Goal: Task Accomplishment & Management: Use online tool/utility

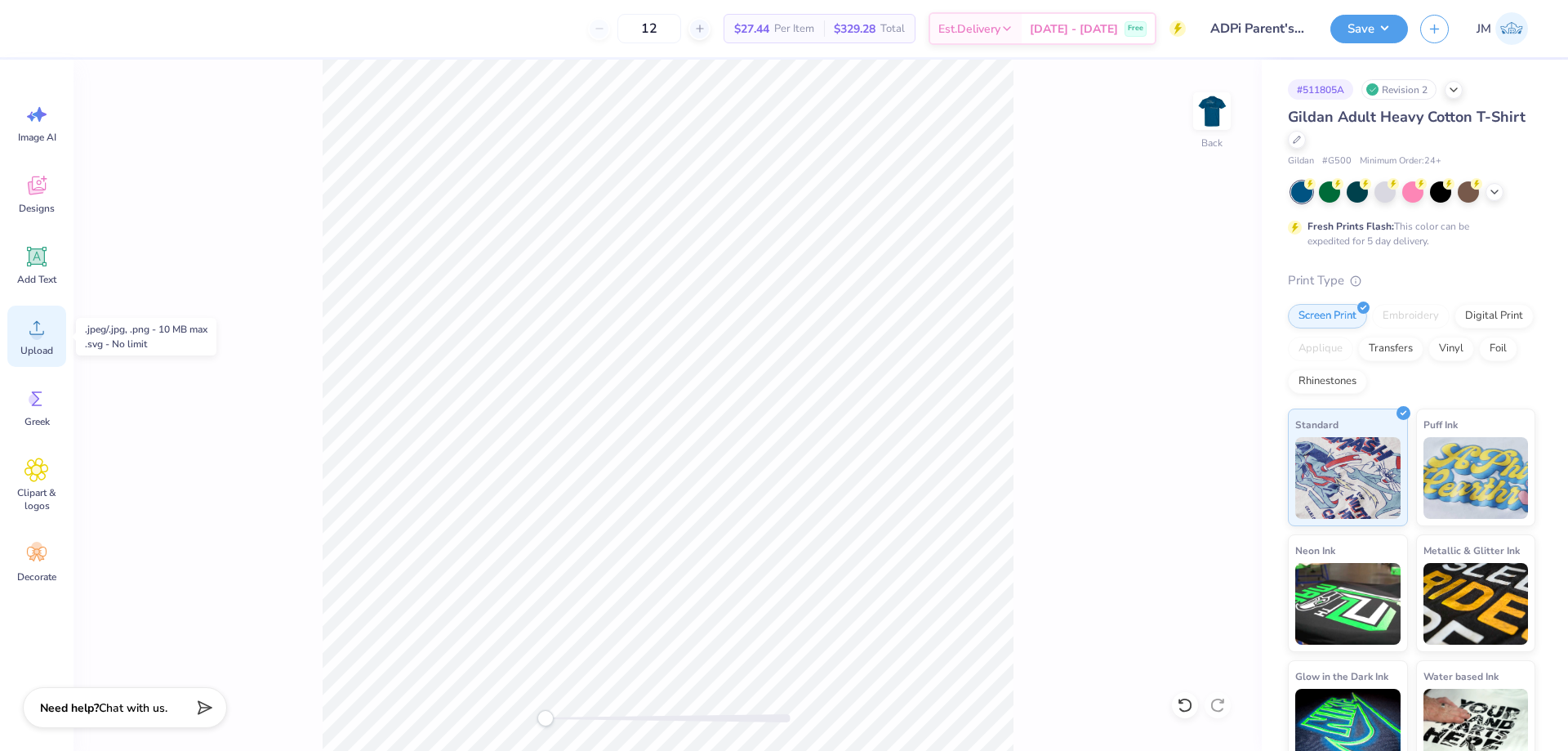
click at [50, 326] on div "Upload" at bounding box center [37, 335] width 59 height 61
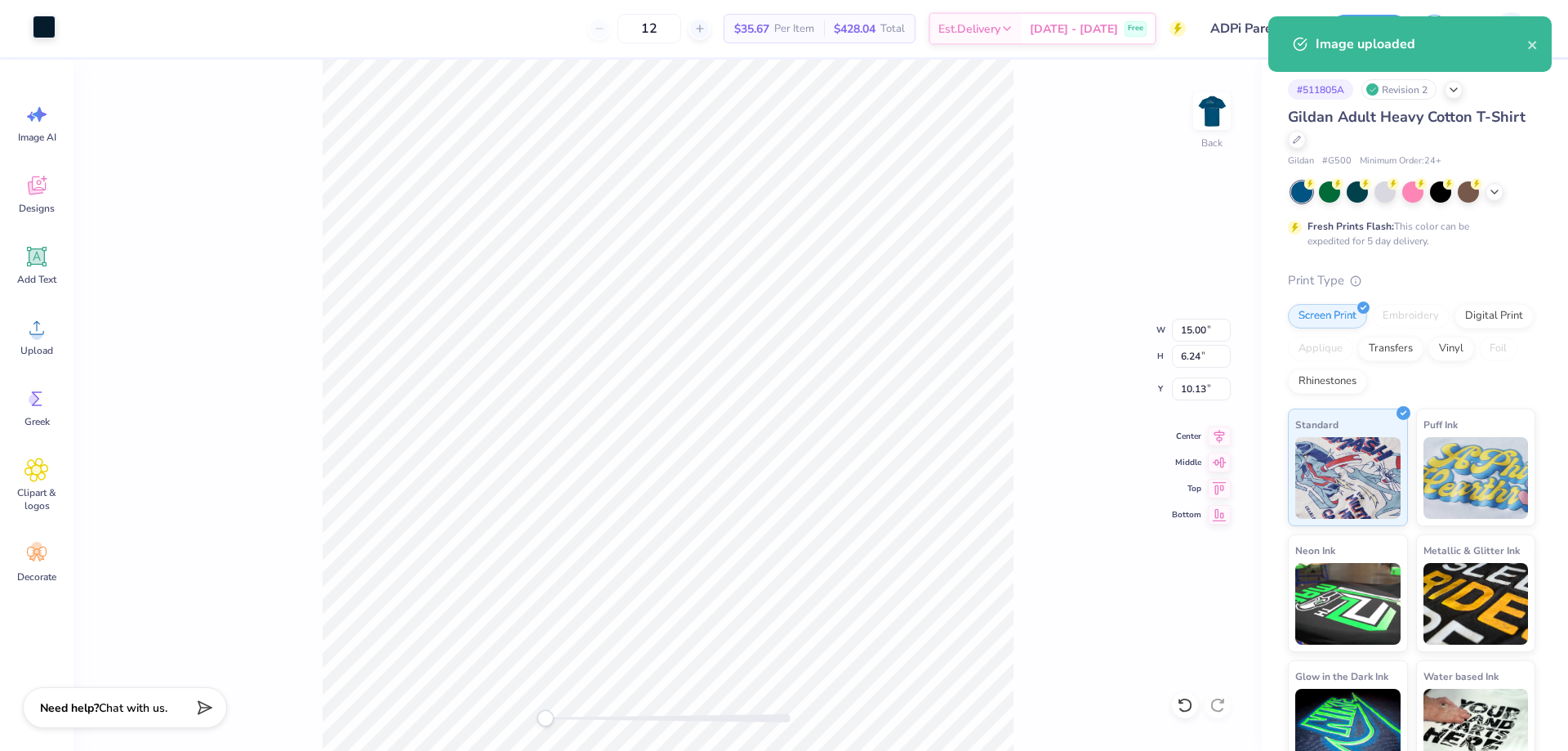
click at [46, 29] on div at bounding box center [44, 27] width 23 height 23
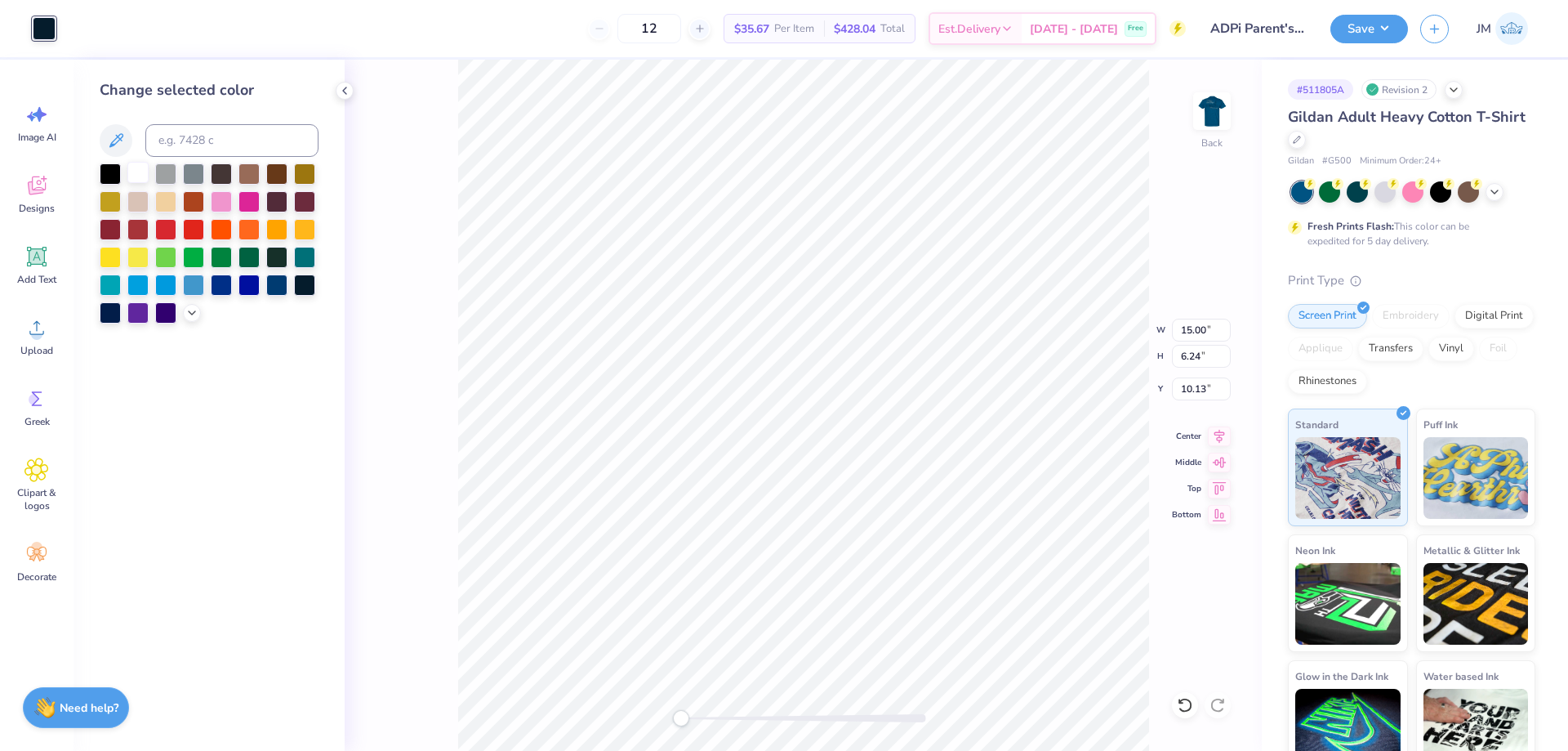
click at [140, 177] on div at bounding box center [138, 173] width 21 height 21
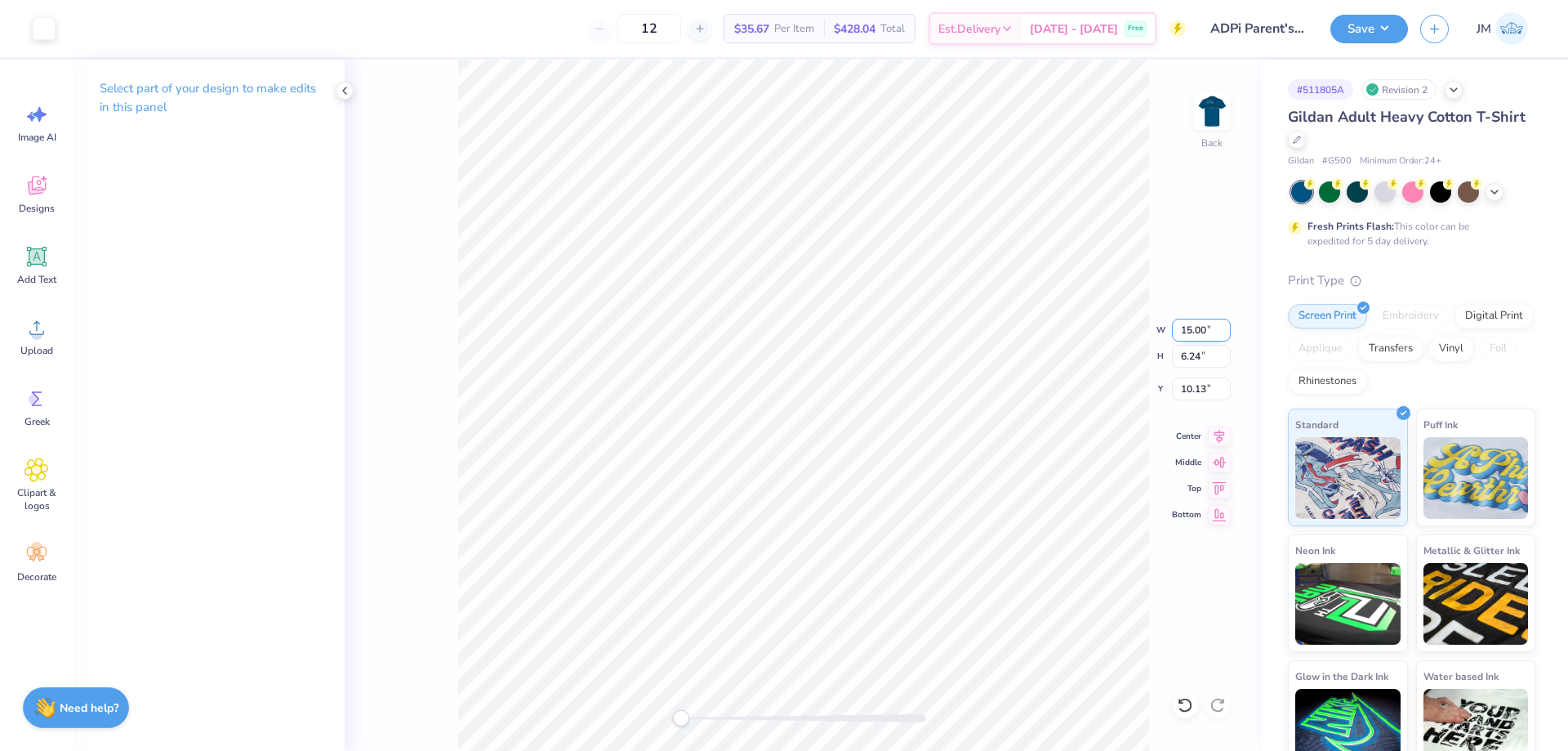
click at [1197, 335] on input "15.00" at bounding box center [1202, 330] width 59 height 23
type input "3.69"
click at [867, 560] on li "Group" at bounding box center [856, 571] width 128 height 32
click at [1194, 393] on input "11.90" at bounding box center [1202, 389] width 59 height 23
type input "3"
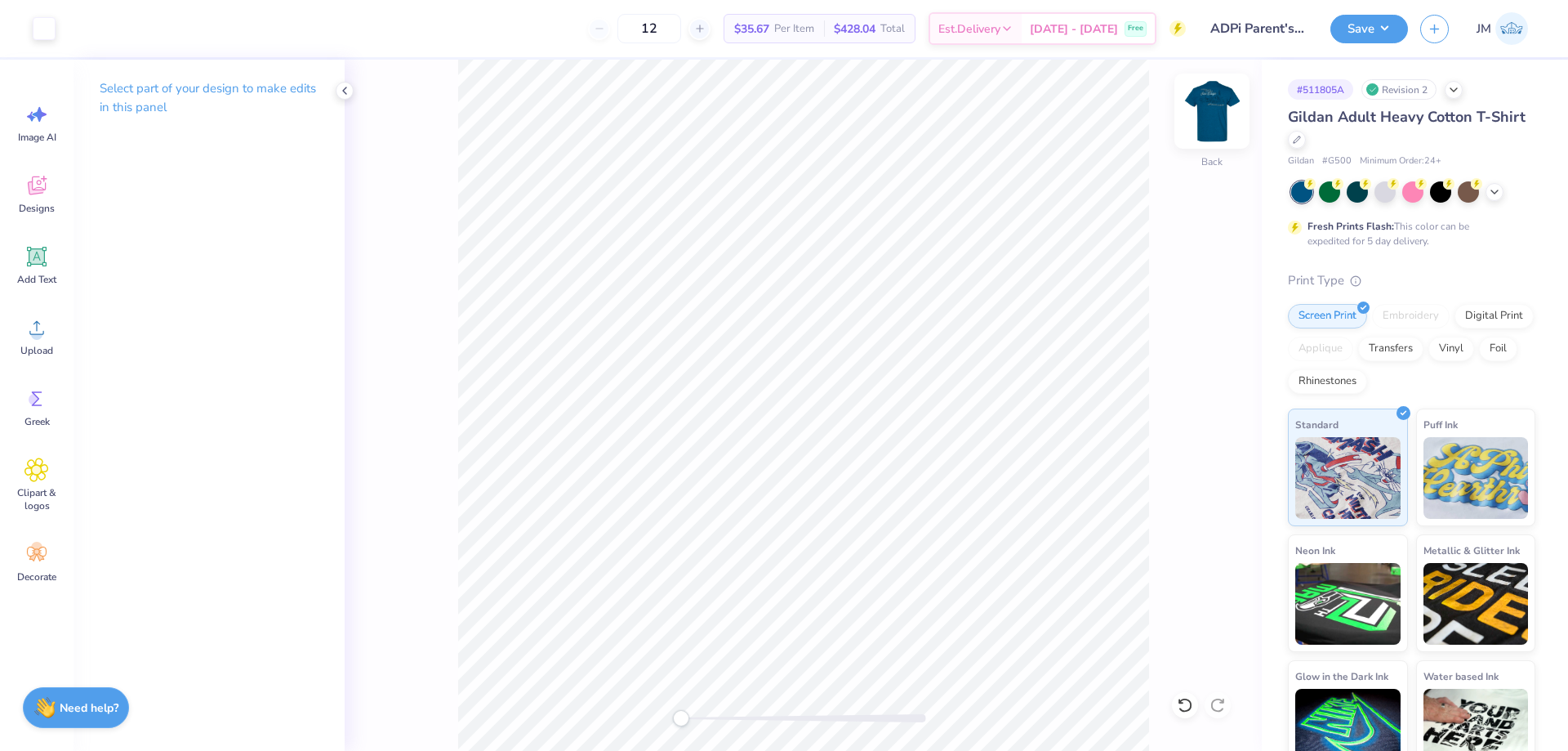
click at [1219, 109] on img at bounding box center [1212, 111] width 65 height 65
click at [42, 340] on div "Upload" at bounding box center [37, 335] width 59 height 61
type input "4.66"
type input "11.65"
click at [1182, 707] on icon at bounding box center [1185, 705] width 16 height 16
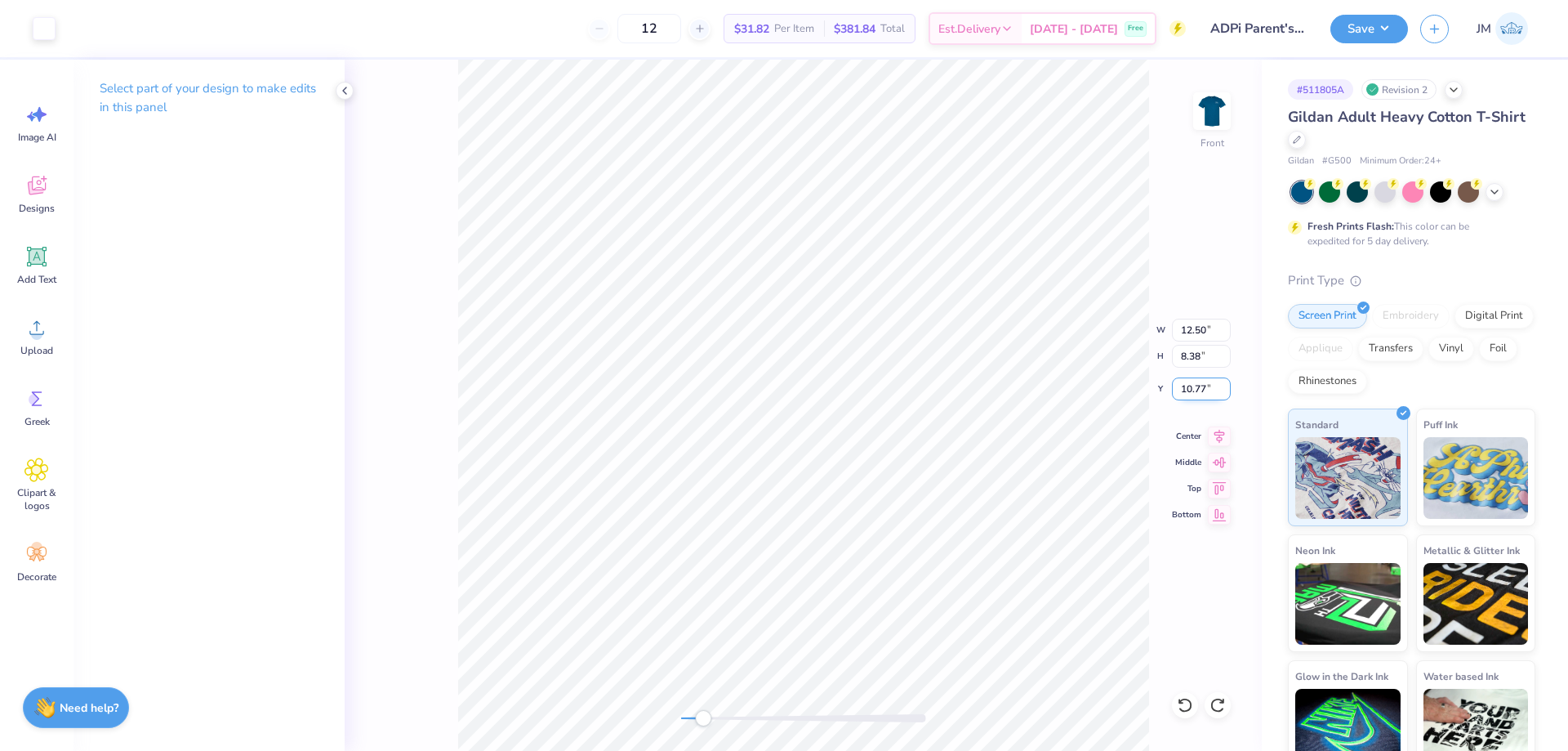
click at [1195, 392] on input "10.77" at bounding box center [1202, 389] width 59 height 23
type input "3"
click at [1212, 428] on icon at bounding box center [1220, 434] width 23 height 20
click at [1205, 111] on img at bounding box center [1212, 111] width 65 height 65
click at [1382, 30] on button "Save" at bounding box center [1369, 26] width 78 height 29
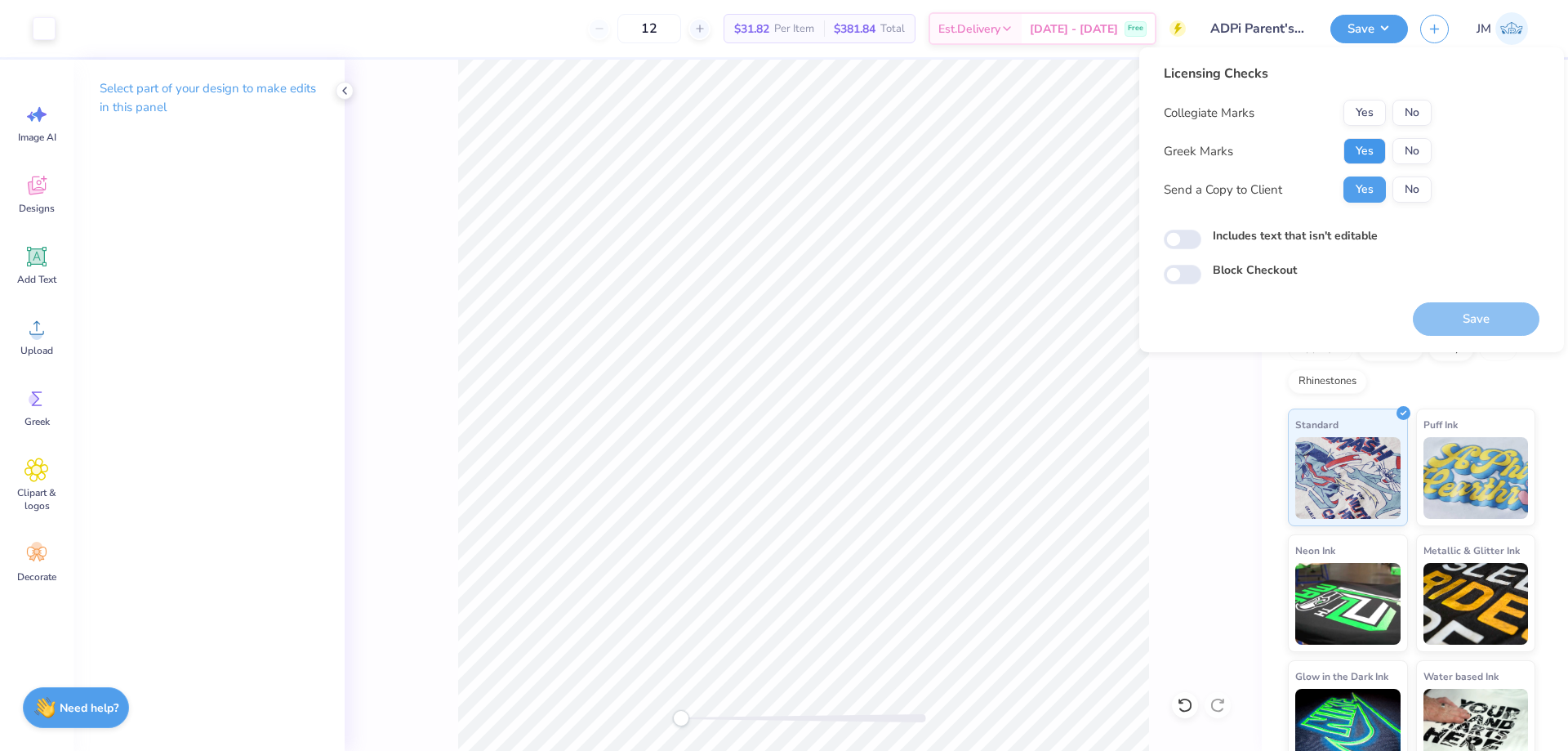
click at [1377, 147] on button "Yes" at bounding box center [1364, 151] width 43 height 26
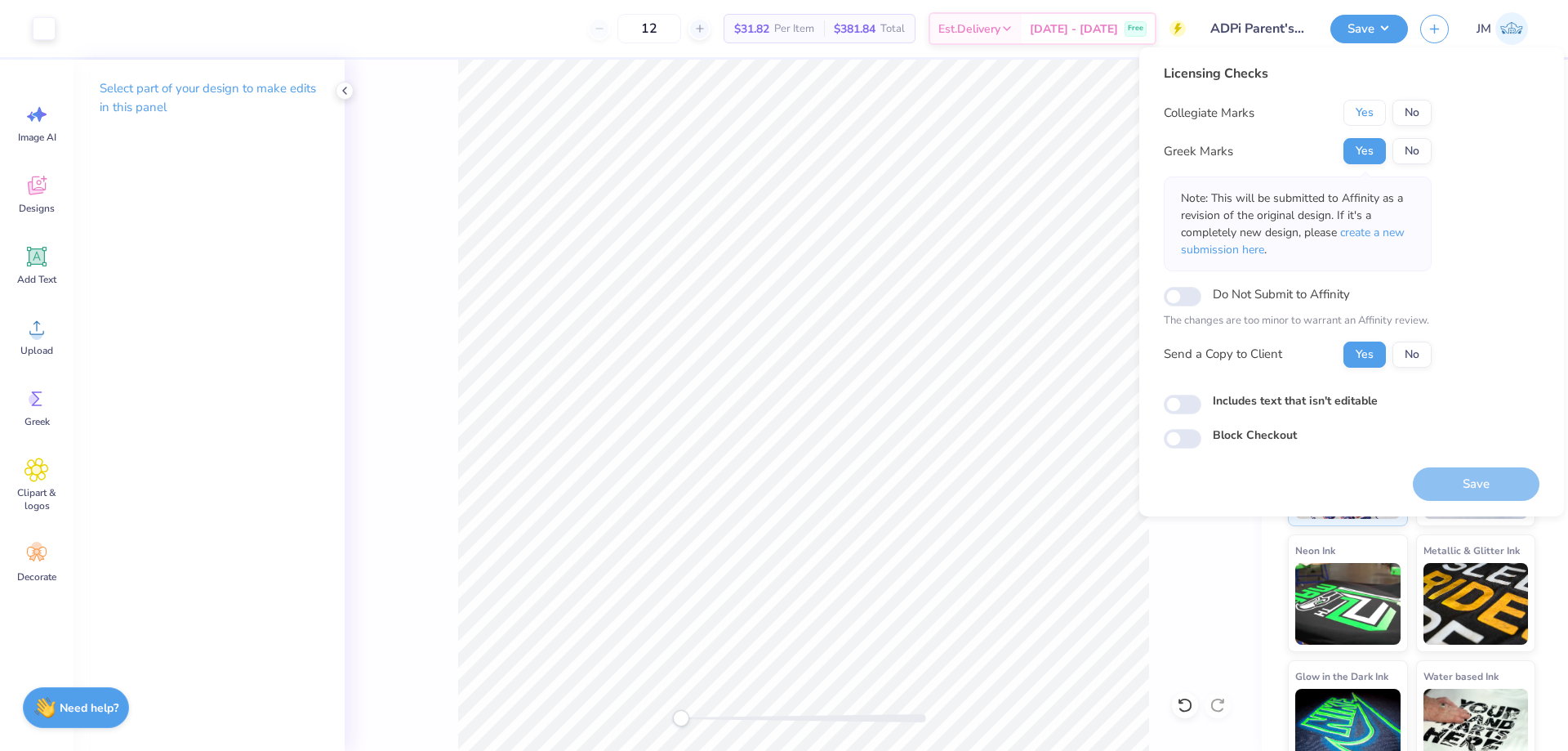
click at [1376, 101] on button "Yes" at bounding box center [1364, 113] width 43 height 26
click at [1472, 480] on button "Save" at bounding box center [1476, 483] width 127 height 34
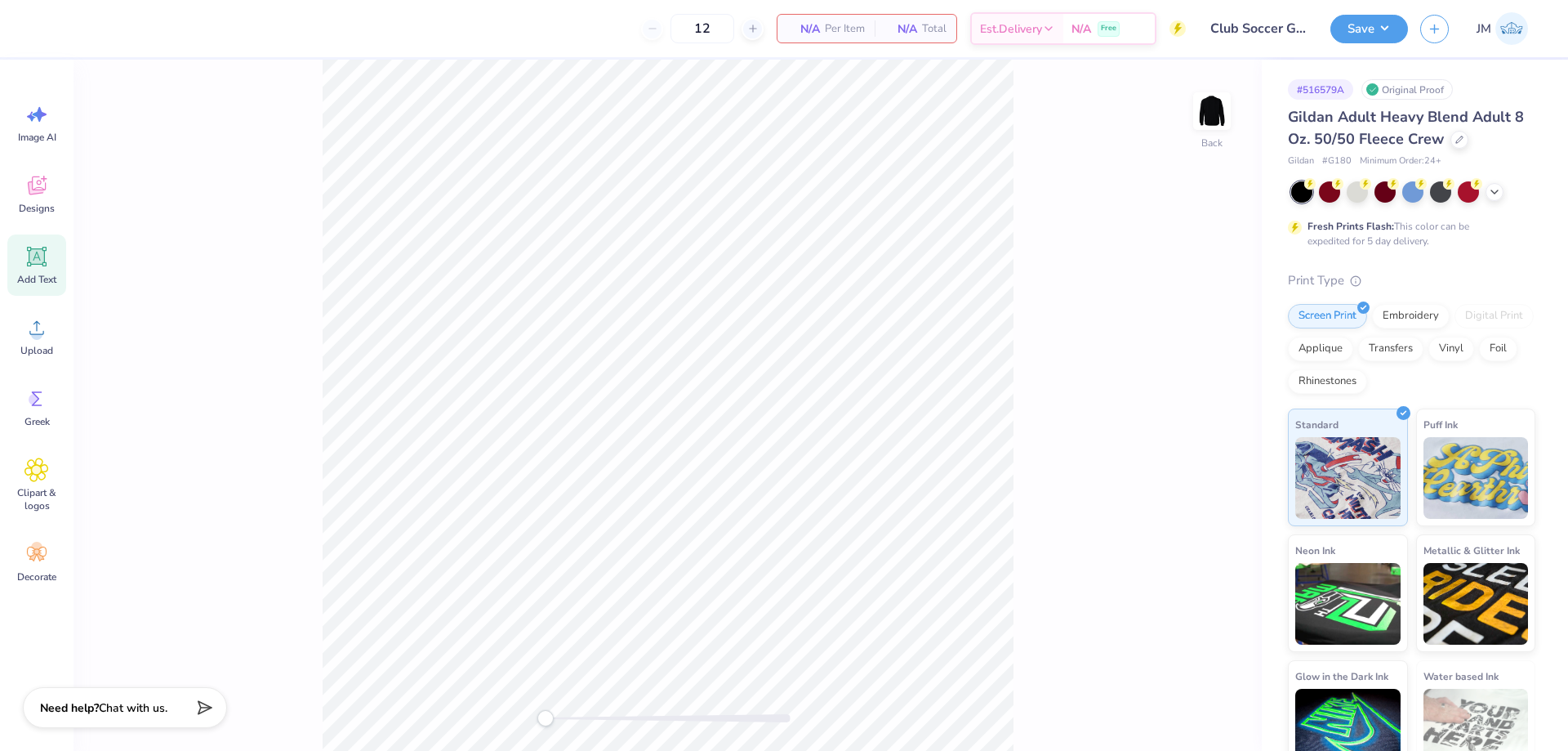
click at [43, 268] on icon at bounding box center [37, 257] width 25 height 25
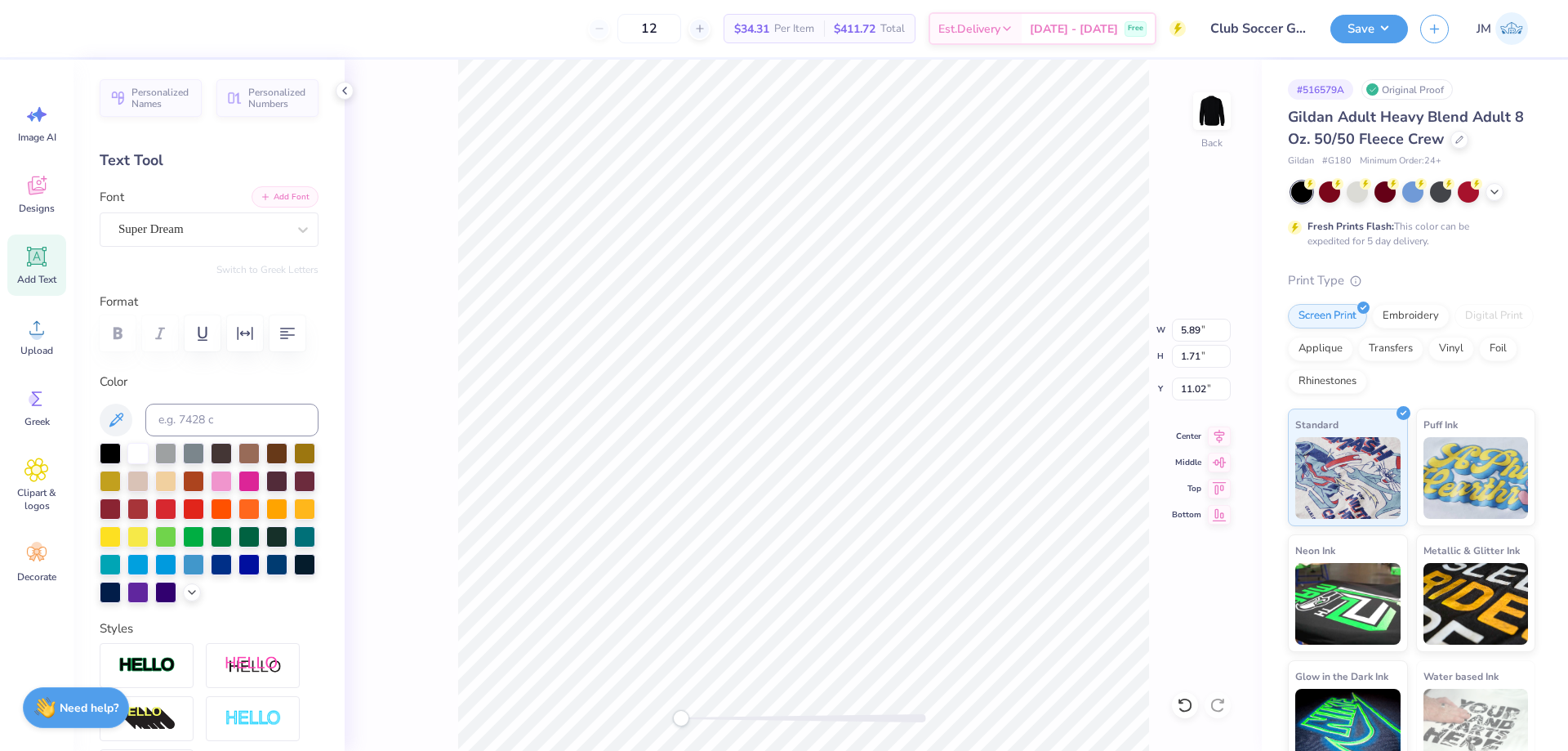
click at [278, 199] on button "Add Font" at bounding box center [285, 197] width 67 height 21
type textarea "University of Denver"
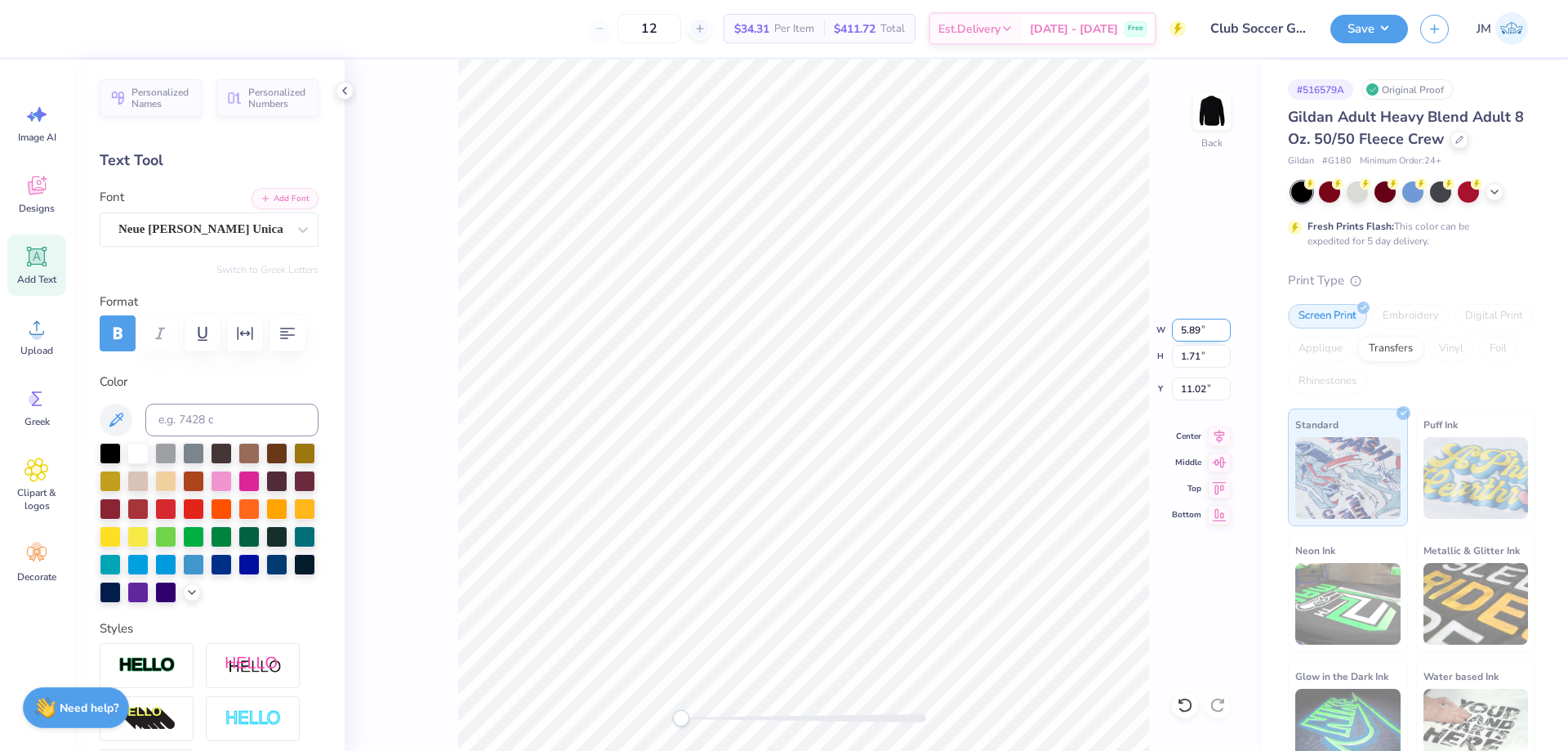
click at [1189, 335] on input "5.89" at bounding box center [1202, 330] width 59 height 23
type input "3.5"
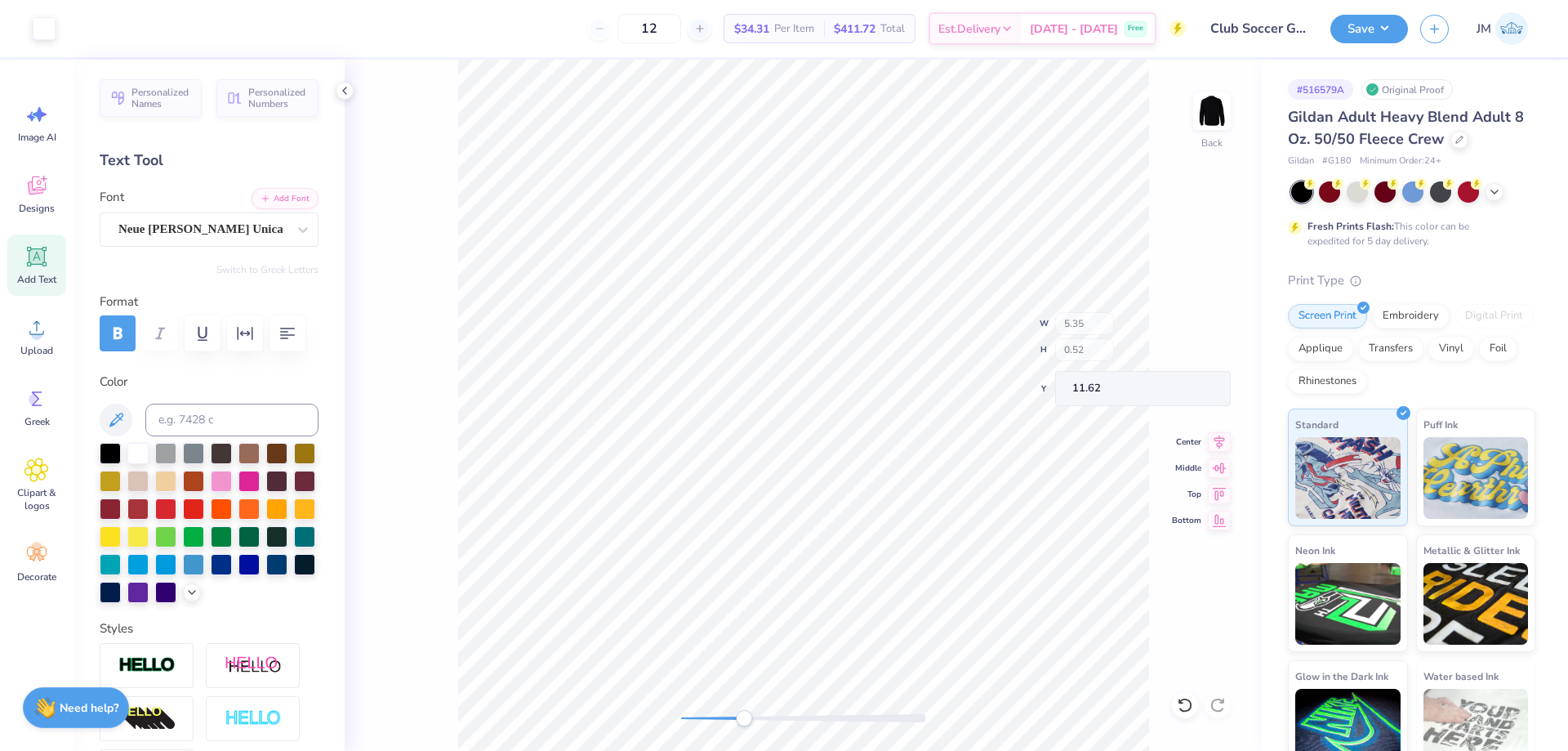
type input "3.23"
type input "0.31"
type input "11.82"
click at [1221, 438] on icon at bounding box center [1220, 435] width 11 height 14
click at [1188, 393] on input "11.79" at bounding box center [1202, 389] width 59 height 23
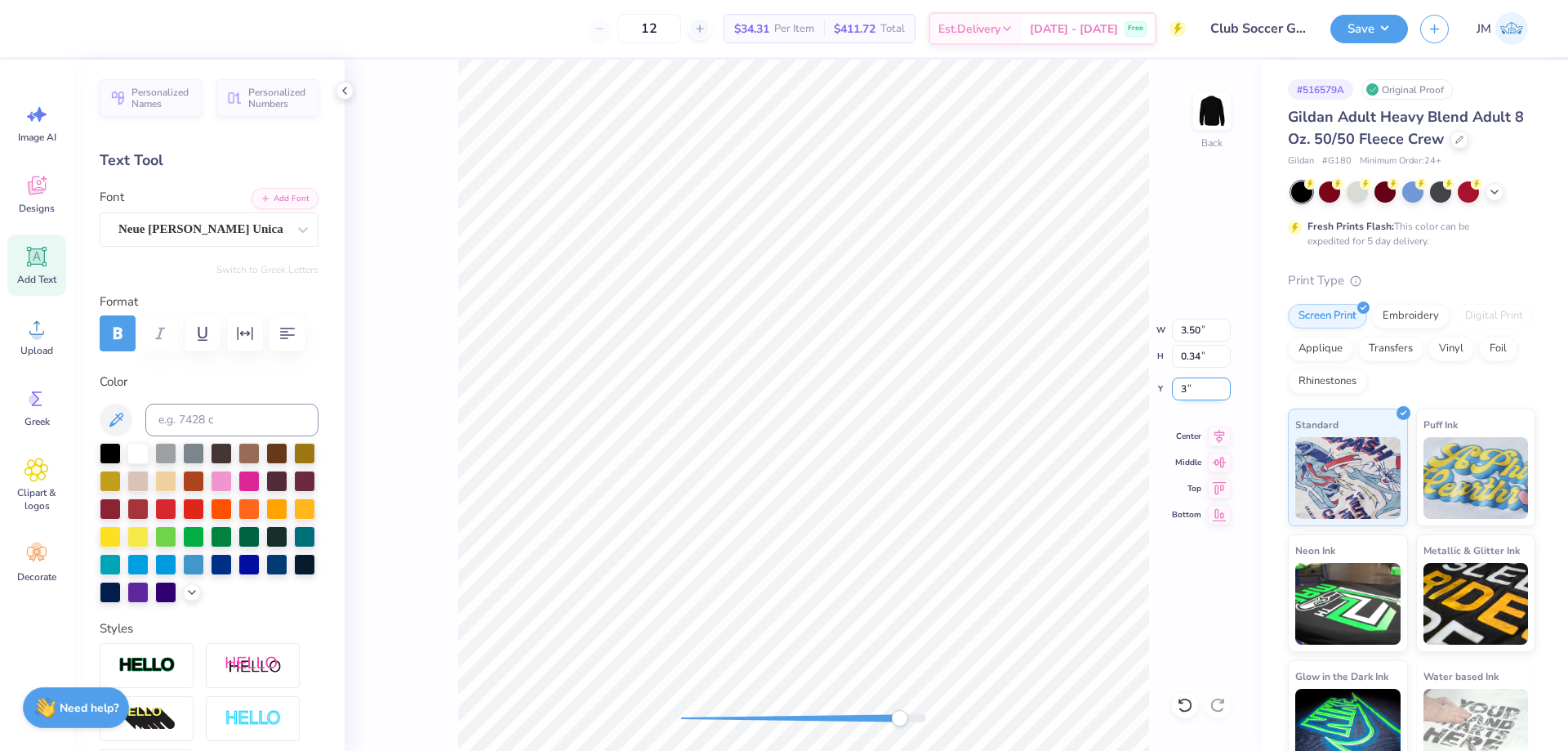
type input "3"
click at [883, 420] on li "Duplicate" at bounding box center [884, 420] width 128 height 32
type input "4.00"
click at [1216, 434] on icon at bounding box center [1220, 434] width 23 height 20
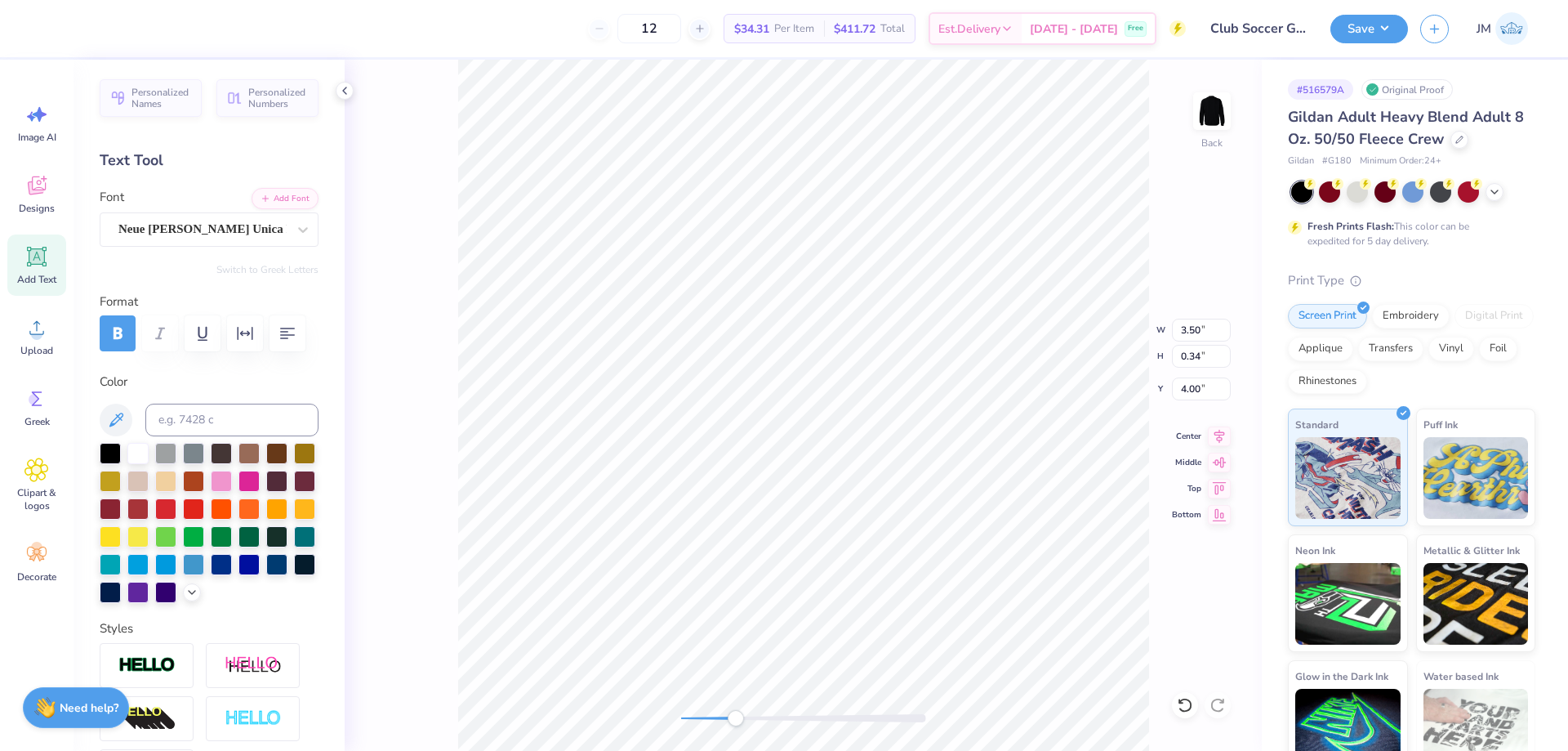
type textarea "Club Soccer"
click at [1222, 438] on icon at bounding box center [1220, 434] width 23 height 20
click at [1216, 430] on icon at bounding box center [1220, 434] width 23 height 20
click at [1390, 31] on button "Save" at bounding box center [1369, 26] width 78 height 29
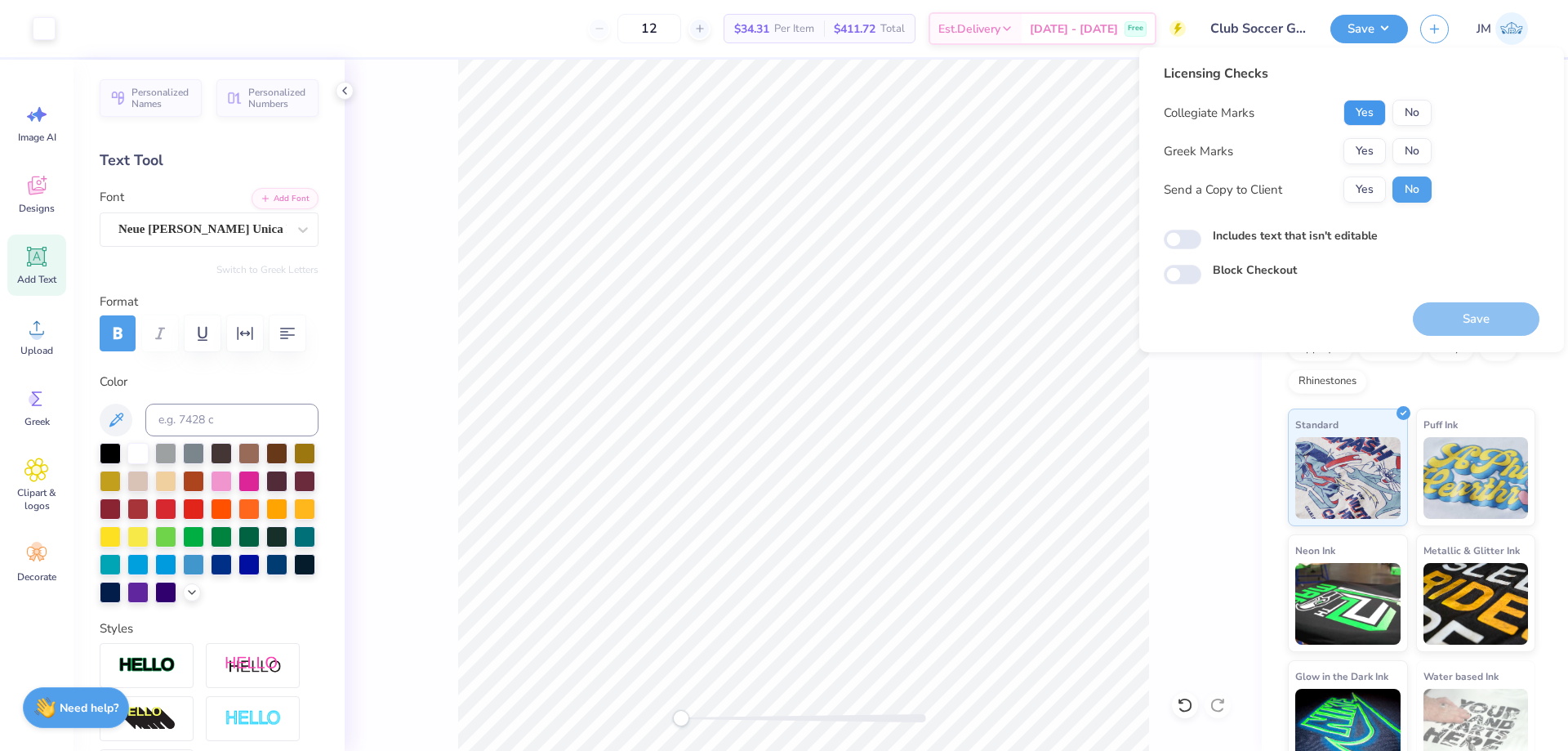
click at [1357, 124] on button "Yes" at bounding box center [1364, 113] width 43 height 26
click at [1415, 151] on button "No" at bounding box center [1412, 151] width 39 height 26
click at [1456, 307] on button "Save" at bounding box center [1476, 318] width 127 height 34
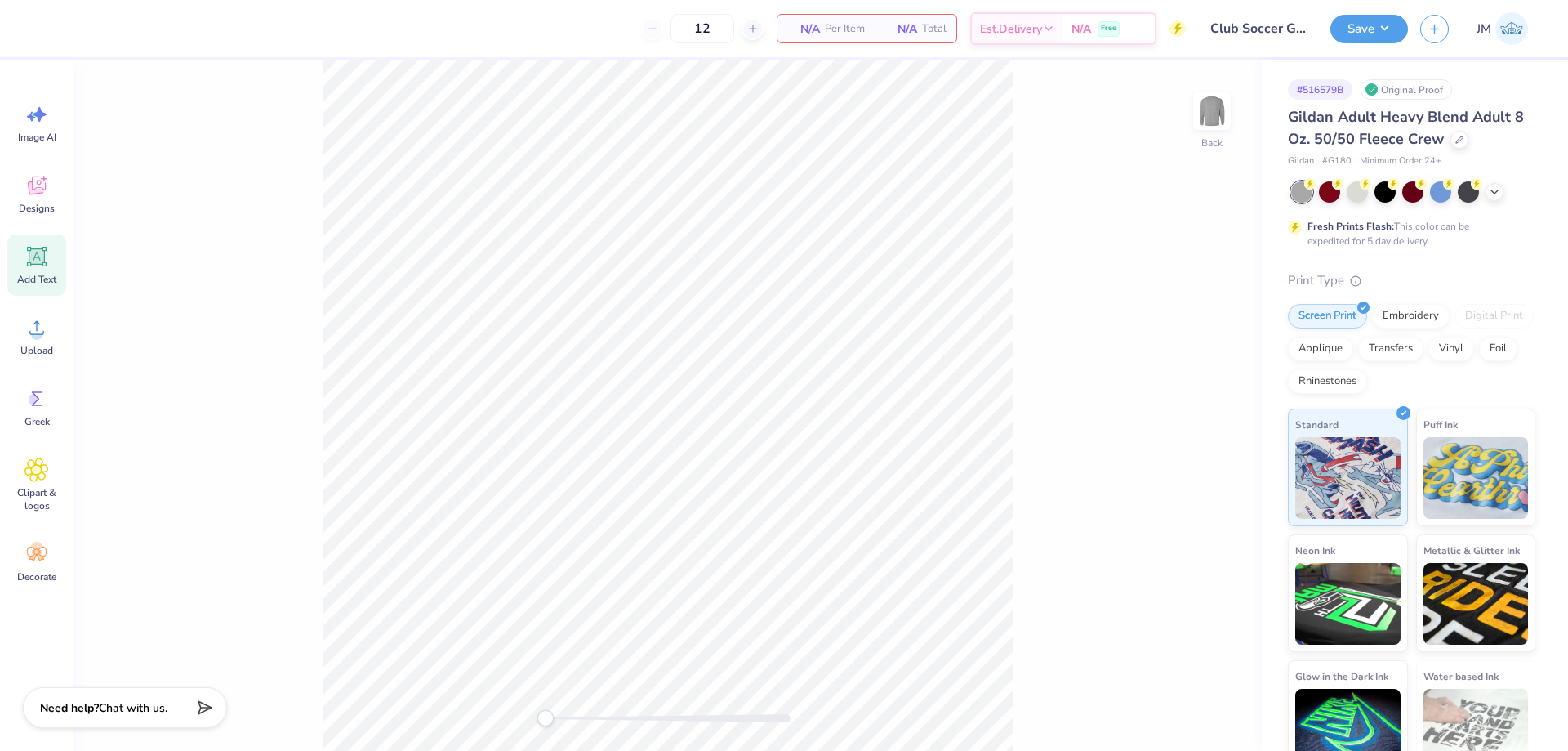
click at [29, 278] on span "Add Text" at bounding box center [37, 279] width 39 height 13
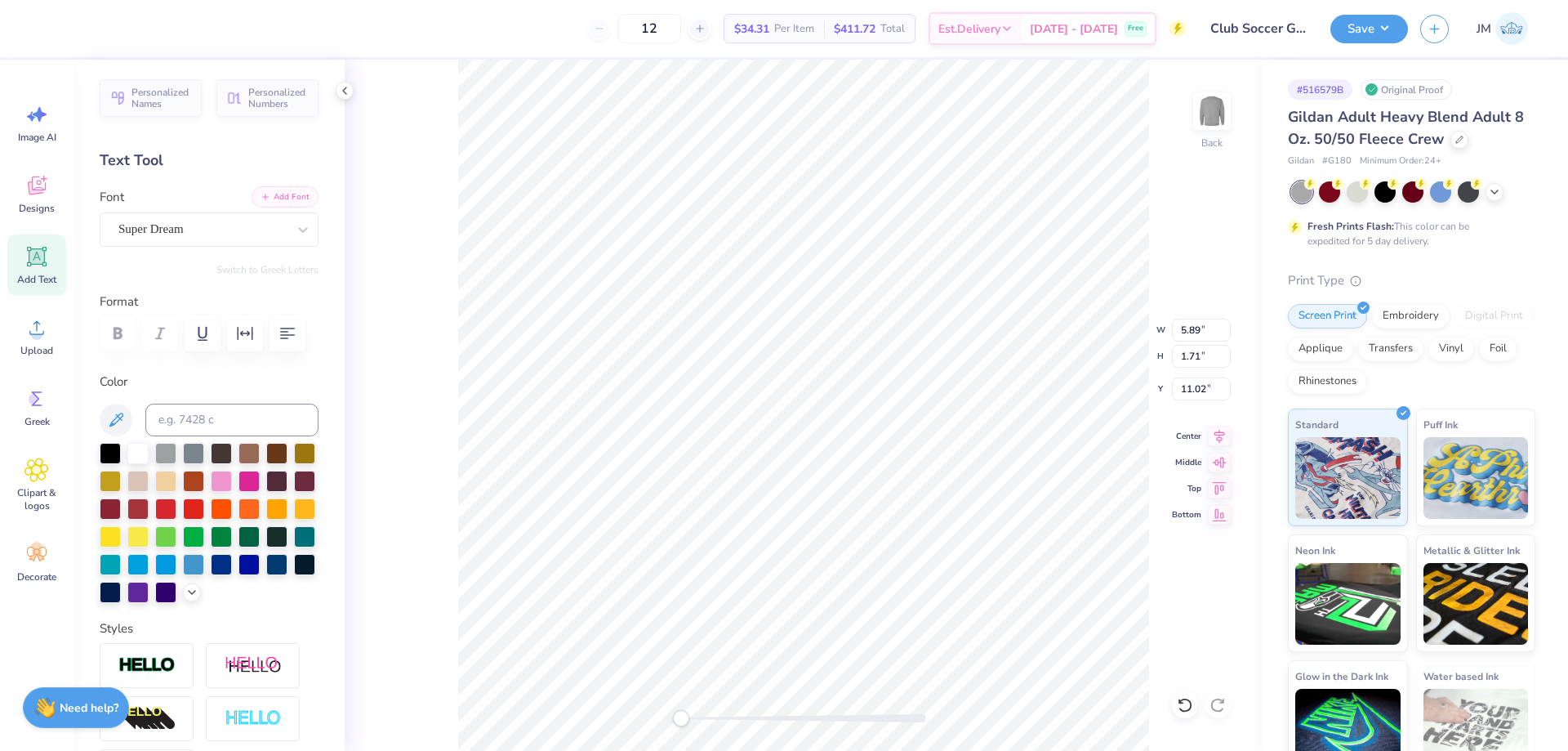
click at [269, 201] on button "Add Font" at bounding box center [285, 197] width 67 height 21
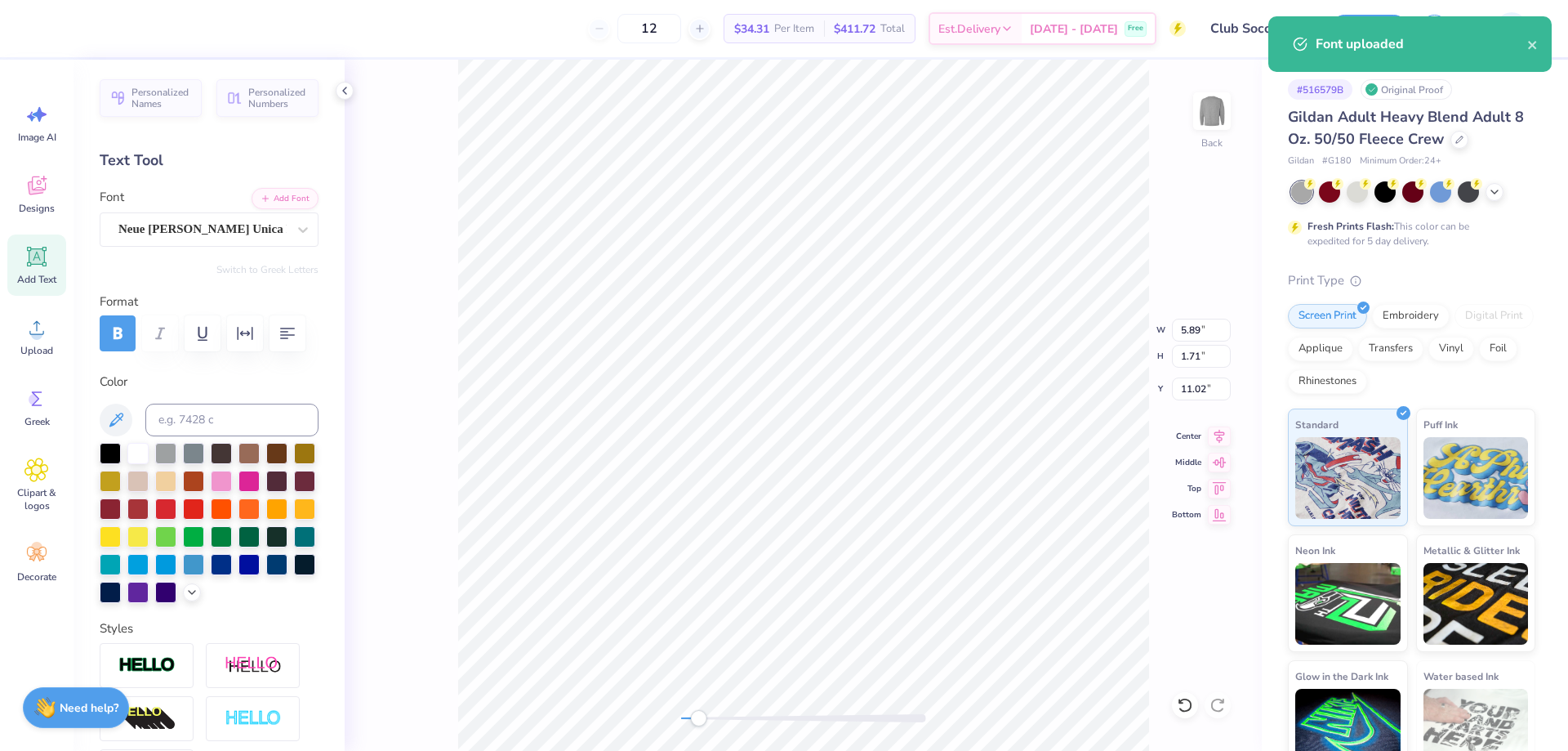
scroll to position [14, 2]
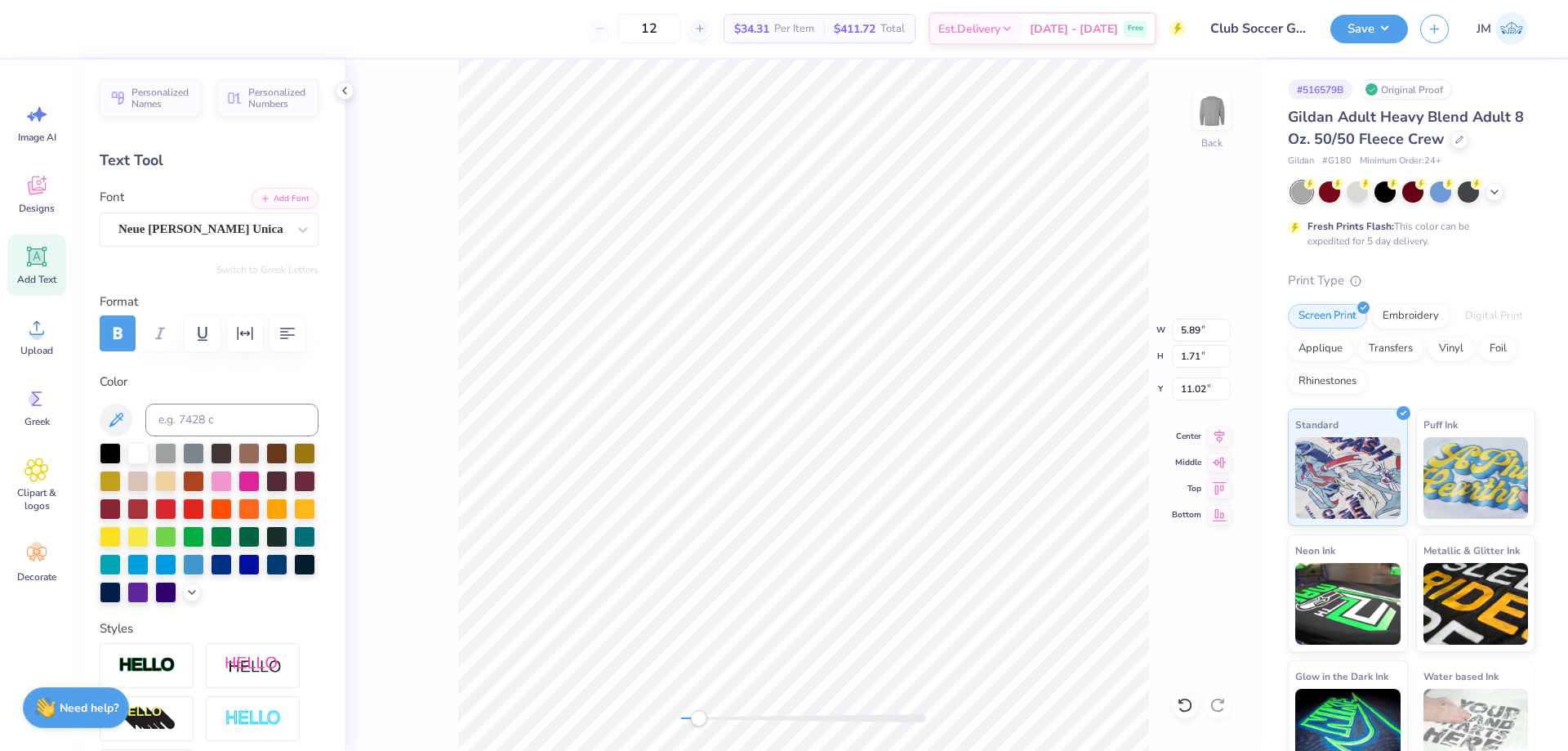
type textarea "University of Denver"
click at [1230, 433] on icon at bounding box center [1220, 434] width 23 height 20
click at [1223, 430] on icon at bounding box center [1220, 434] width 23 height 20
click at [1202, 396] on input "12.27" at bounding box center [1202, 389] width 59 height 23
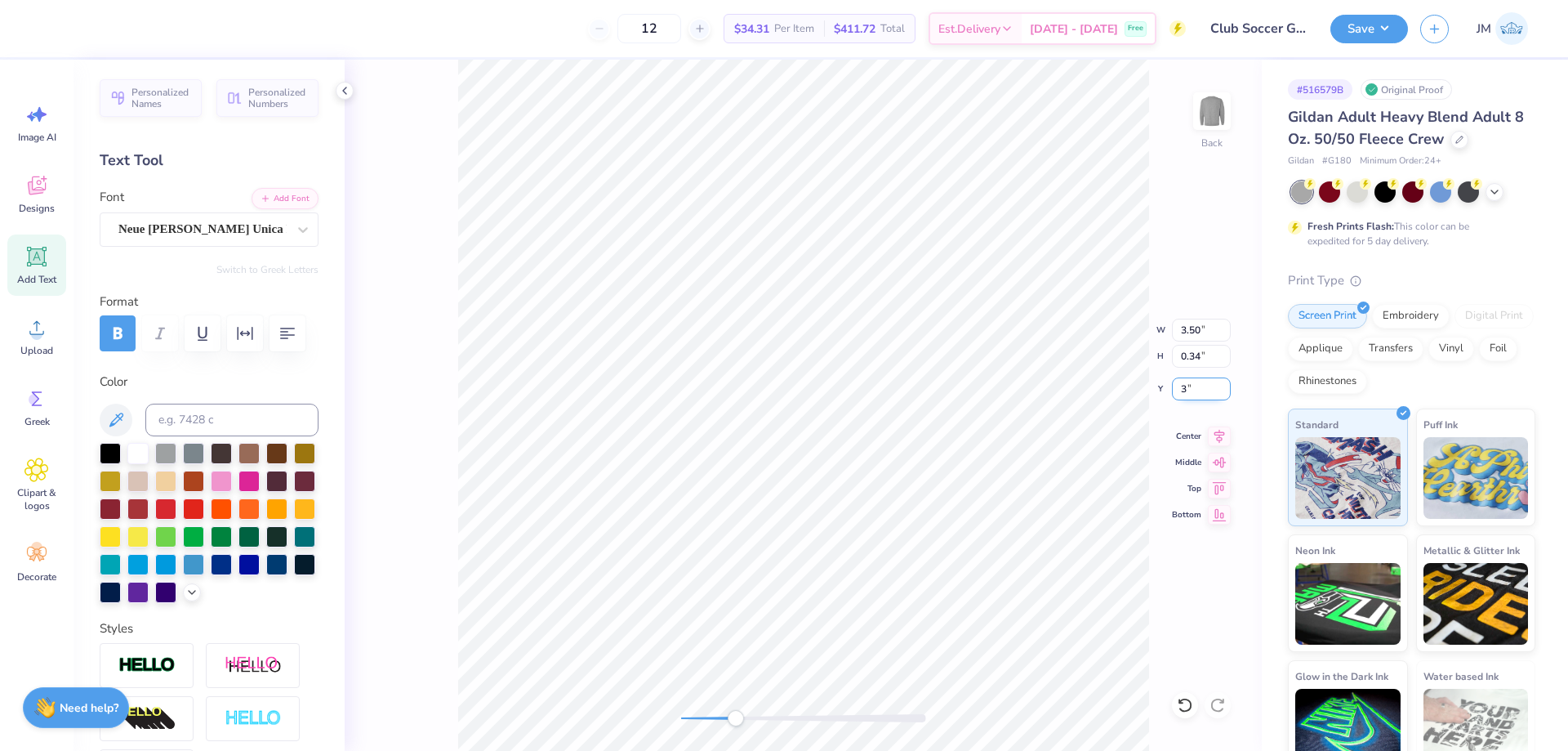
type input "3"
click at [925, 449] on li "Duplicate" at bounding box center [911, 443] width 128 height 32
type input "4.00"
type textarea "Club Soccer"
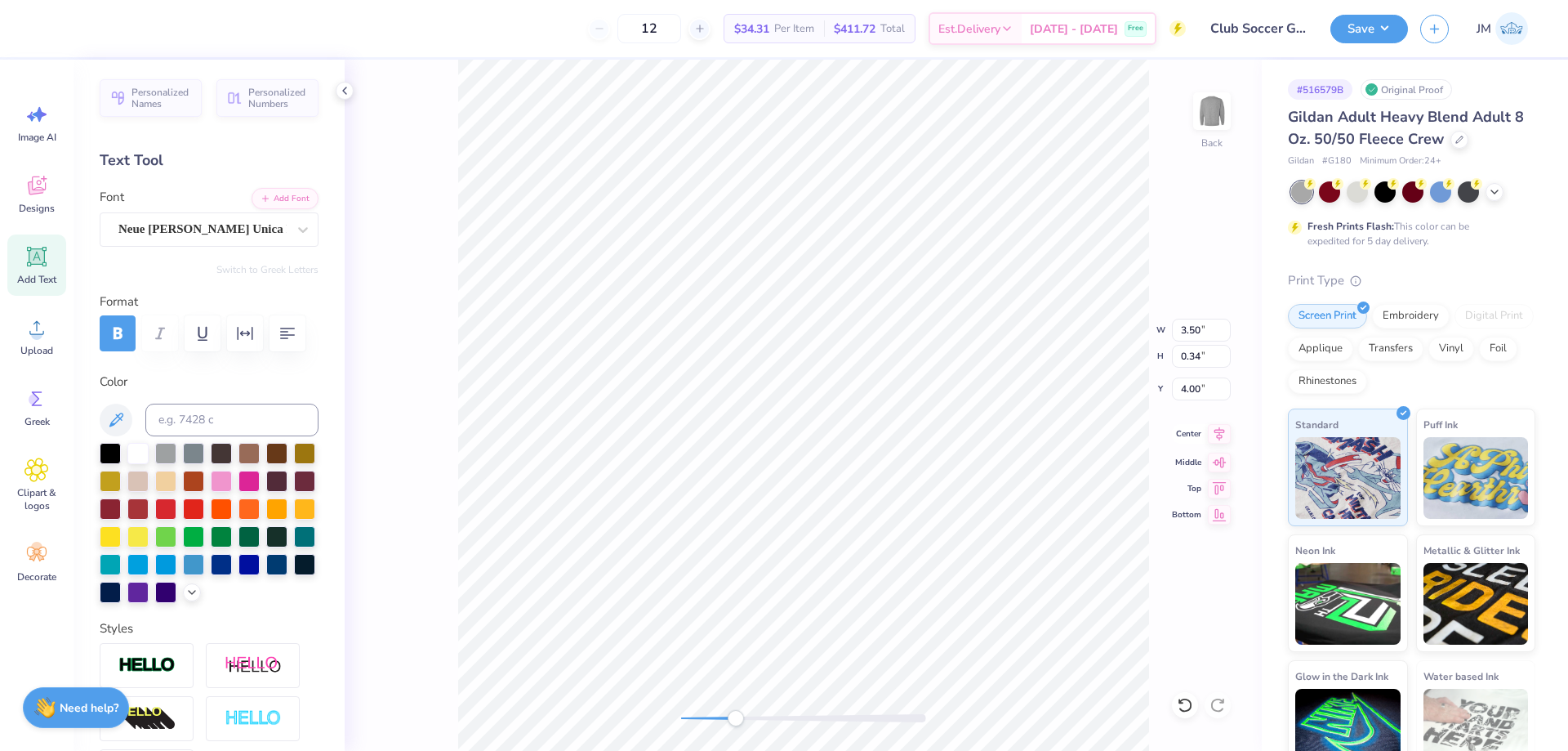
click at [1216, 435] on icon at bounding box center [1220, 434] width 23 height 20
click at [1201, 387] on input "3.44" at bounding box center [1202, 389] width 59 height 23
type input "3.45"
click at [100, 452] on div at bounding box center [110, 452] width 21 height 21
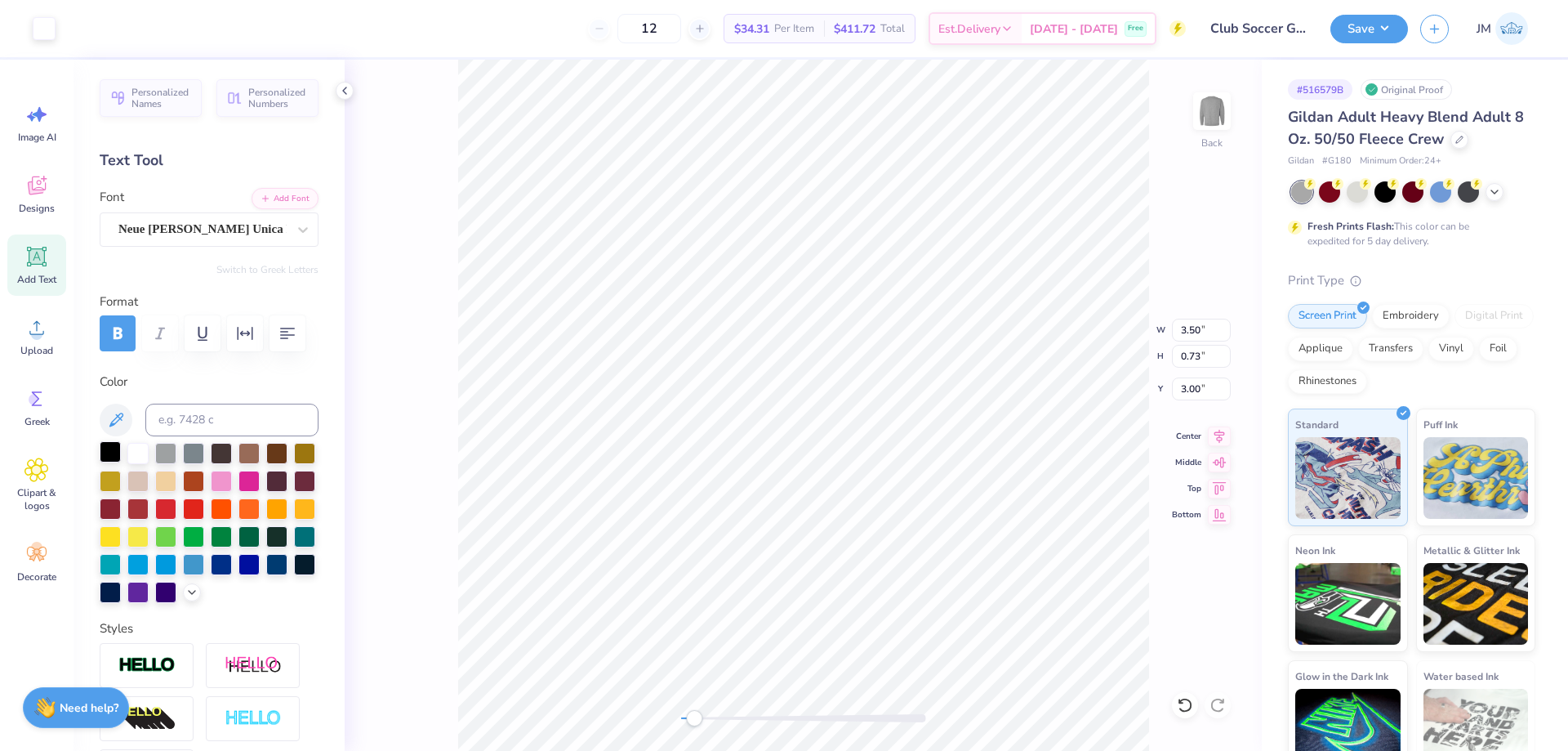
type input "0.34"
click at [43, 34] on div at bounding box center [44, 27] width 23 height 23
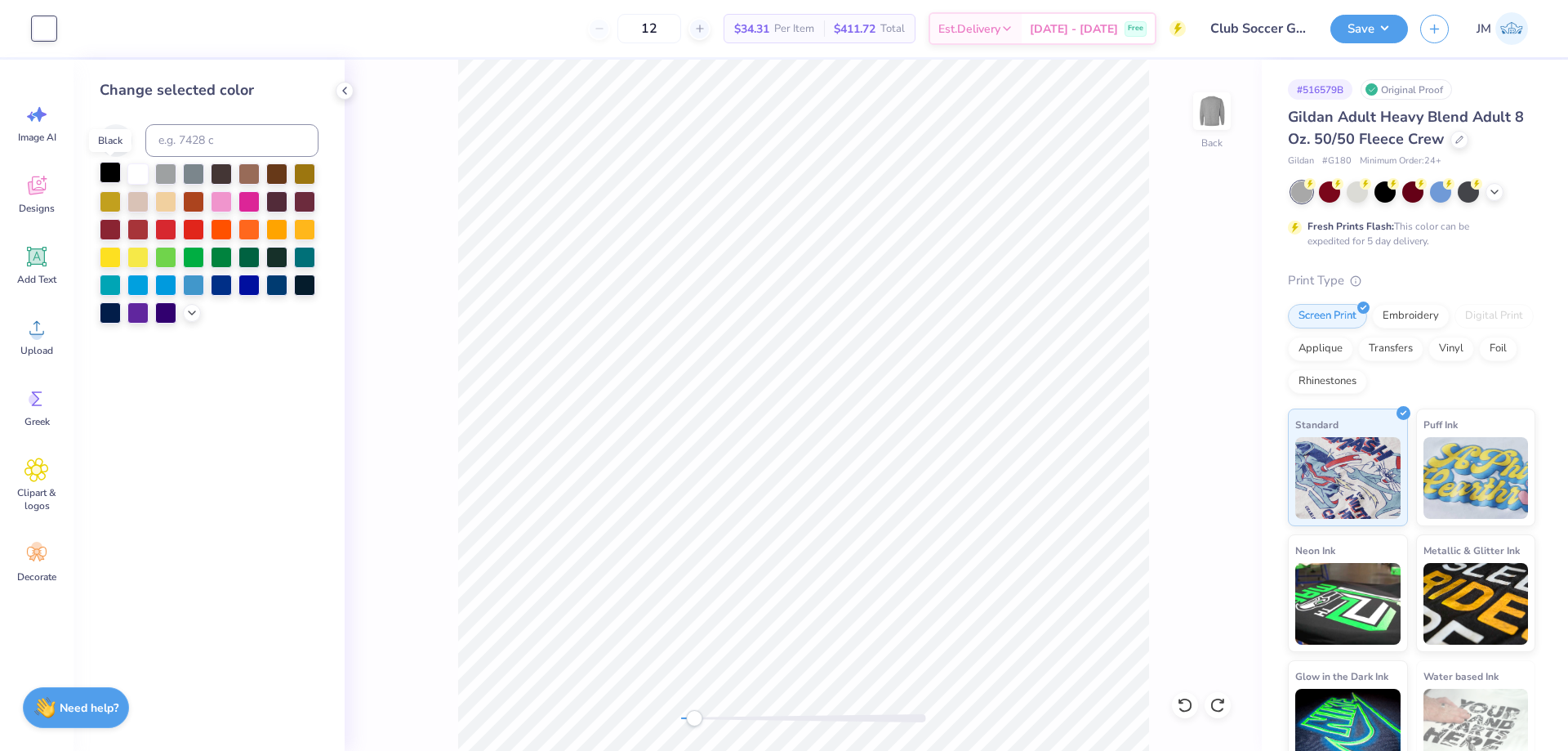
click at [112, 171] on div at bounding box center [110, 173] width 21 height 21
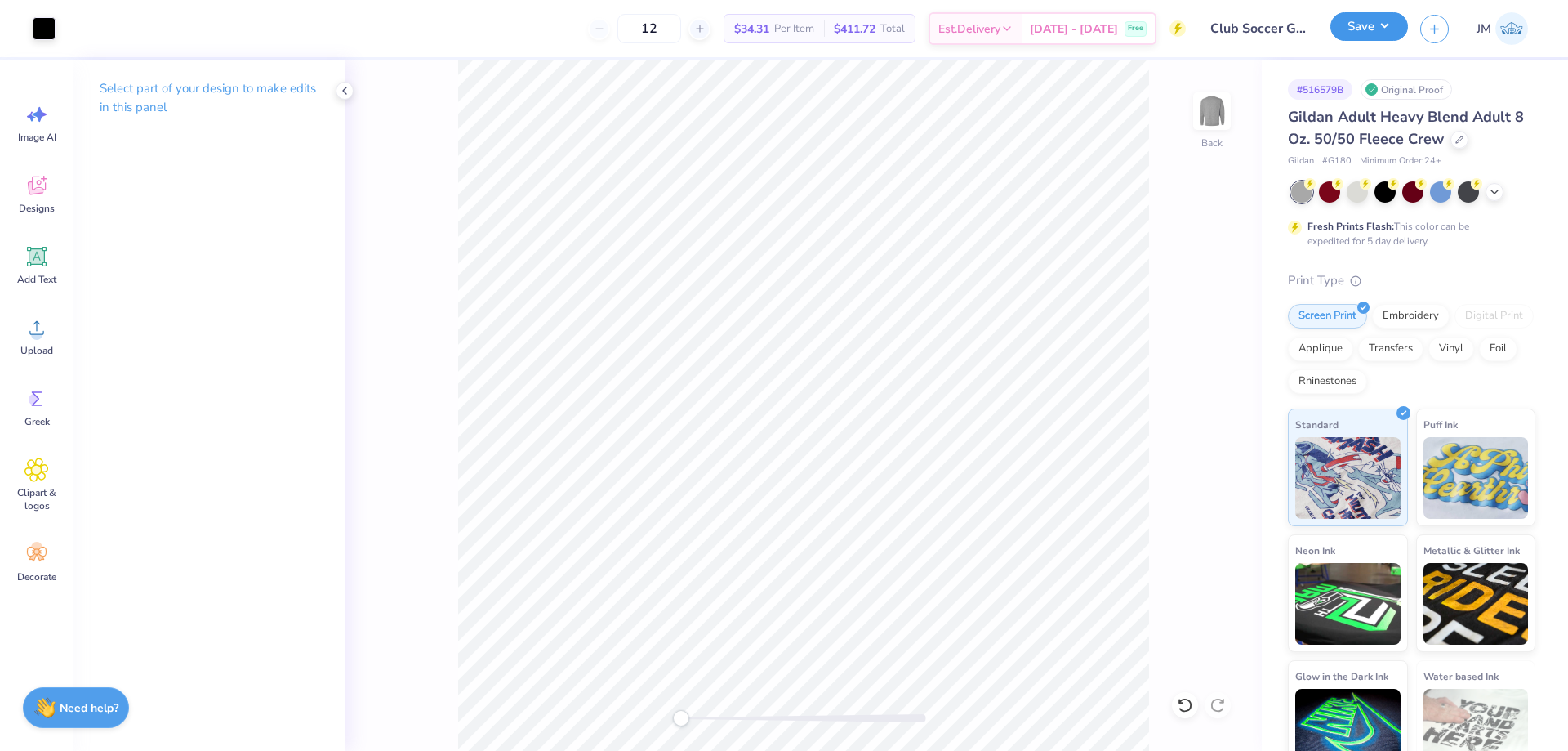
click at [1389, 25] on button "Save" at bounding box center [1369, 26] width 78 height 29
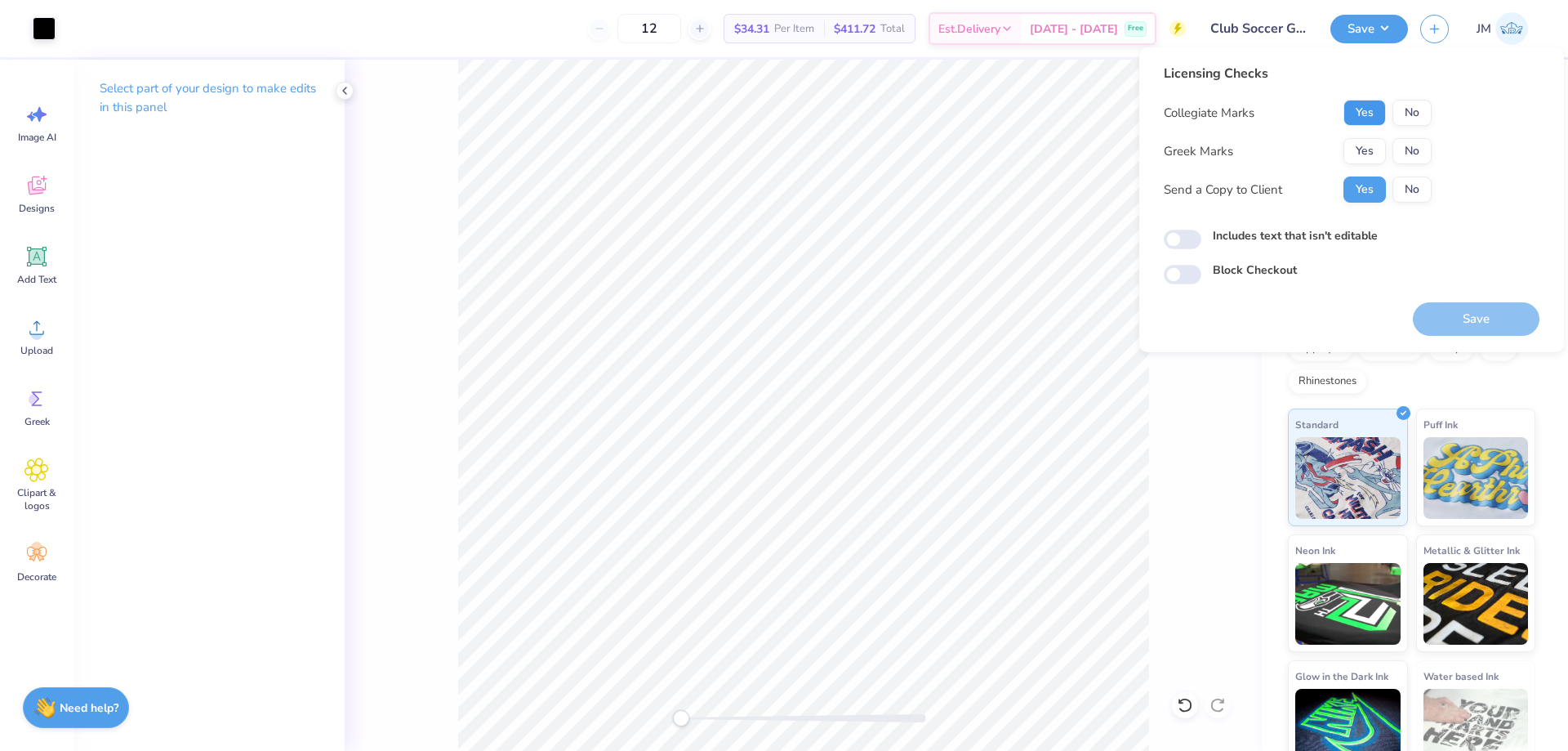
click at [1373, 106] on button "Yes" at bounding box center [1364, 113] width 43 height 26
click at [1398, 152] on button "No" at bounding box center [1412, 151] width 39 height 26
click at [1445, 314] on button "Save" at bounding box center [1476, 318] width 127 height 34
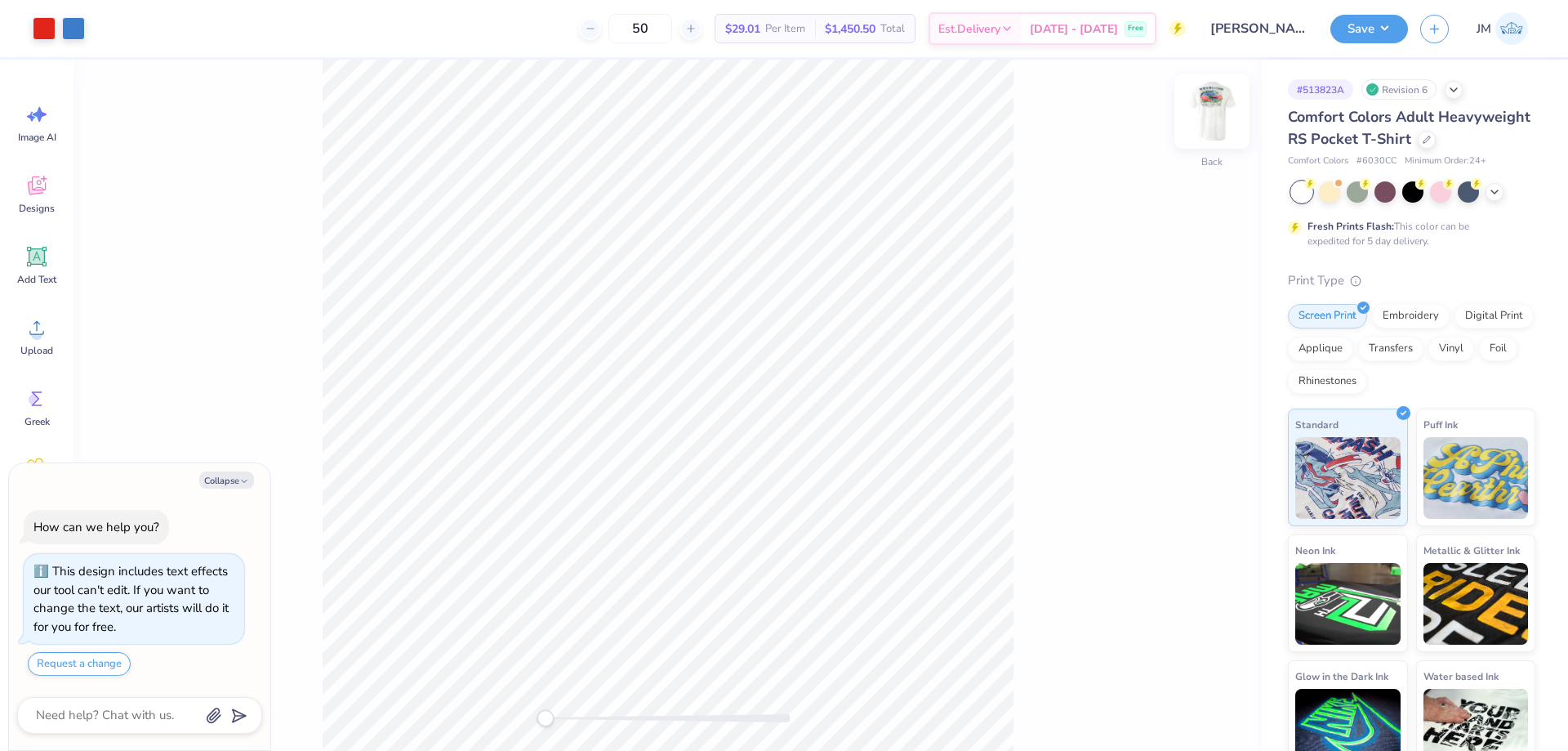
click at [1205, 121] on img at bounding box center [1212, 111] width 65 height 65
click at [29, 208] on span "Designs" at bounding box center [37, 209] width 36 height 13
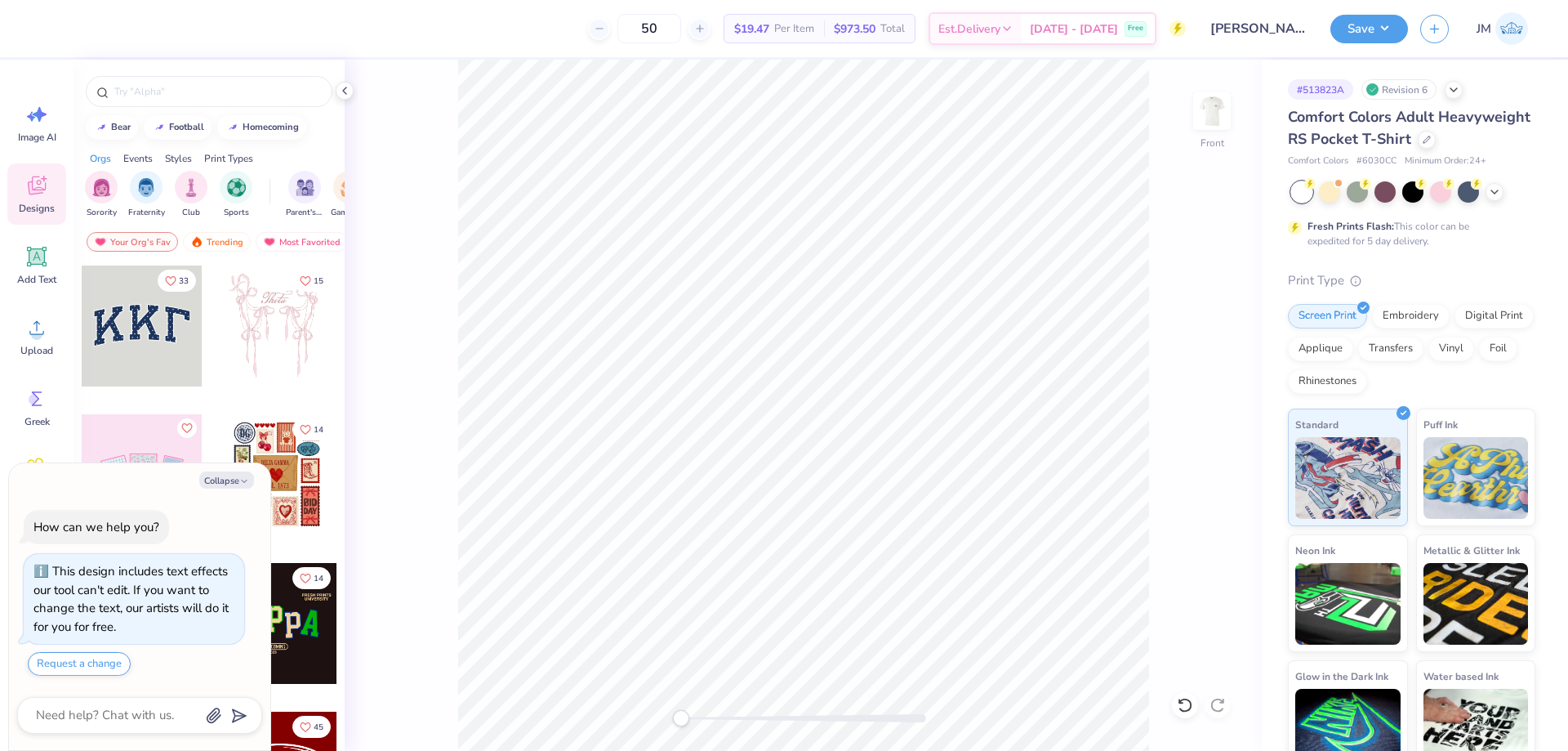
click at [334, 88] on div at bounding box center [209, 88] width 271 height 56
click at [339, 88] on icon at bounding box center [344, 91] width 13 height 13
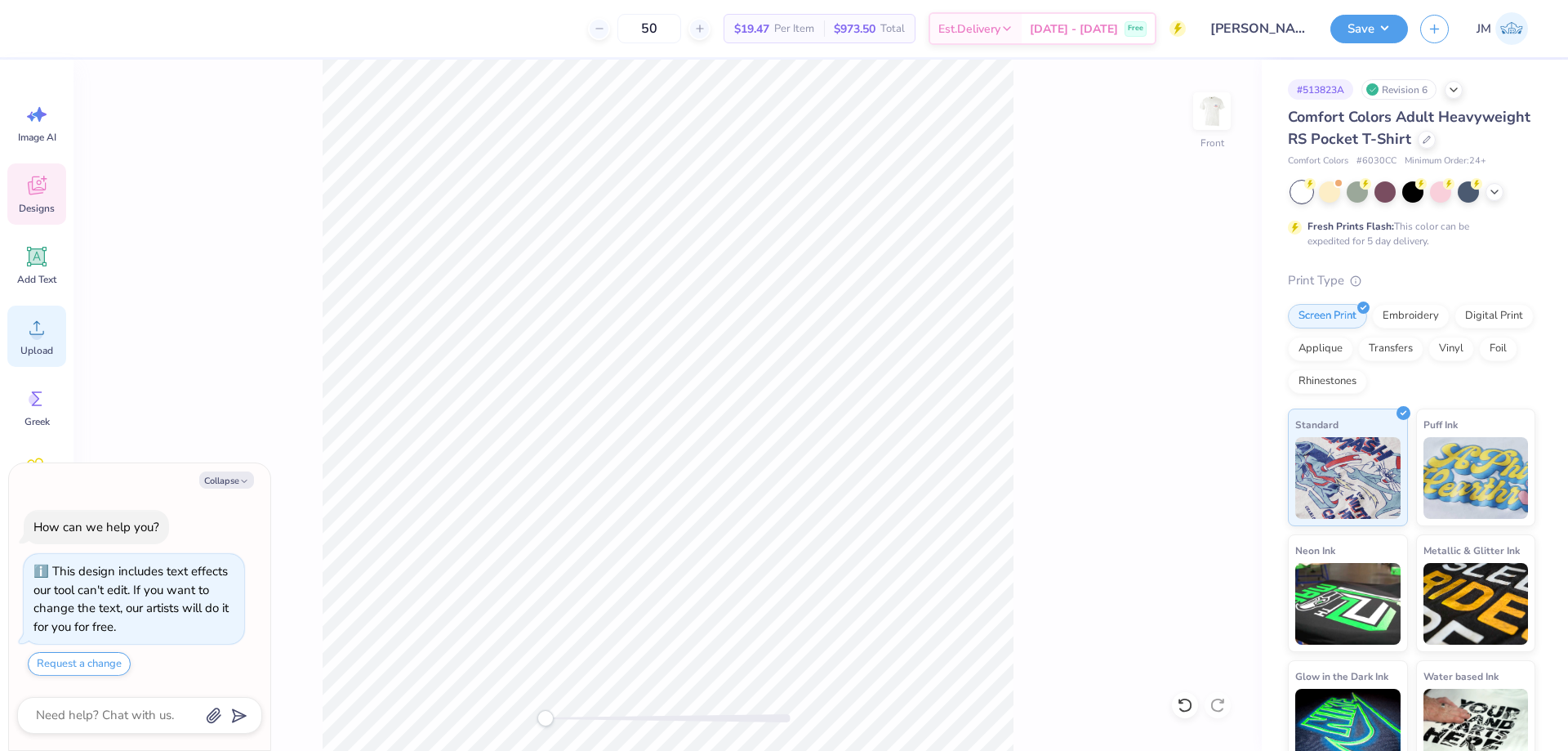
click at [33, 325] on icon at bounding box center [37, 327] width 25 height 25
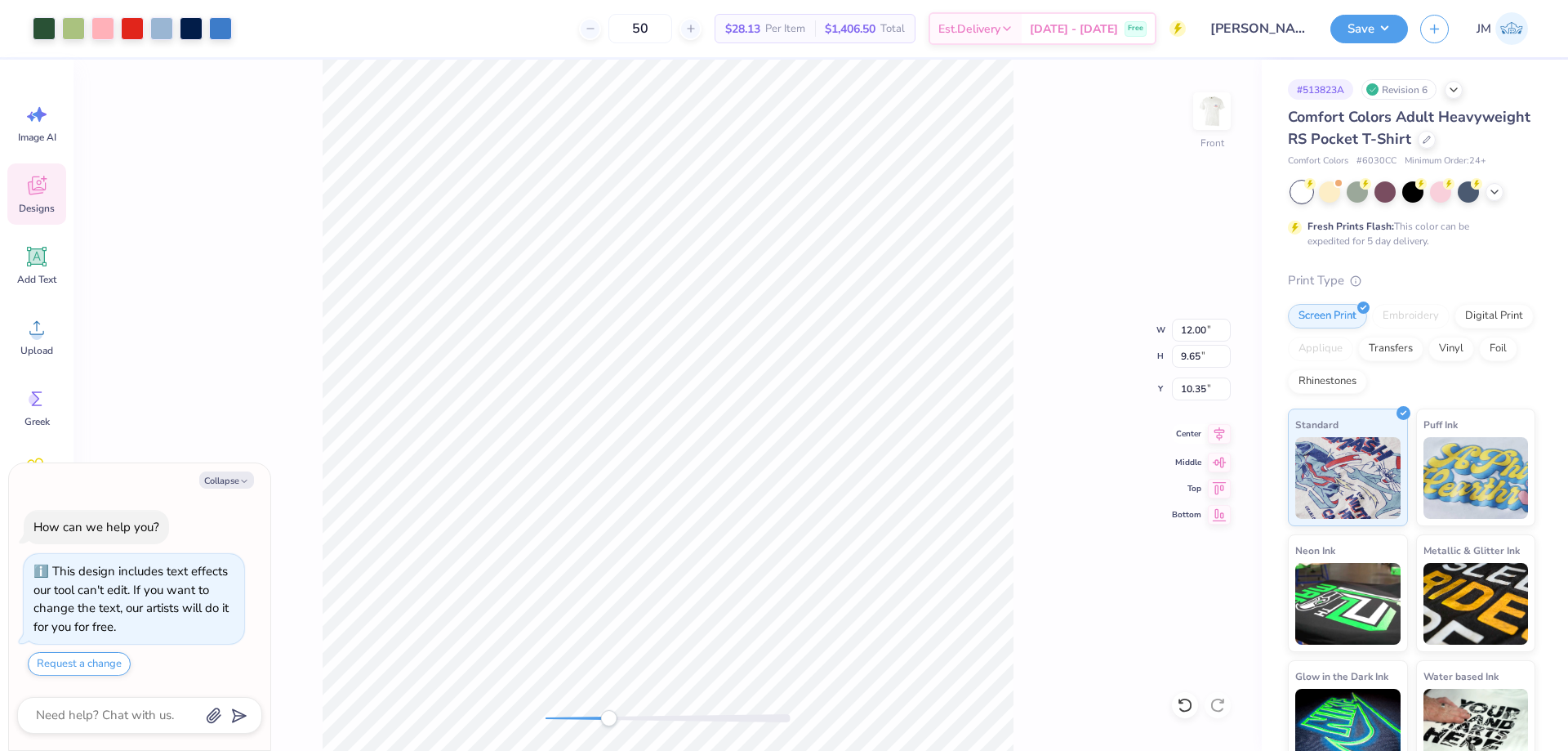
click at [1227, 435] on icon at bounding box center [1220, 434] width 23 height 20
type textarea "x"
click at [1197, 391] on input "10.35" at bounding box center [1202, 389] width 59 height 23
type input "2.15"
click at [1215, 115] on img at bounding box center [1212, 111] width 65 height 65
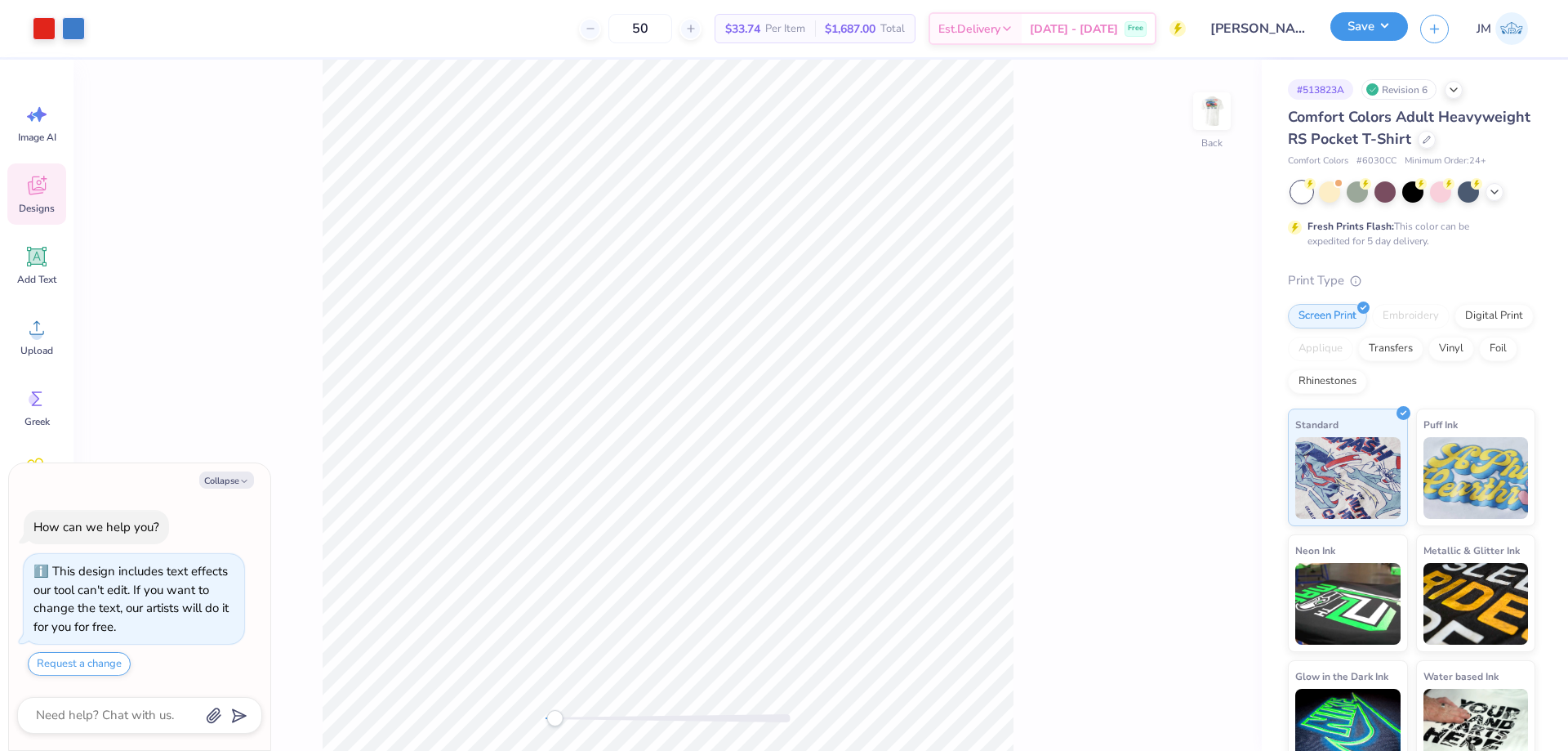
click at [1378, 23] on button "Save" at bounding box center [1369, 26] width 78 height 29
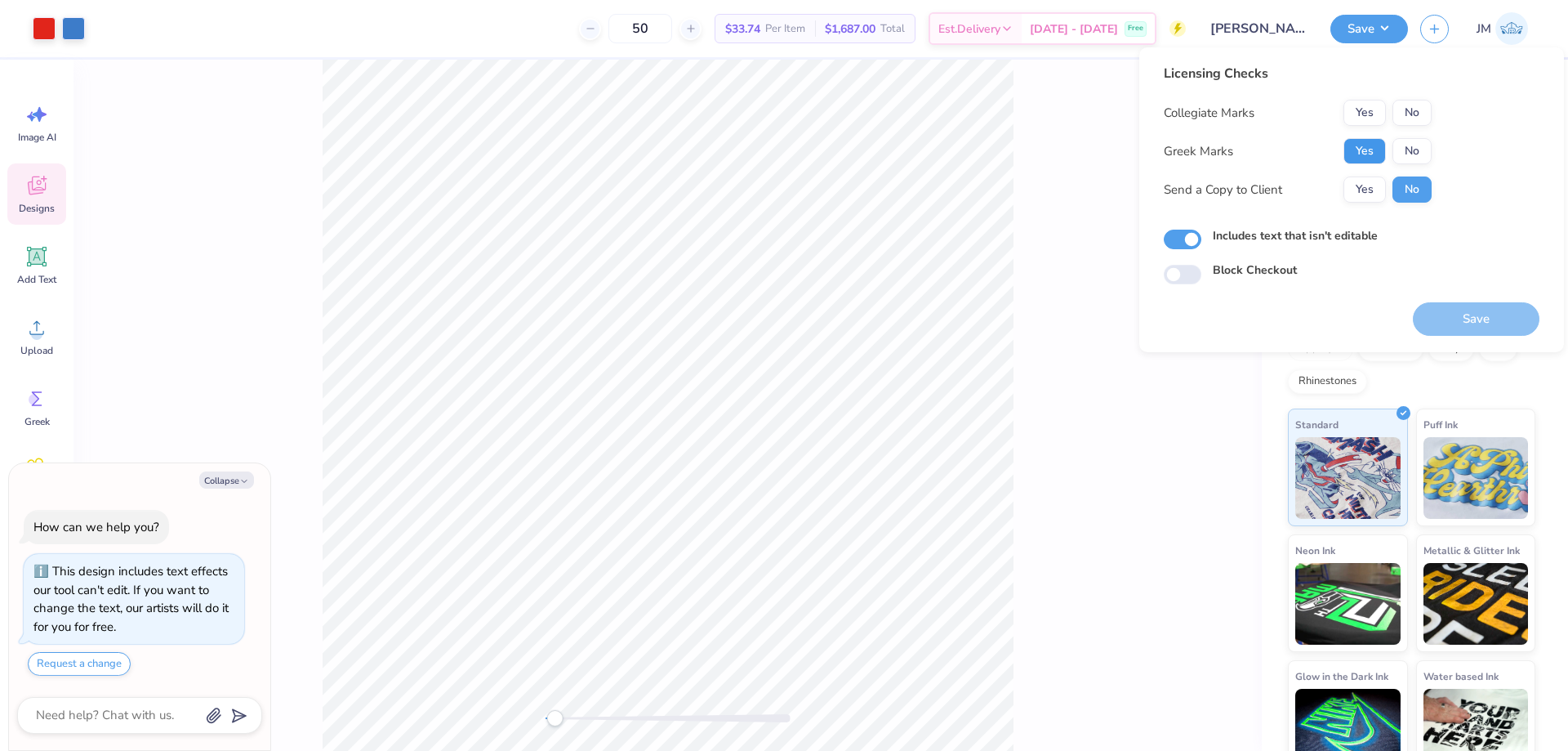
click at [1363, 138] on button "Yes" at bounding box center [1364, 151] width 43 height 26
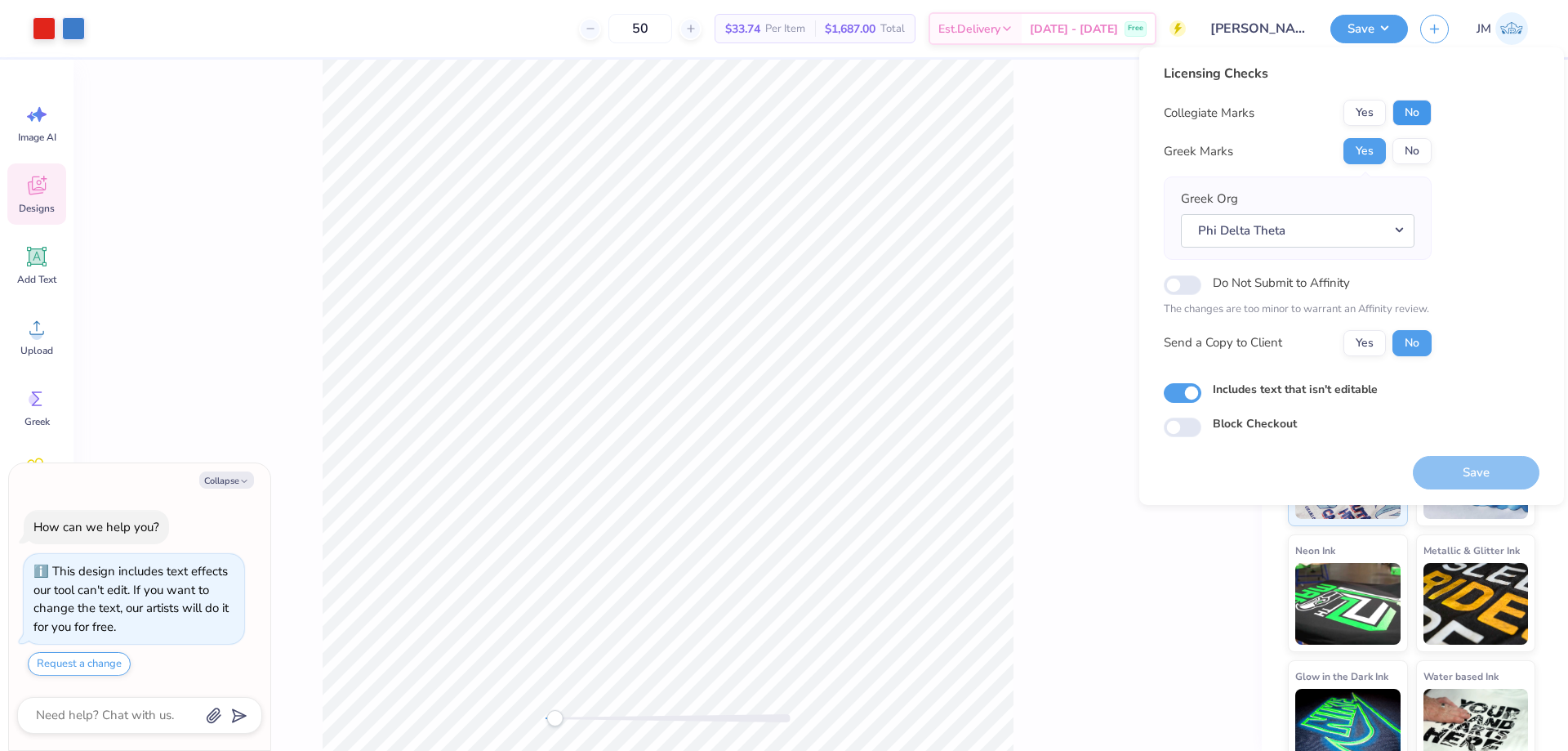
click at [1398, 115] on button "No" at bounding box center [1412, 113] width 39 height 26
click at [1459, 463] on button "Save" at bounding box center [1476, 472] width 127 height 34
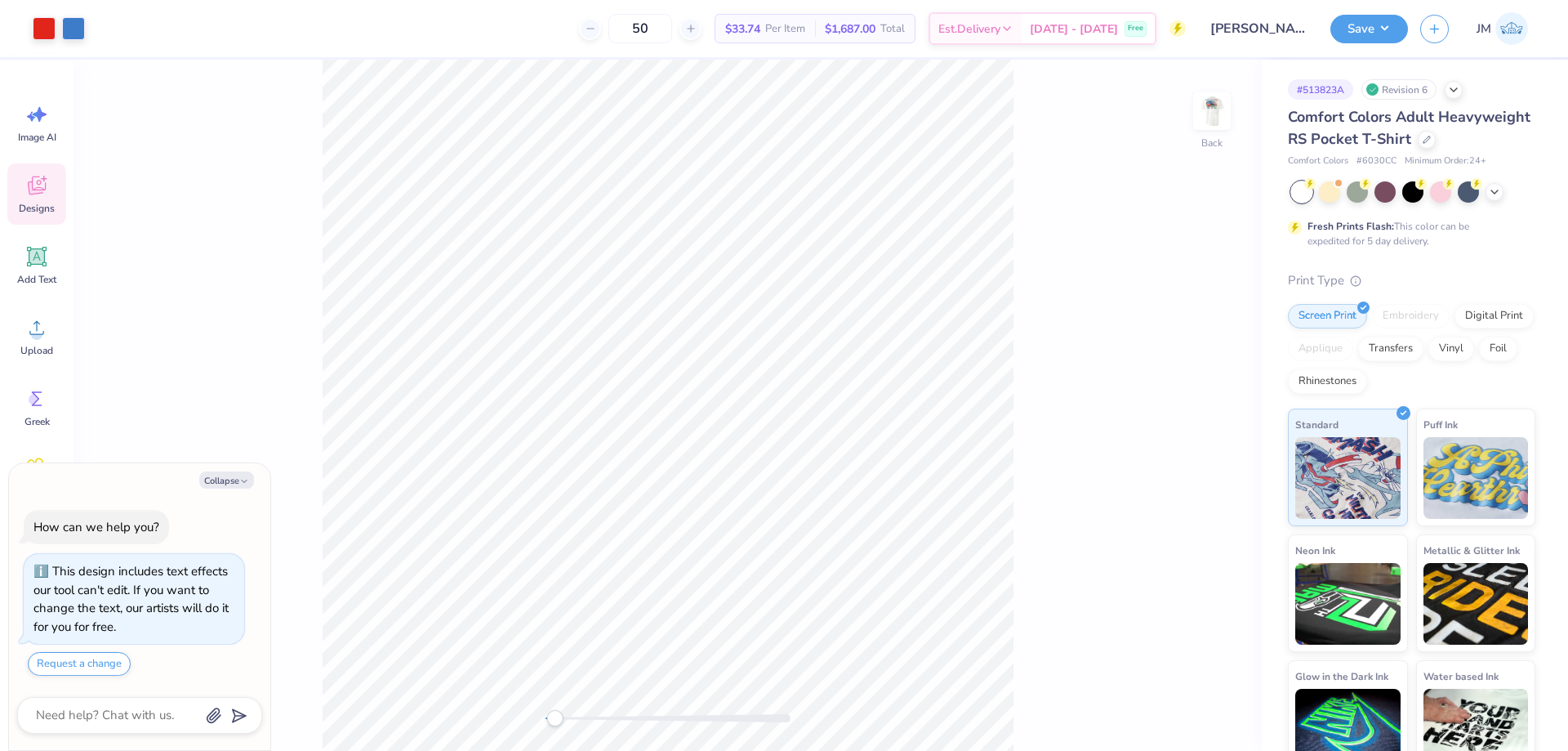
type textarea "x"
click at [1203, 118] on img at bounding box center [1212, 111] width 65 height 65
click at [50, 340] on div "Upload" at bounding box center [37, 335] width 59 height 61
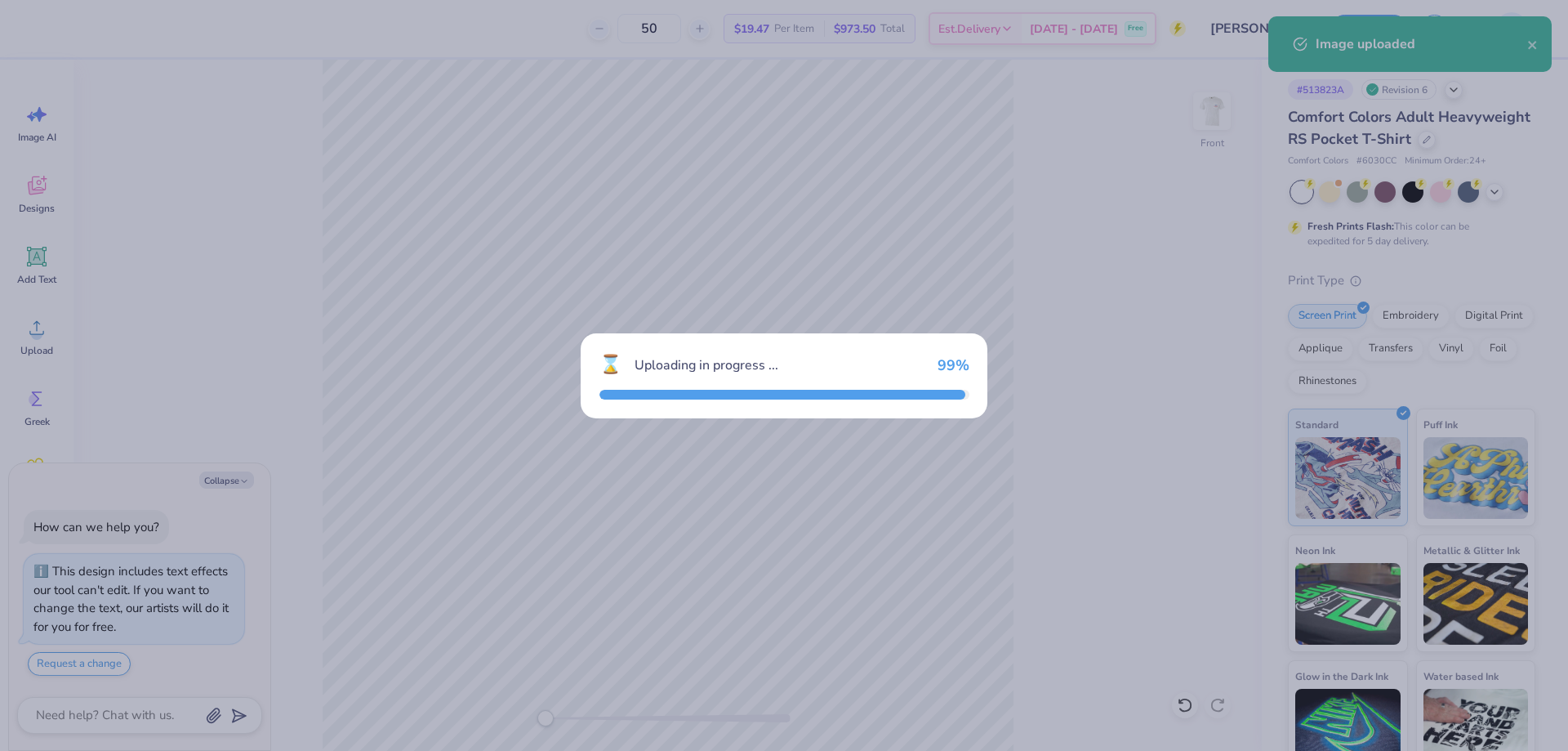
type textarea "x"
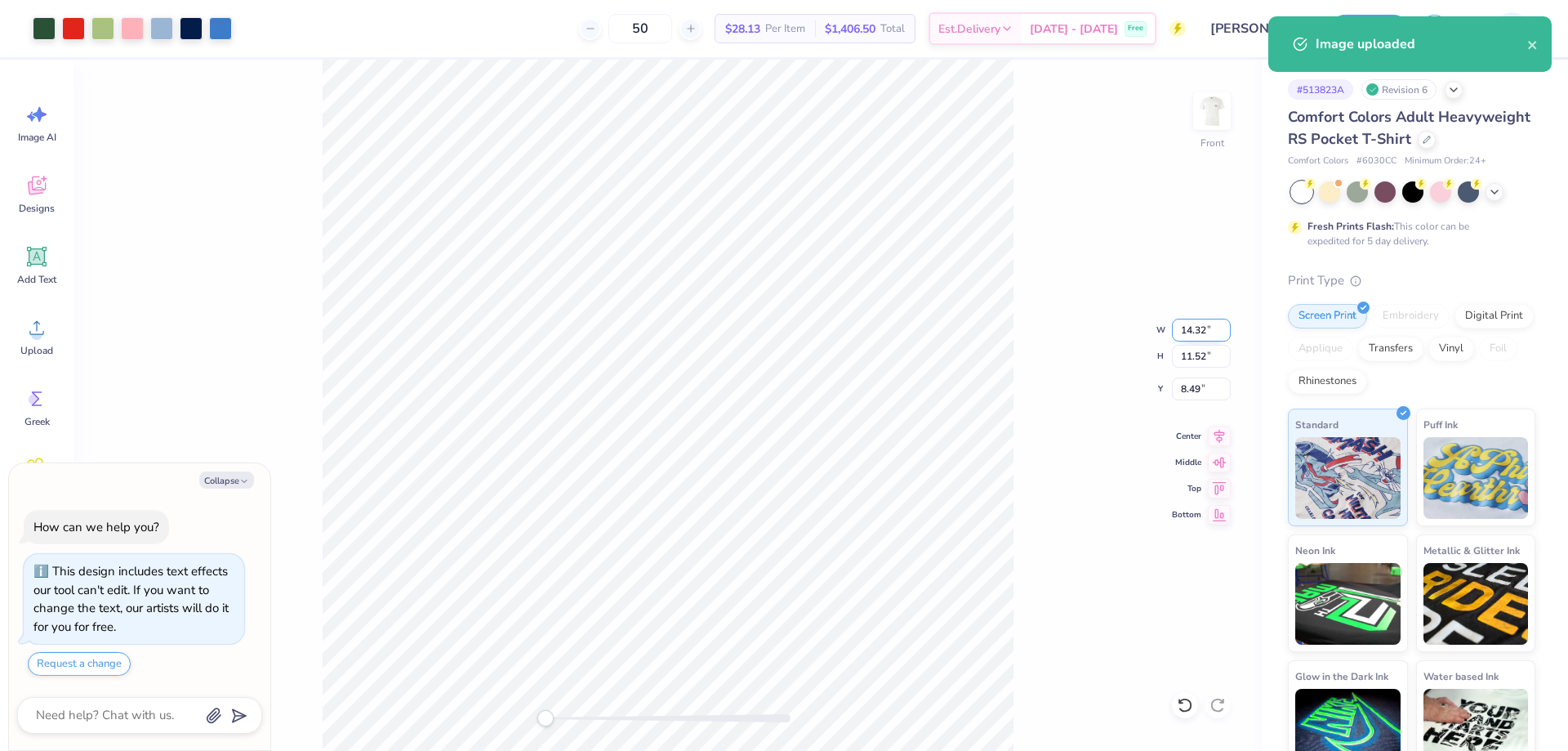
click at [1198, 327] on input "14.32" at bounding box center [1202, 330] width 59 height 23
type input "12"
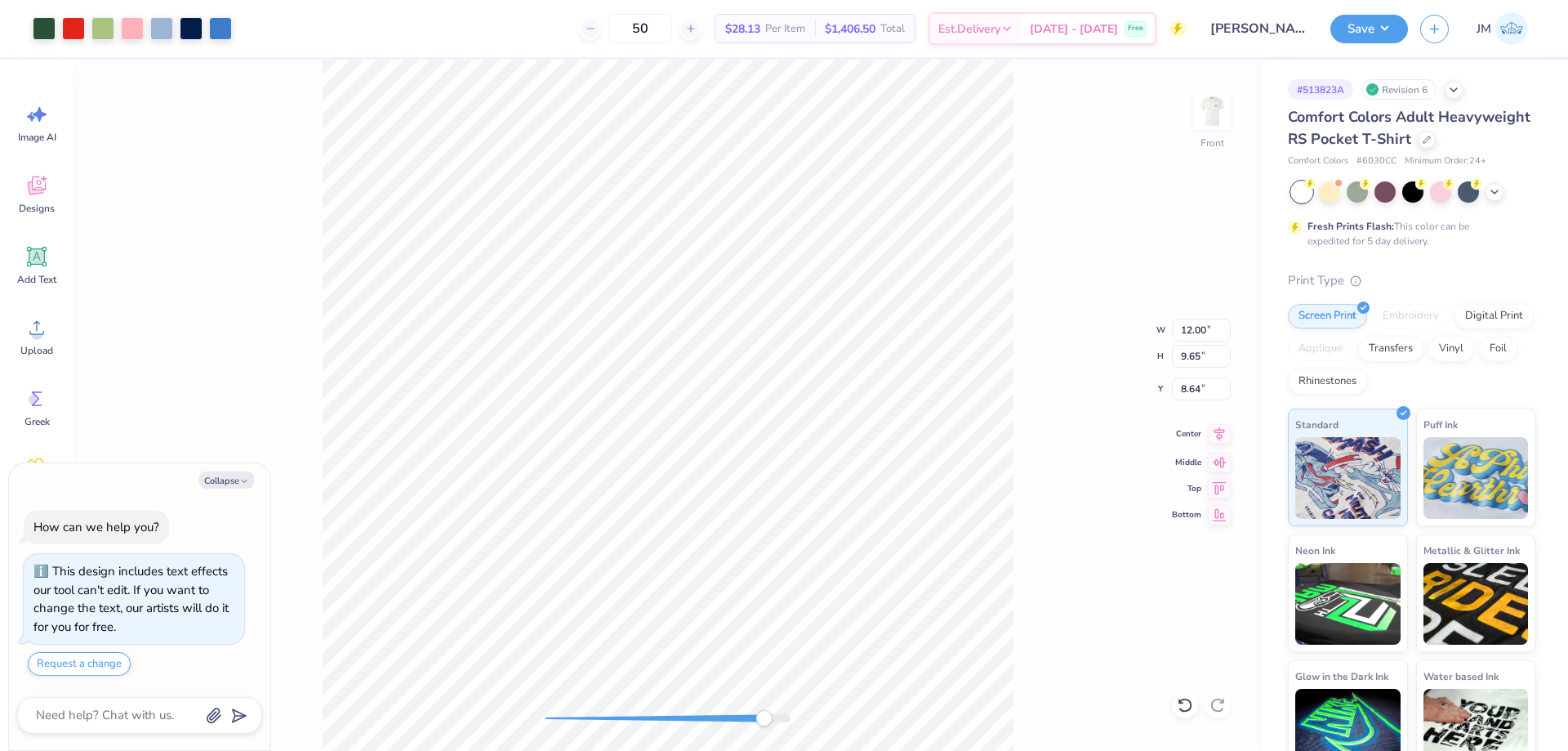
click at [1224, 429] on icon at bounding box center [1220, 434] width 23 height 20
type textarea "x"
click at [1200, 398] on input "8.64" at bounding box center [1202, 389] width 59 height 23
type input "2.15"
click at [1391, 29] on button "Save" at bounding box center [1369, 26] width 78 height 29
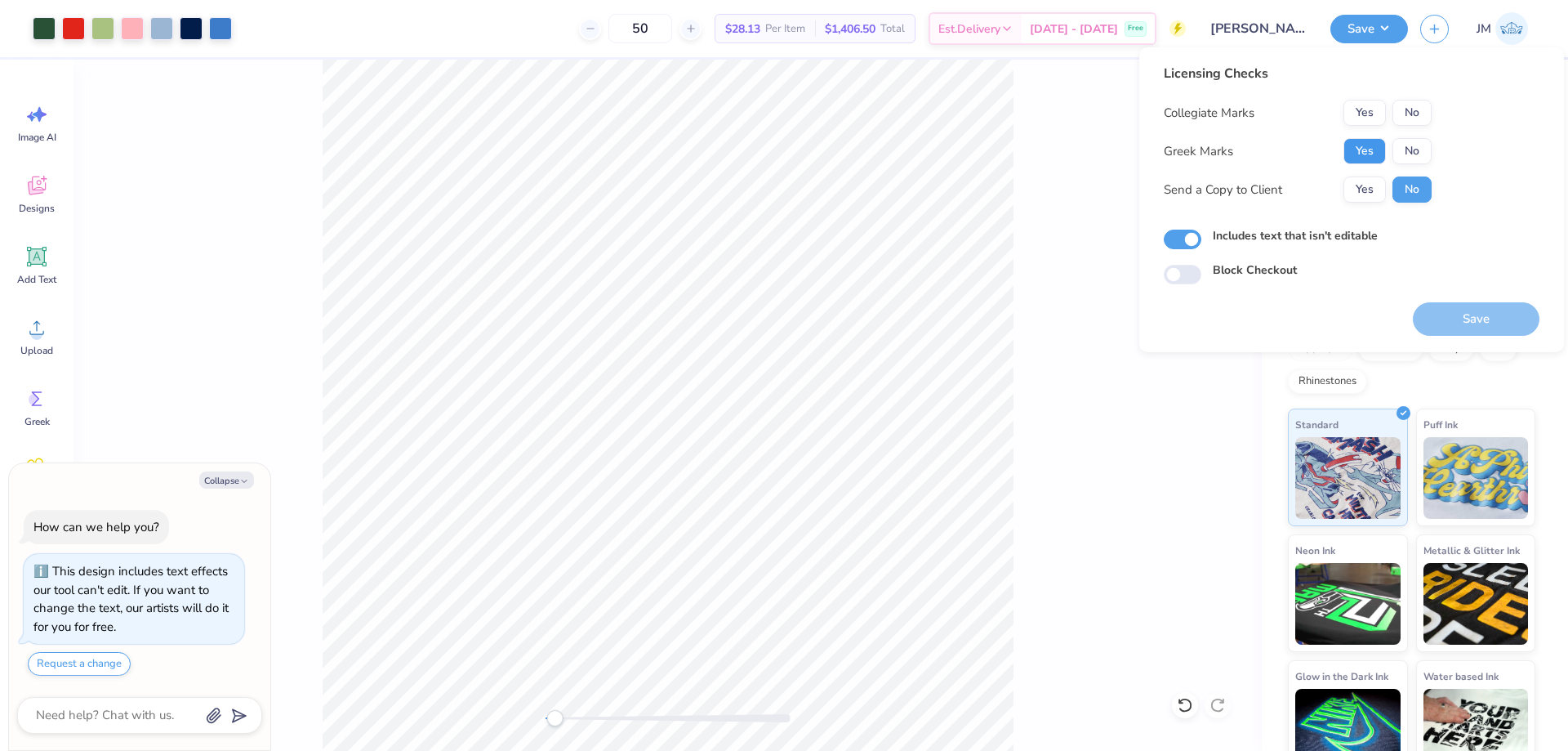
click at [1369, 143] on button "Yes" at bounding box center [1364, 151] width 43 height 26
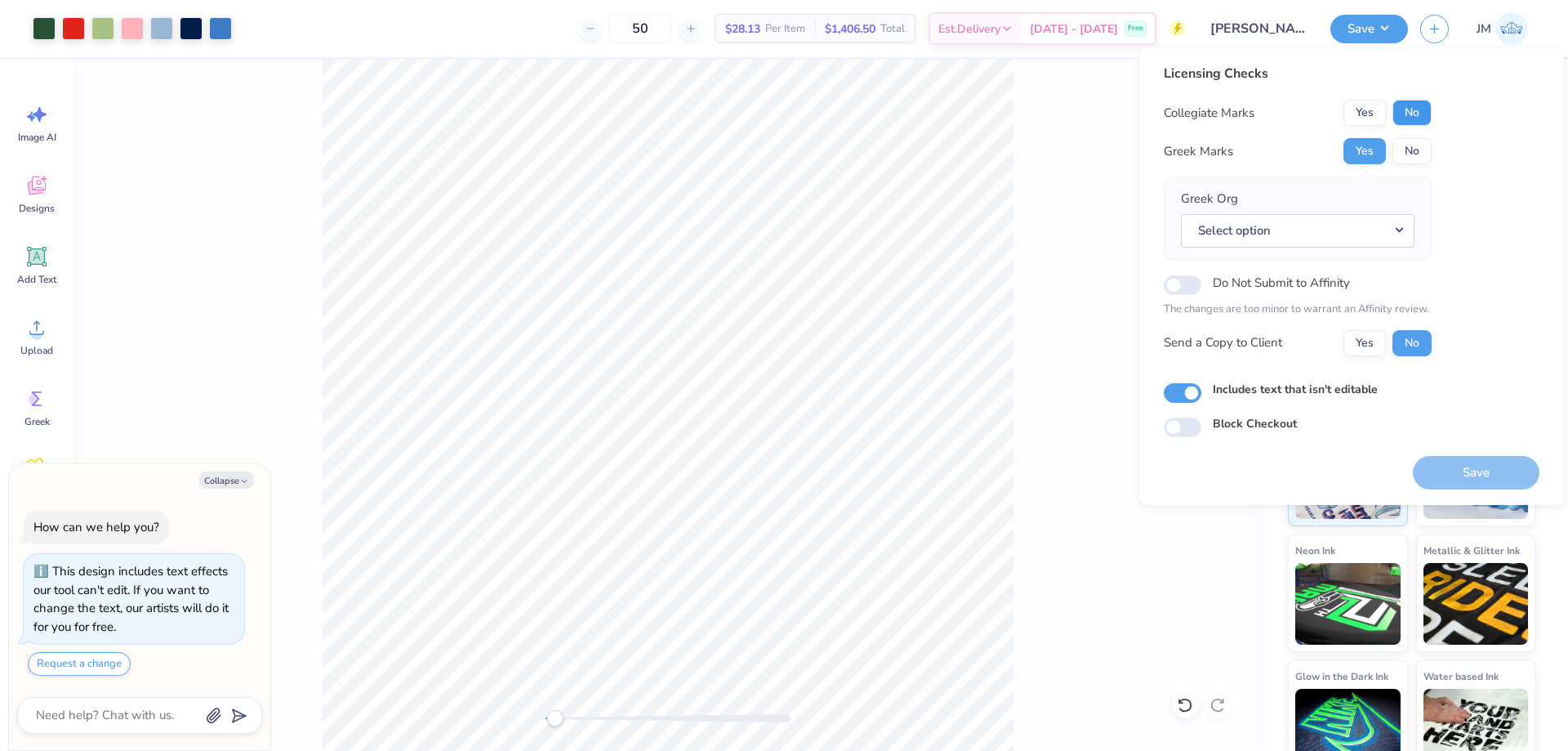
click at [1423, 109] on button "No" at bounding box center [1412, 113] width 39 height 26
click at [1400, 234] on button "Select option" at bounding box center [1298, 231] width 234 height 34
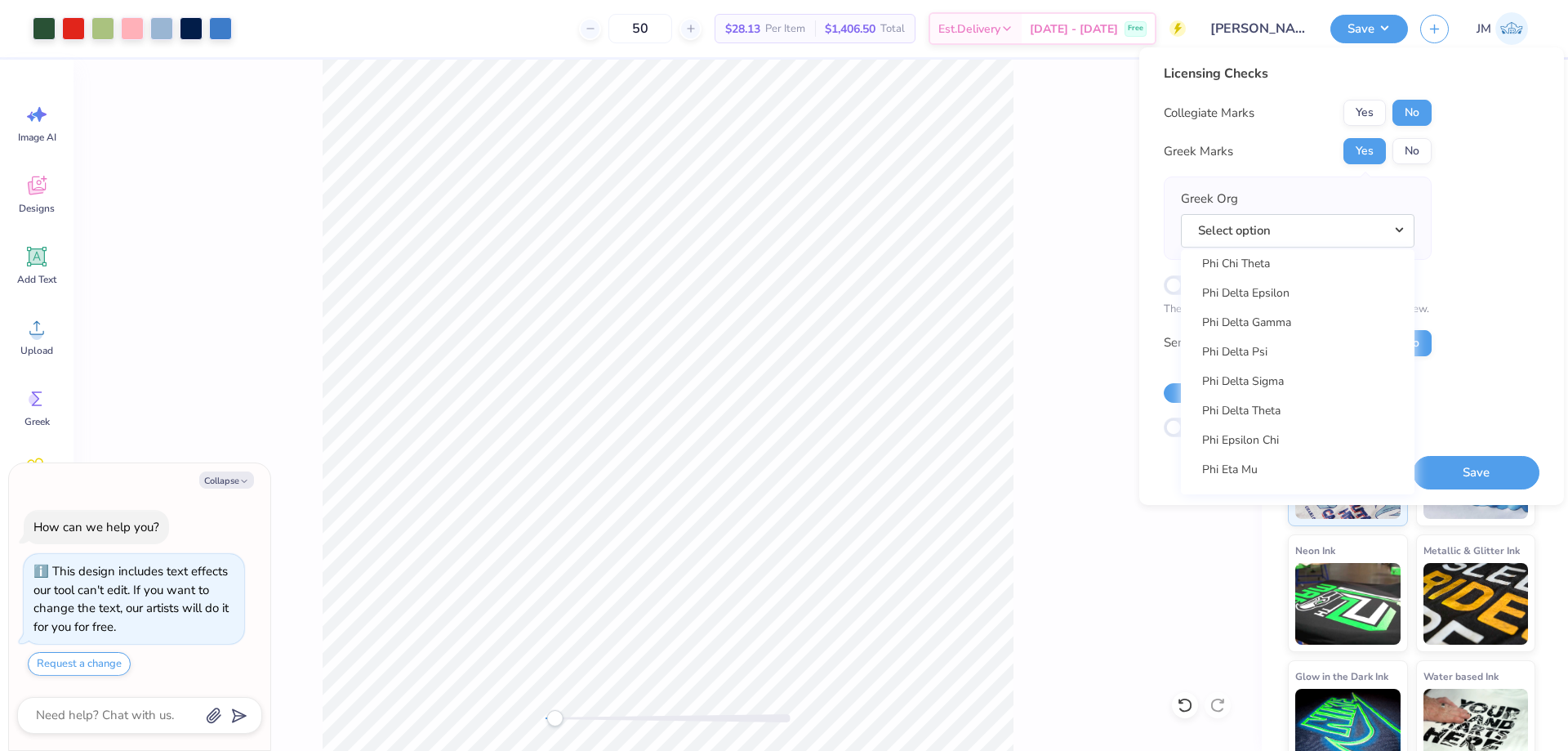
scroll to position [8415, 0]
click at [1292, 416] on link "Phi Delta Theta" at bounding box center [1298, 411] width 221 height 27
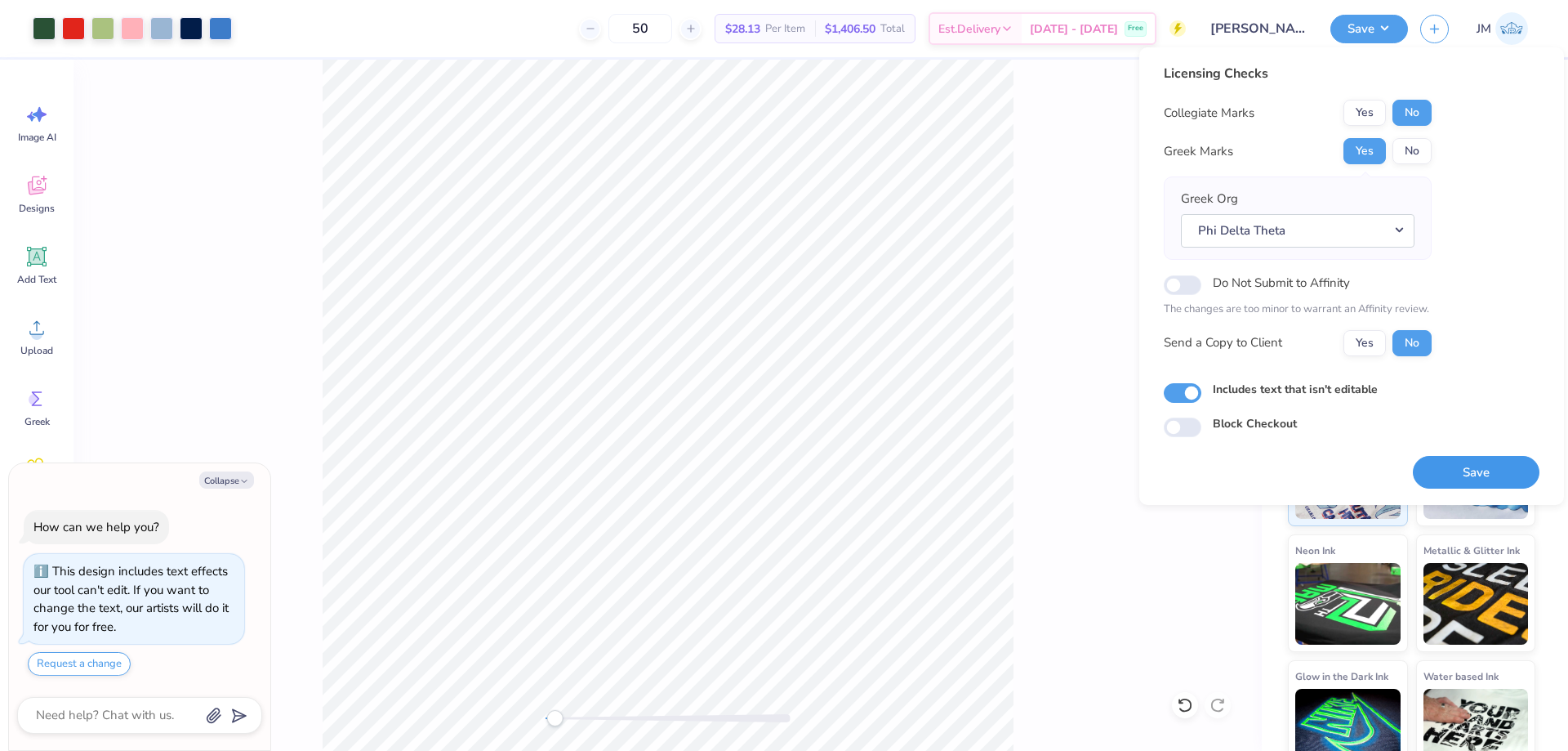
click at [1444, 470] on button "Save" at bounding box center [1476, 472] width 127 height 34
type textarea "x"
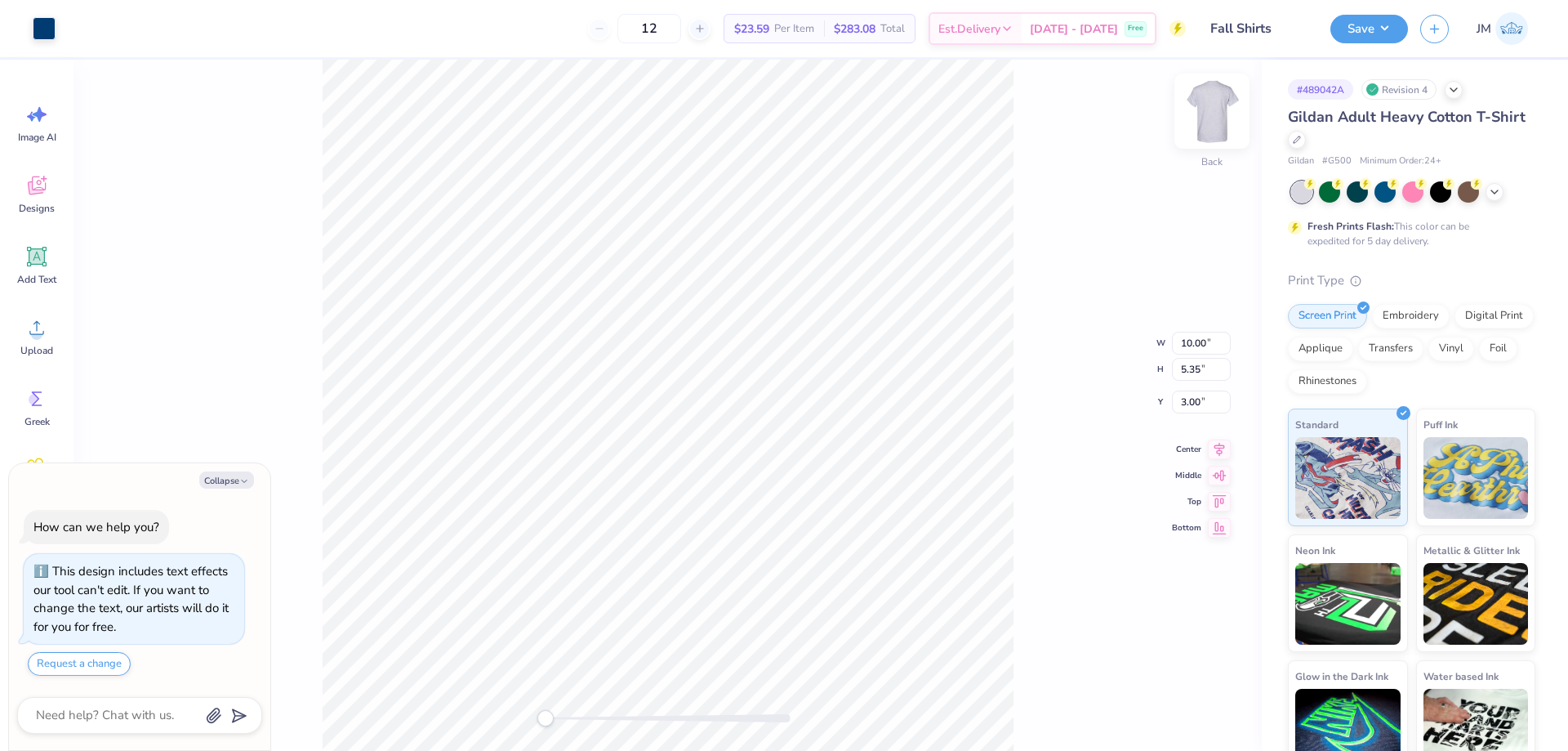
click at [1215, 122] on img at bounding box center [1212, 111] width 65 height 65
click at [51, 268] on div "Add Text" at bounding box center [37, 265] width 59 height 61
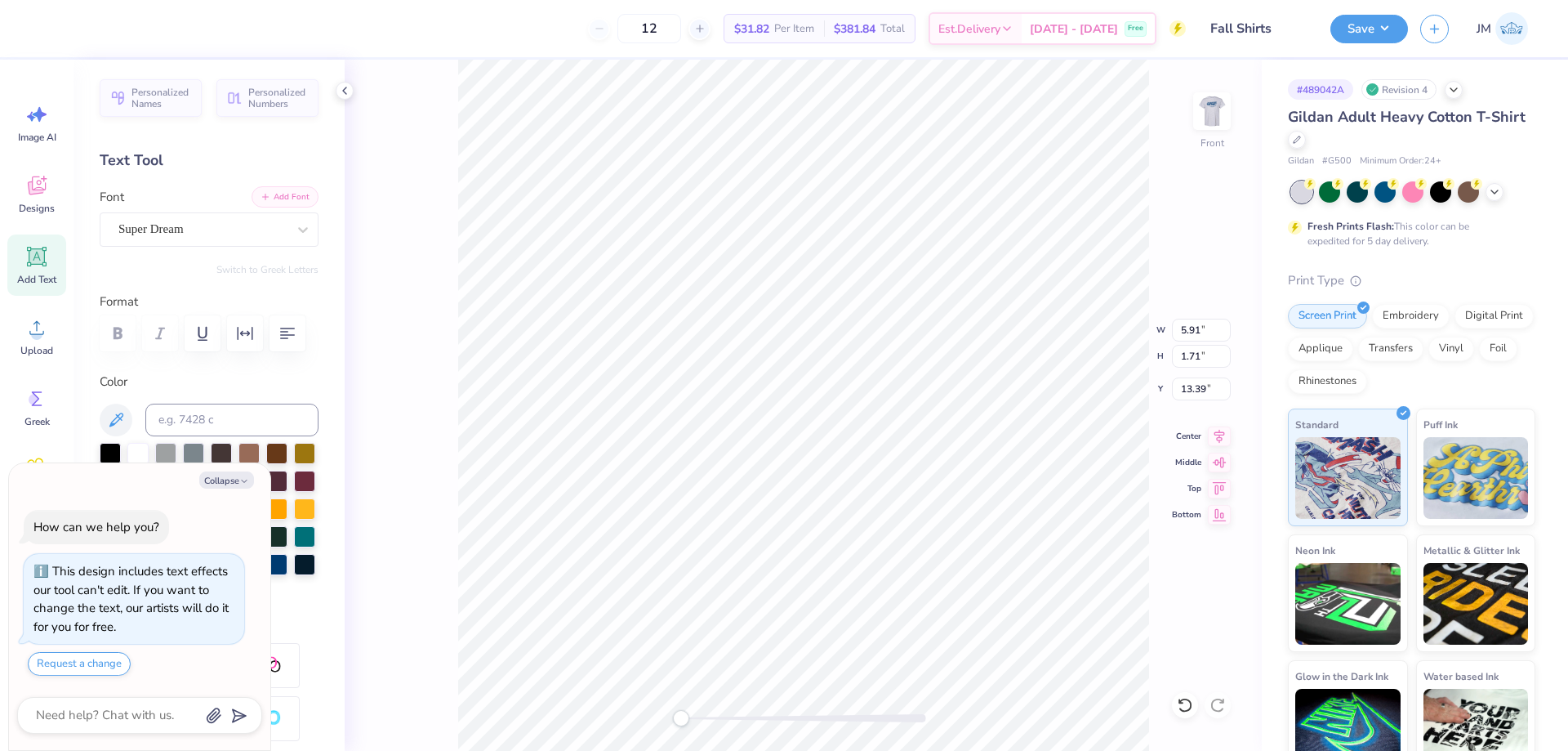
click at [289, 198] on button "Add Font" at bounding box center [285, 197] width 67 height 21
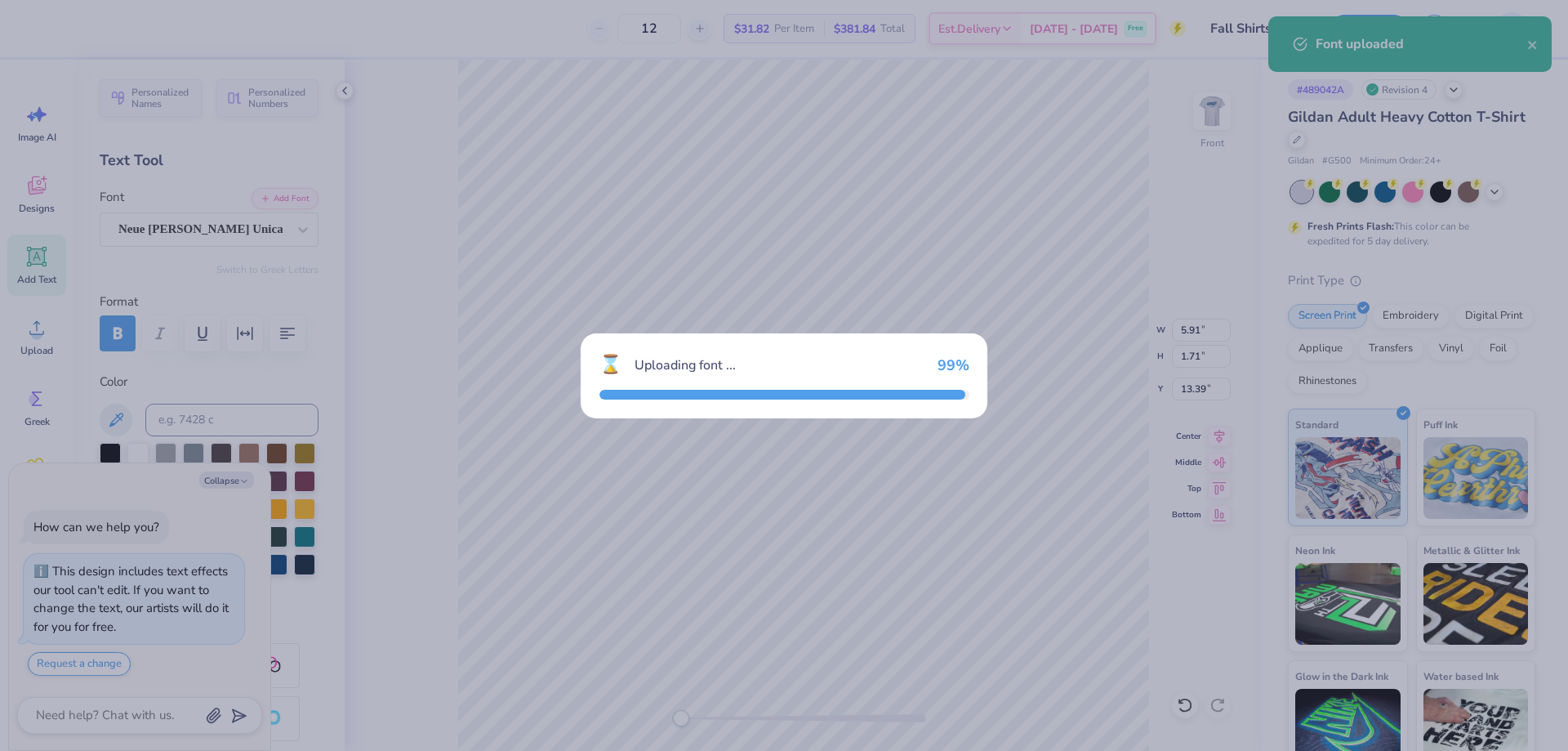
type textarea "x"
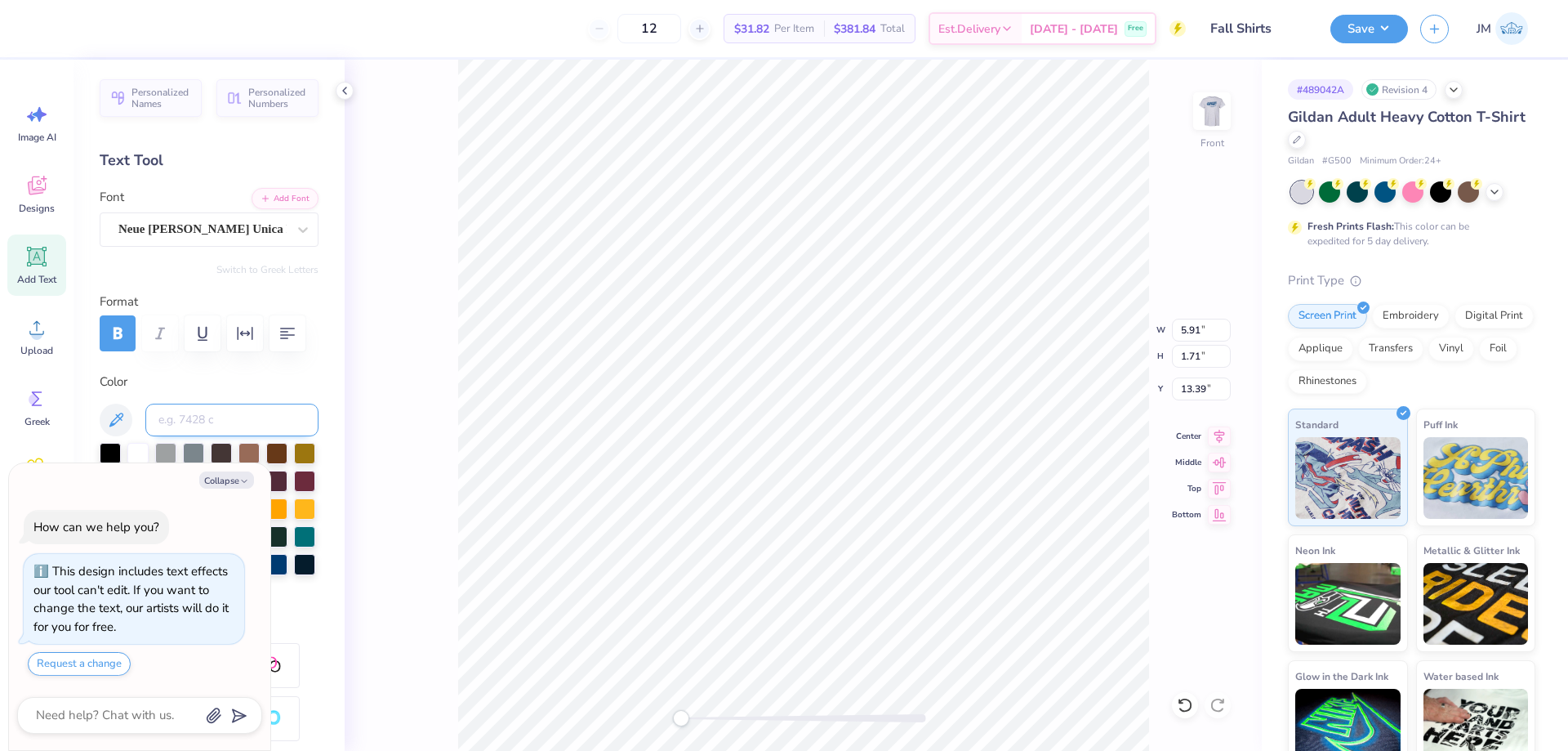
click at [182, 416] on input at bounding box center [232, 420] width 173 height 33
type input "541"
type textarea "x"
type textarea "N"
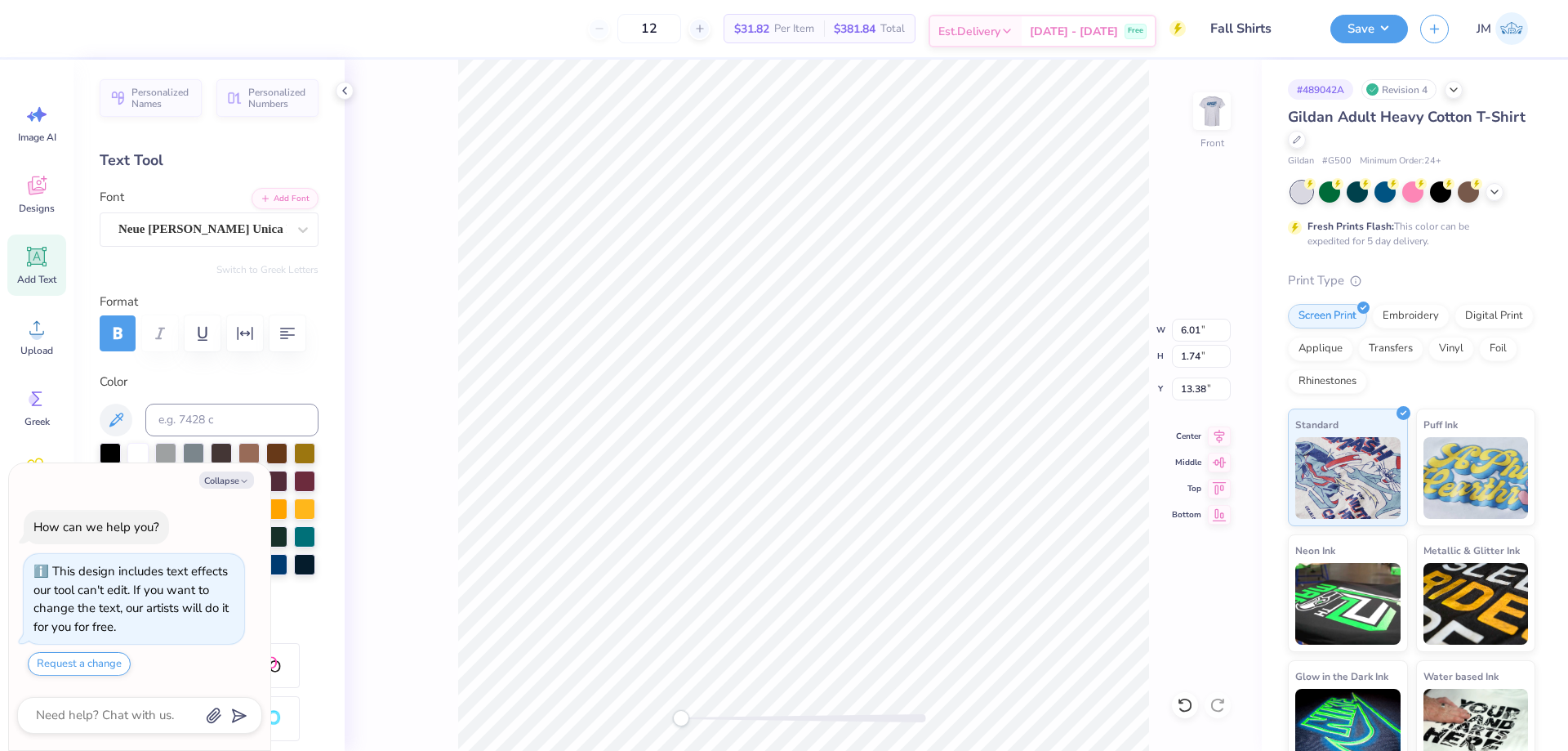
type textarea "x"
type textarea "Na"
type textarea "x"
type textarea "Nat"
type textarea "x"
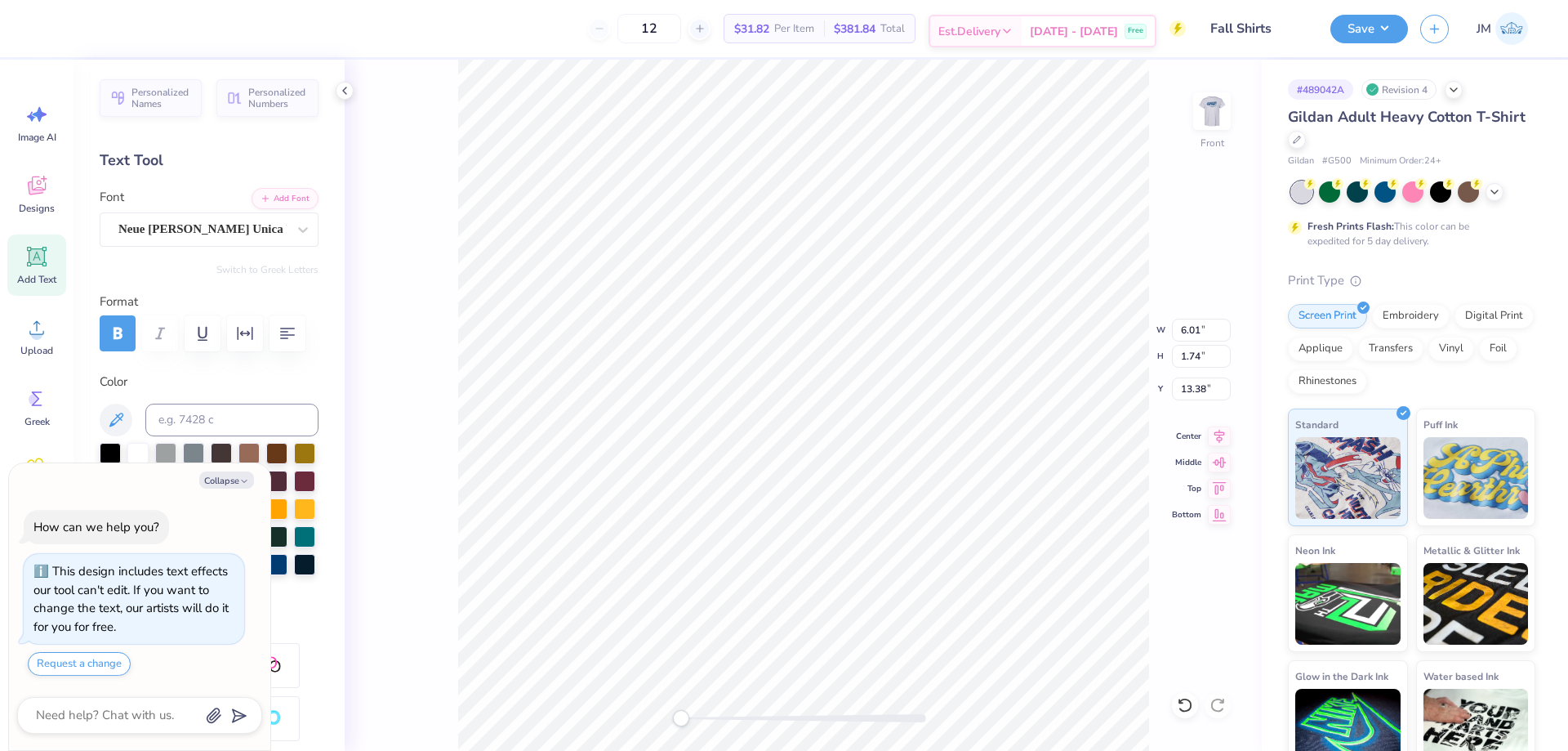
type textarea "Nati"
type textarea "x"
type textarea "Nationa"
type textarea "x"
type textarea "National"
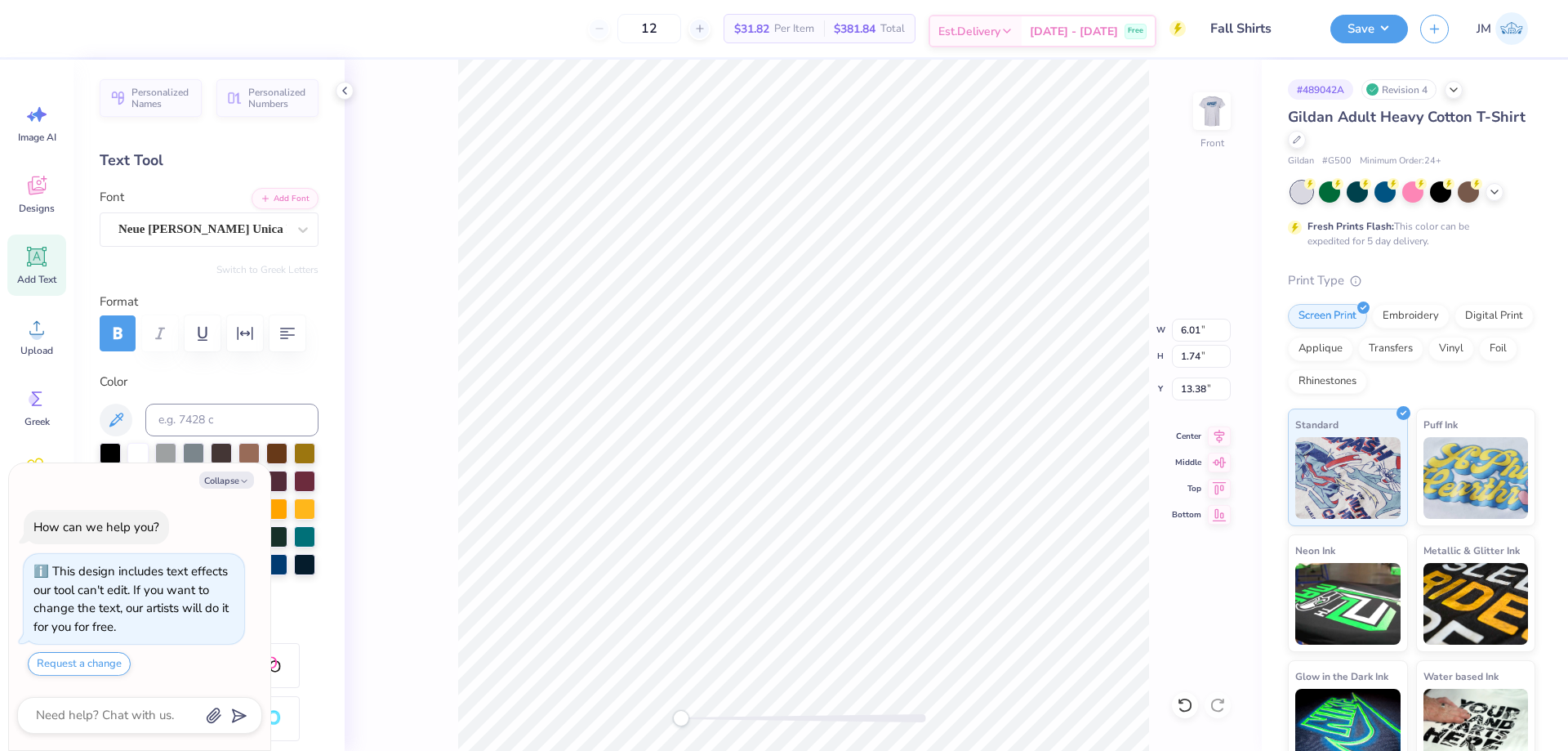
type textarea "x"
type textarea "National"
type textarea "x"
type textarea "National S"
type textarea "x"
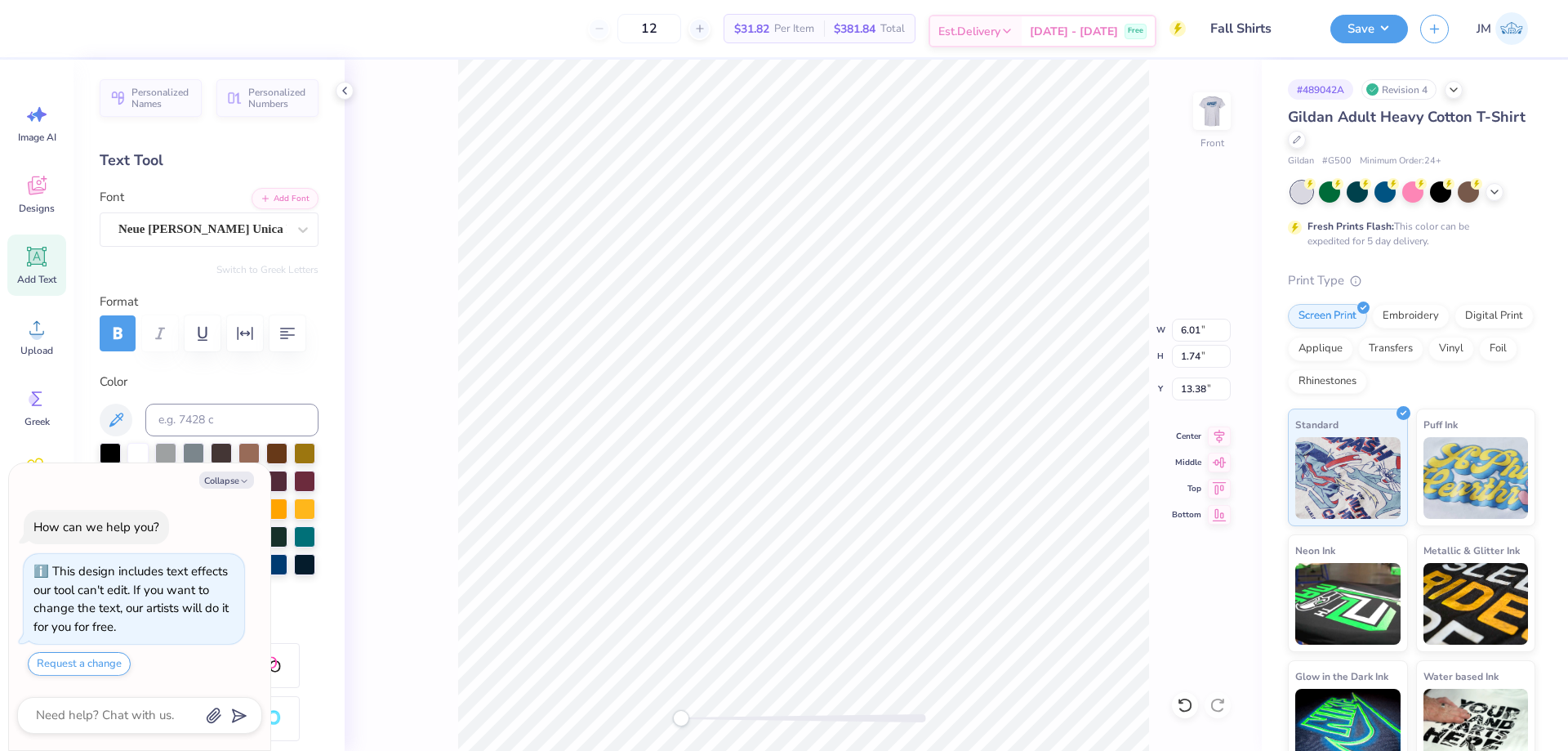
scroll to position [14, 5]
type textarea "National Sut"
type textarea "x"
type textarea "National Sutd"
type textarea "x"
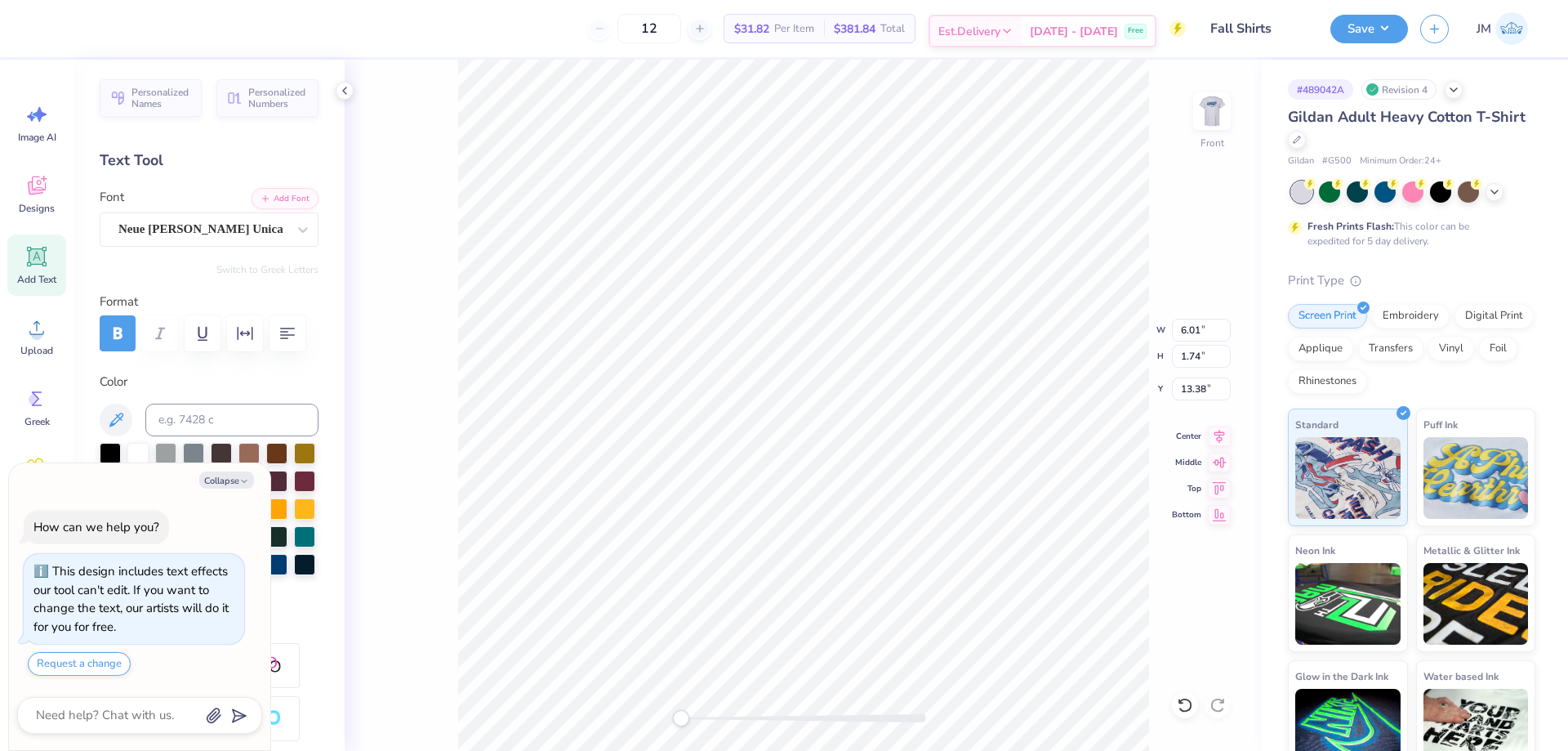
type textarea "National Sut"
type textarea "x"
type textarea "National Su"
type textarea "x"
type textarea "National"
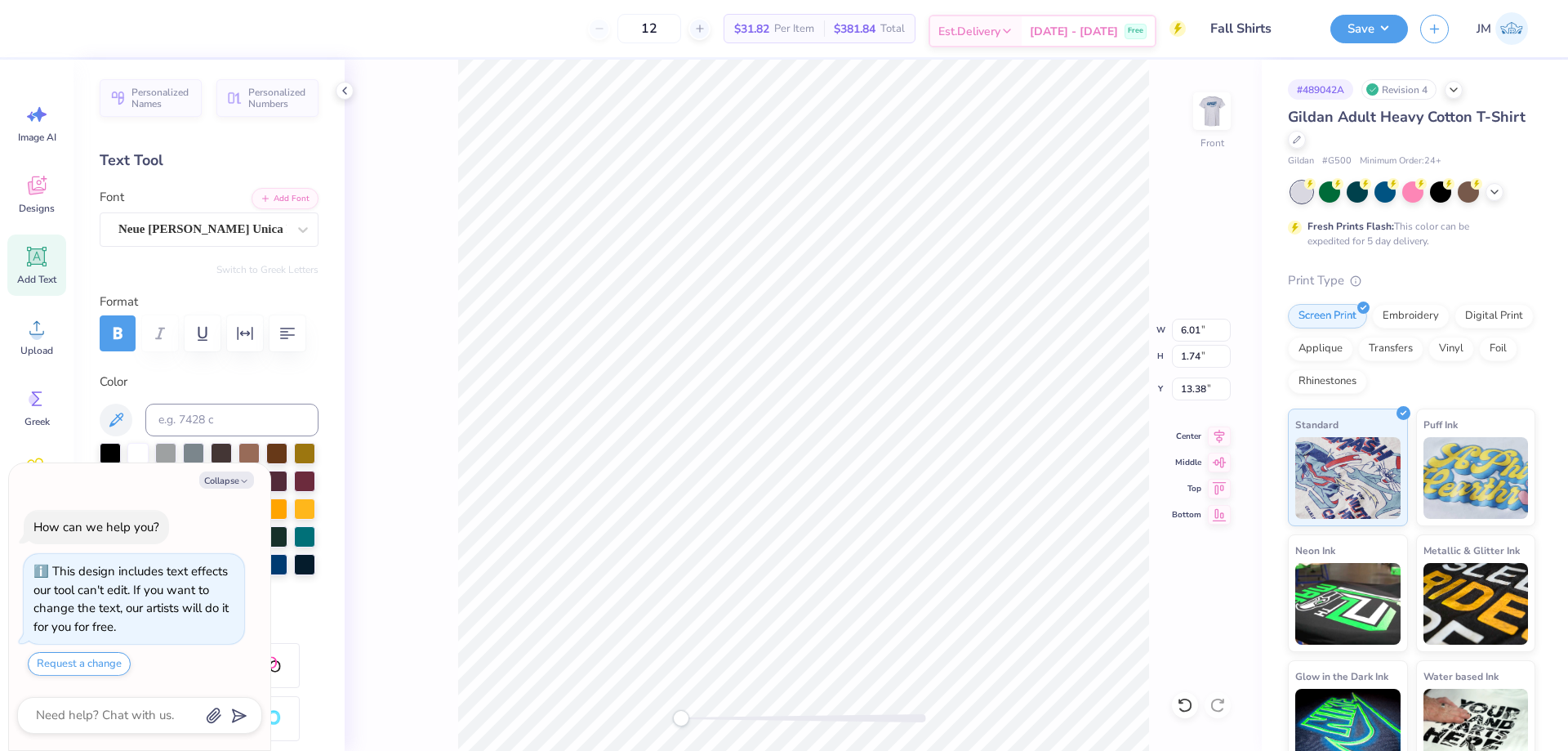
type textarea "x"
type textarea "National t"
type textarea "x"
type textarea "National"
type textarea "x"
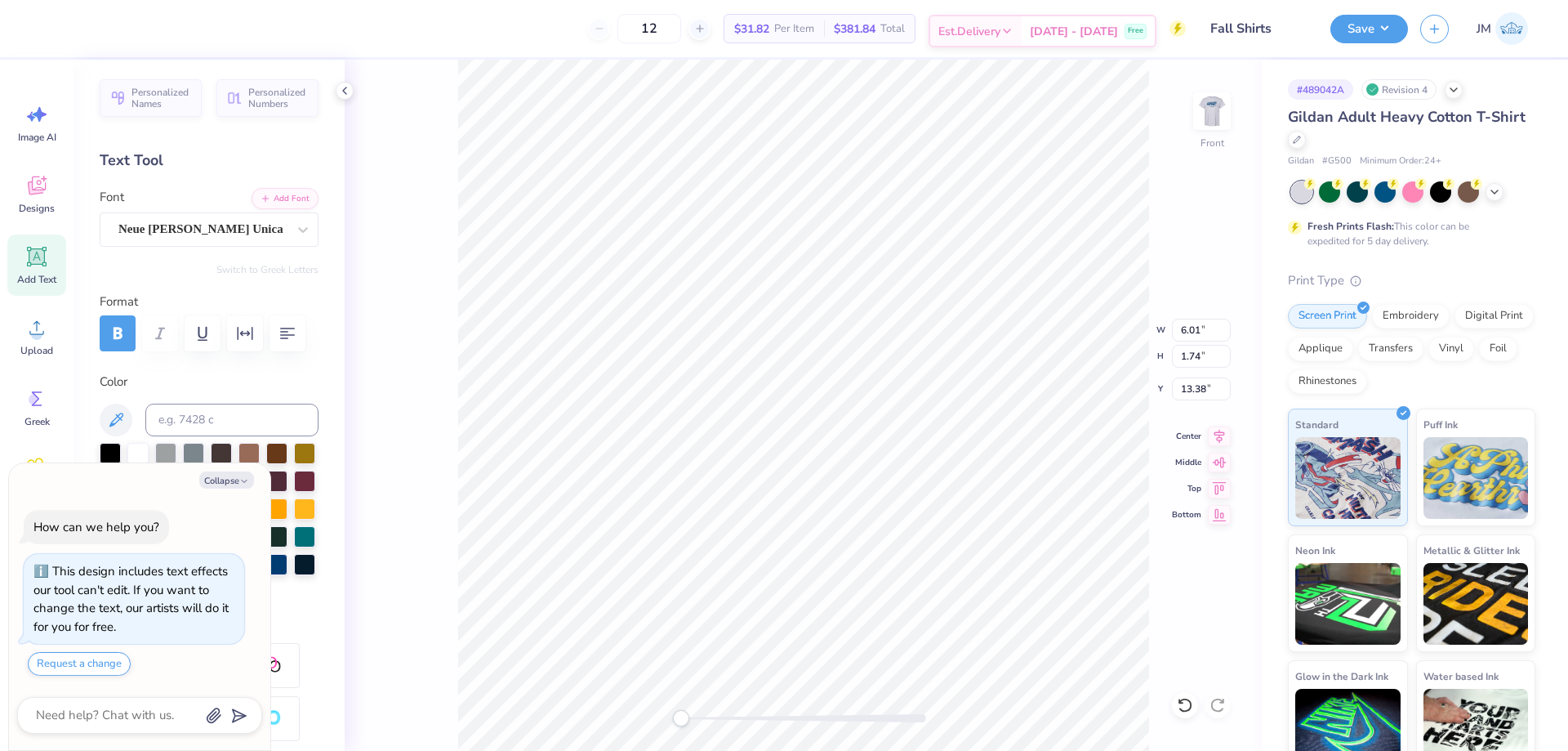
type textarea "National S"
type textarea "x"
type textarea "National St"
type textarea "x"
type textarea "National Stud"
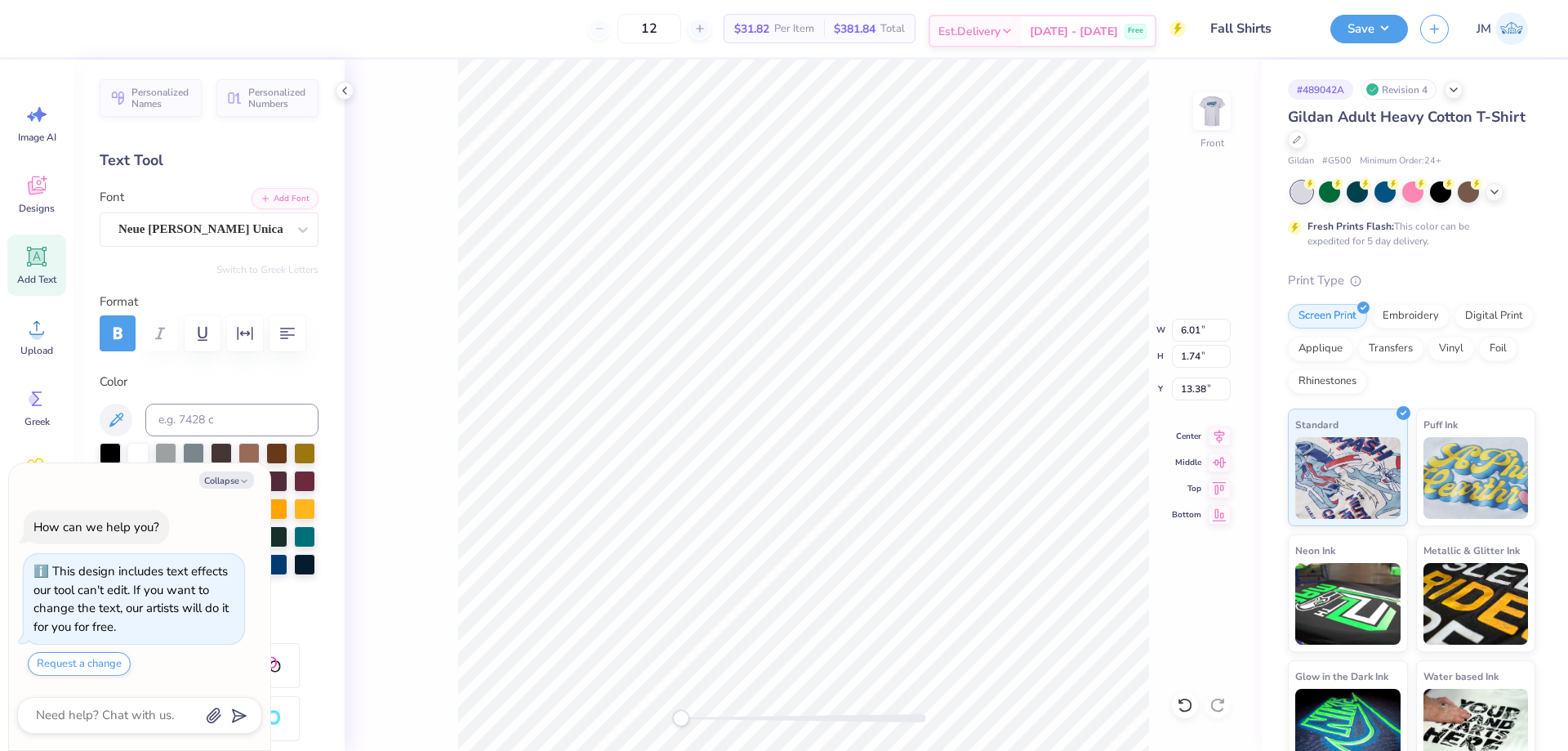
type textarea "x"
type textarea "National Stude"
type textarea "x"
type textarea "National Studen"
type textarea "x"
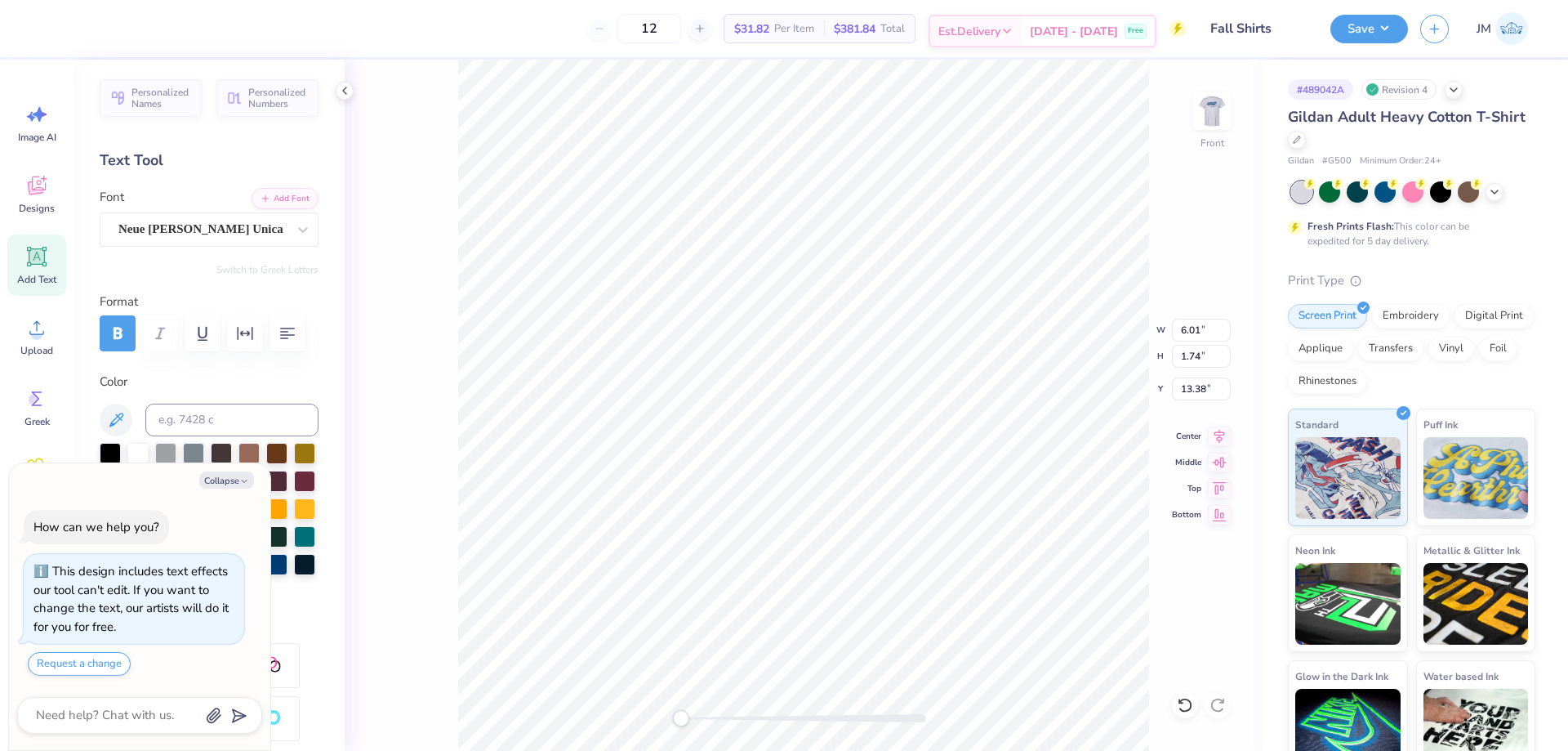
type textarea "National Student"
type textarea "x"
type textarea "National Student"
type textarea "x"
type textarea "National Student S"
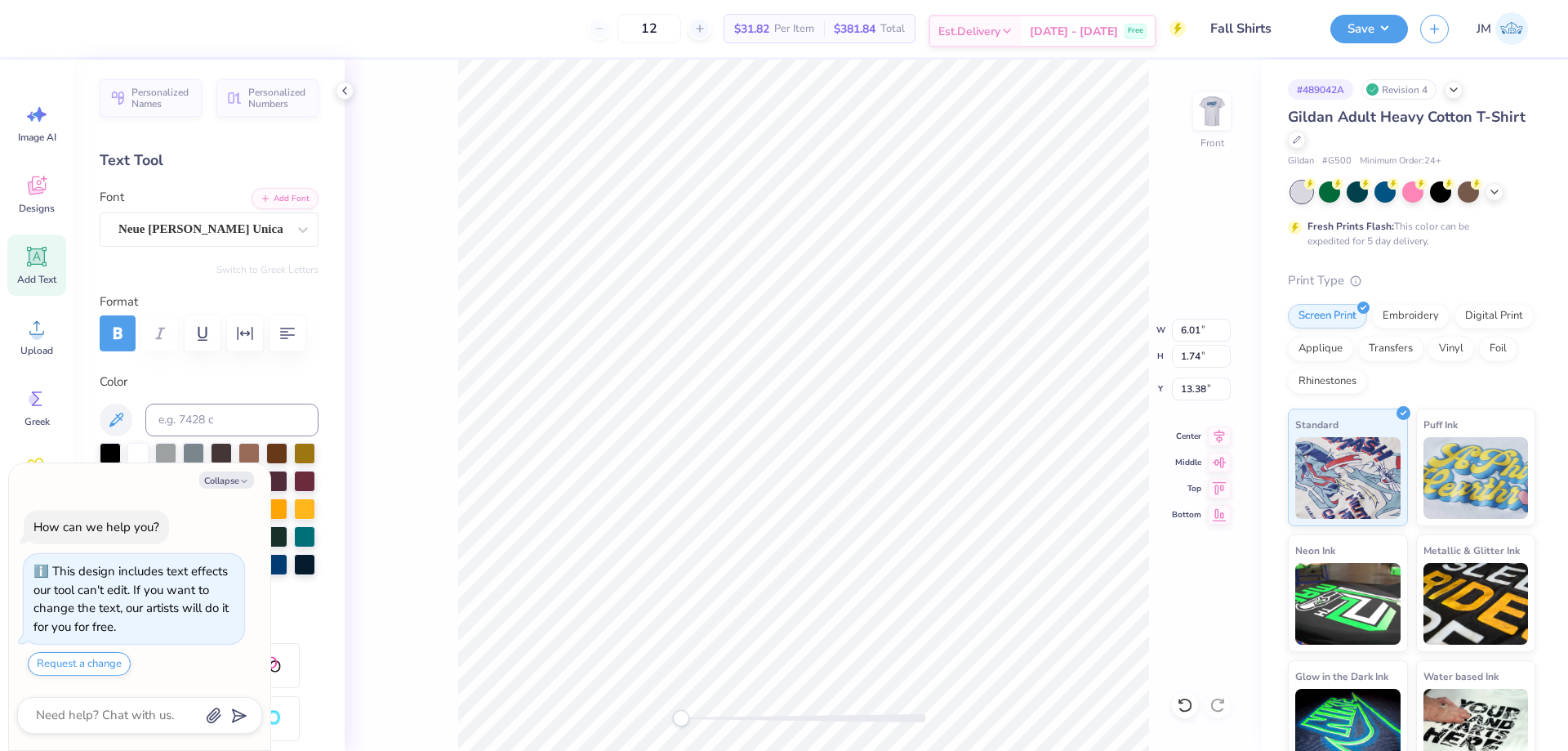
type textarea "x"
type textarea "National Student Sp"
type textarea "x"
type textarea "National Student Spe"
type textarea "x"
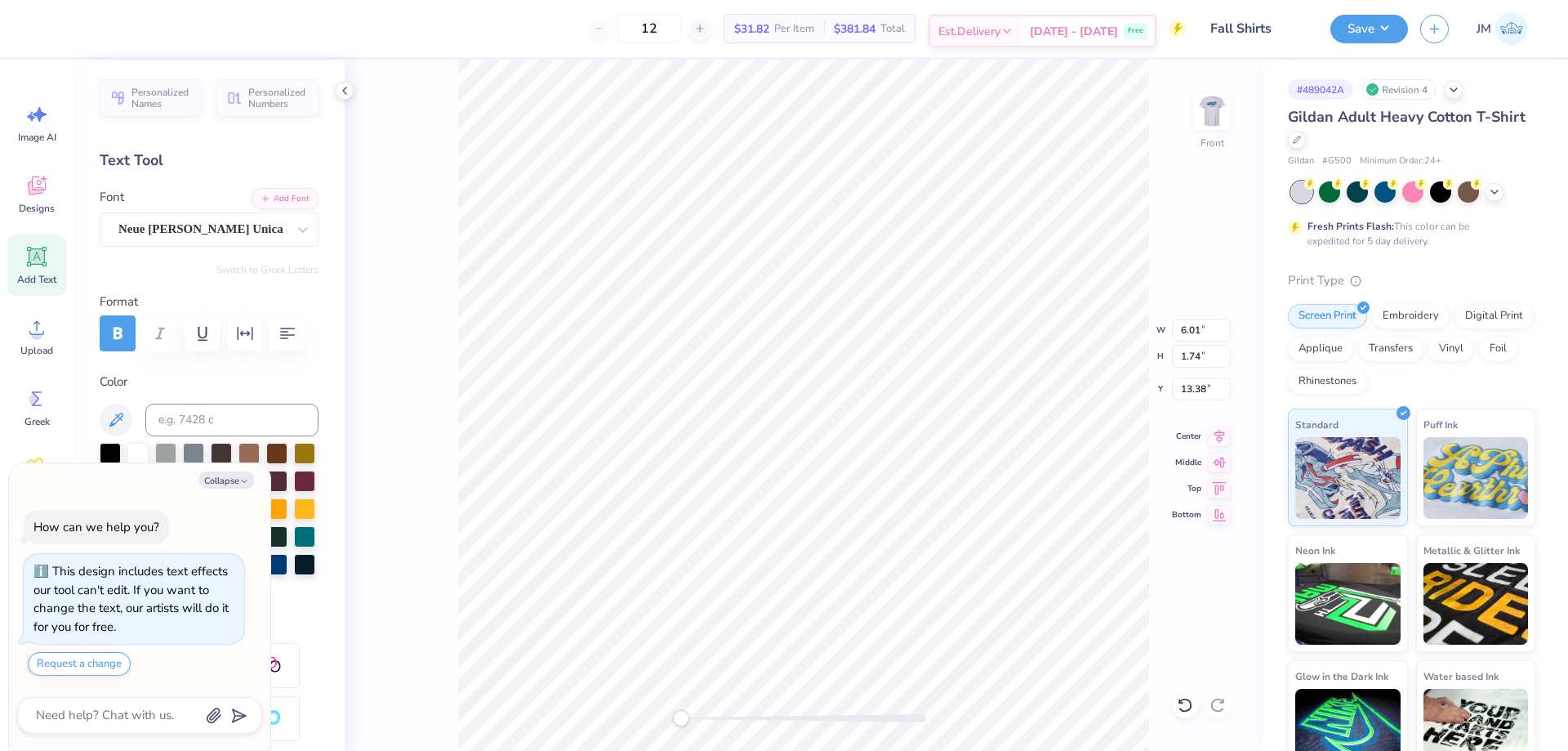
type textarea "National Student Spee"
type textarea "x"
type textarea "National Student Speec"
type textarea "x"
type textarea "National Student Speech"
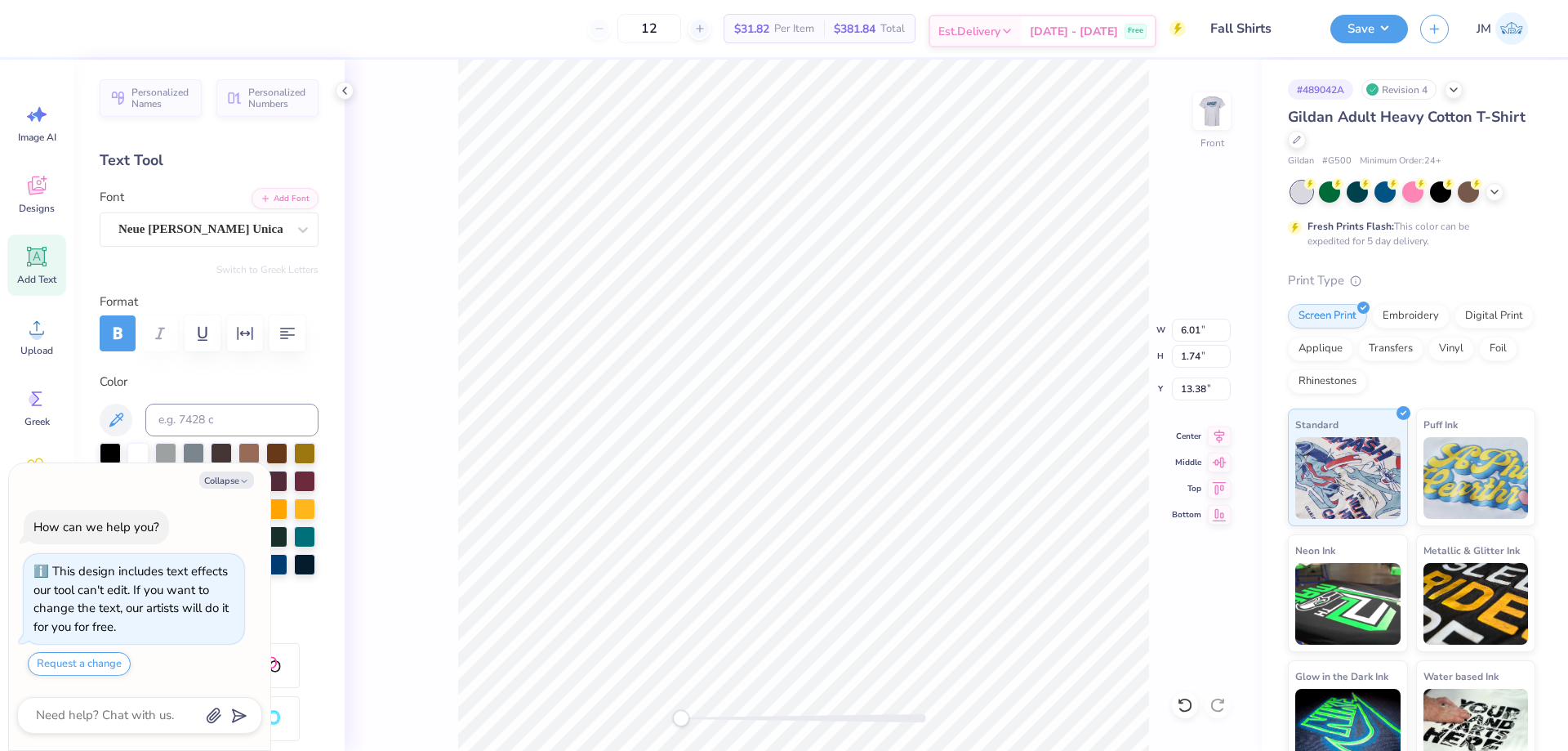
type textarea "x"
type textarea "National Student Speech"
type textarea "x"
type textarea "National Student Speech"
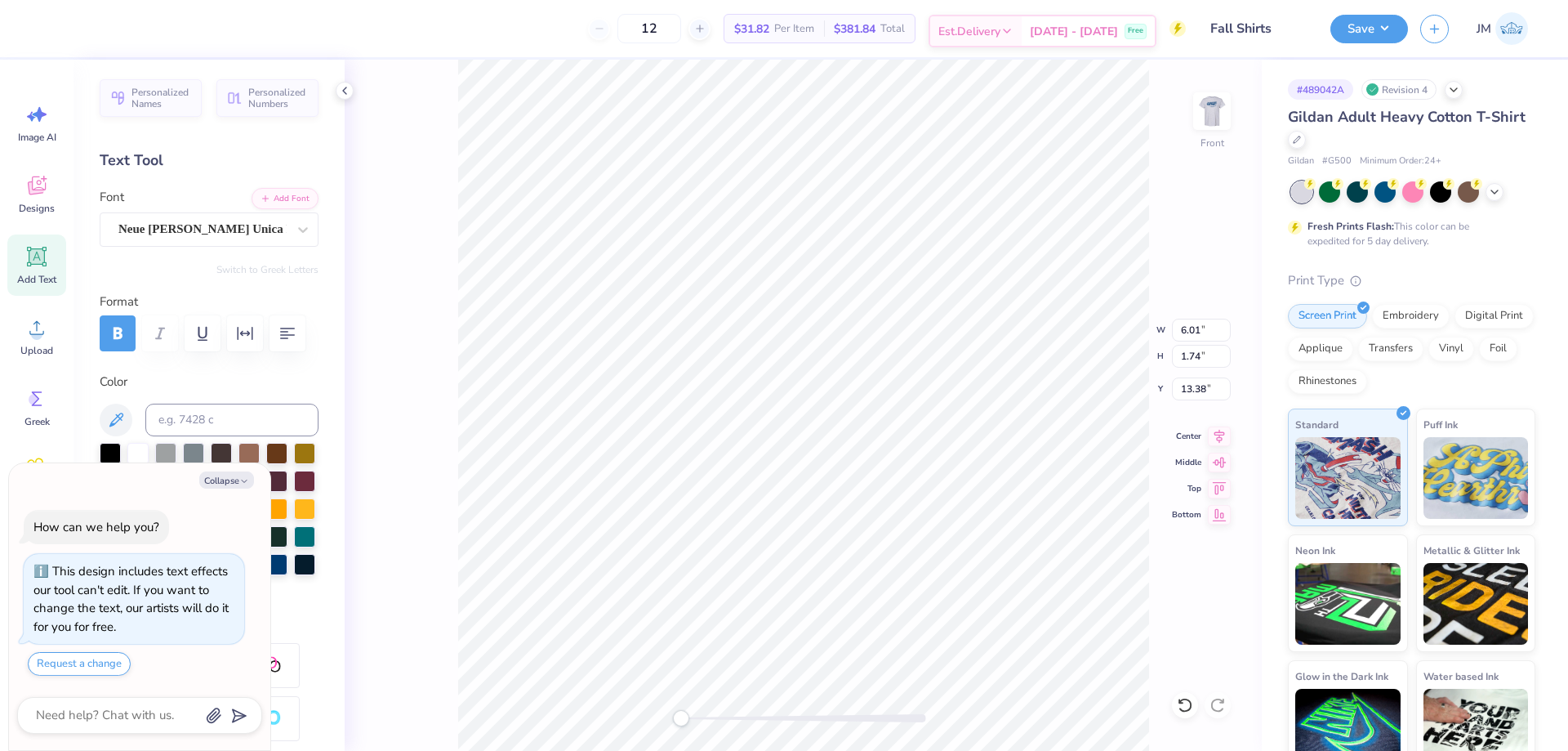
type textarea "x"
type textarea "National Student Speech L"
type textarea "x"
type textarea "National Student Speech La"
type textarea "x"
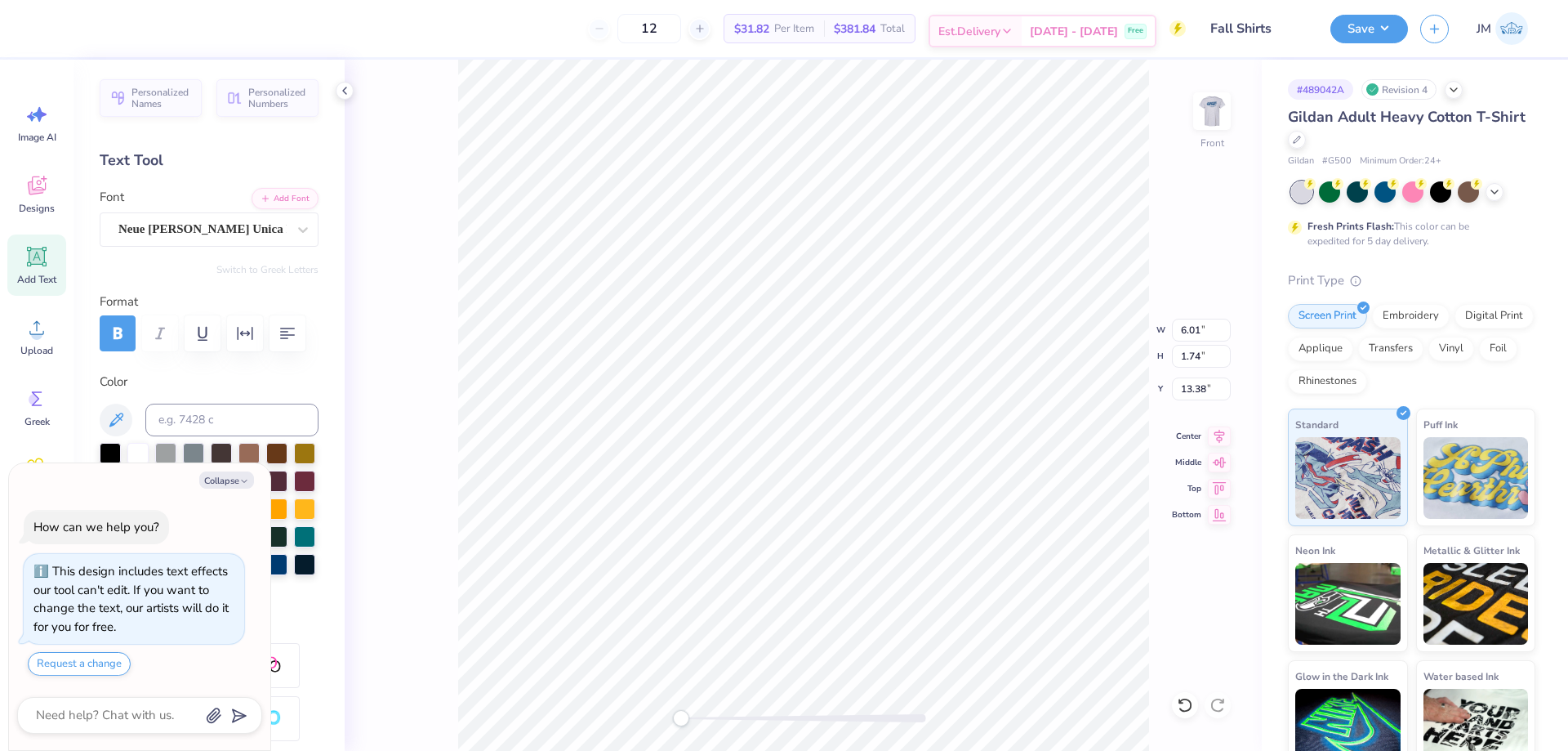
type textarea "National Student Speech Lan"
type textarea "x"
type textarea "National Student Speech Lang"
type textarea "x"
type textarea "National Student Speech Langua"
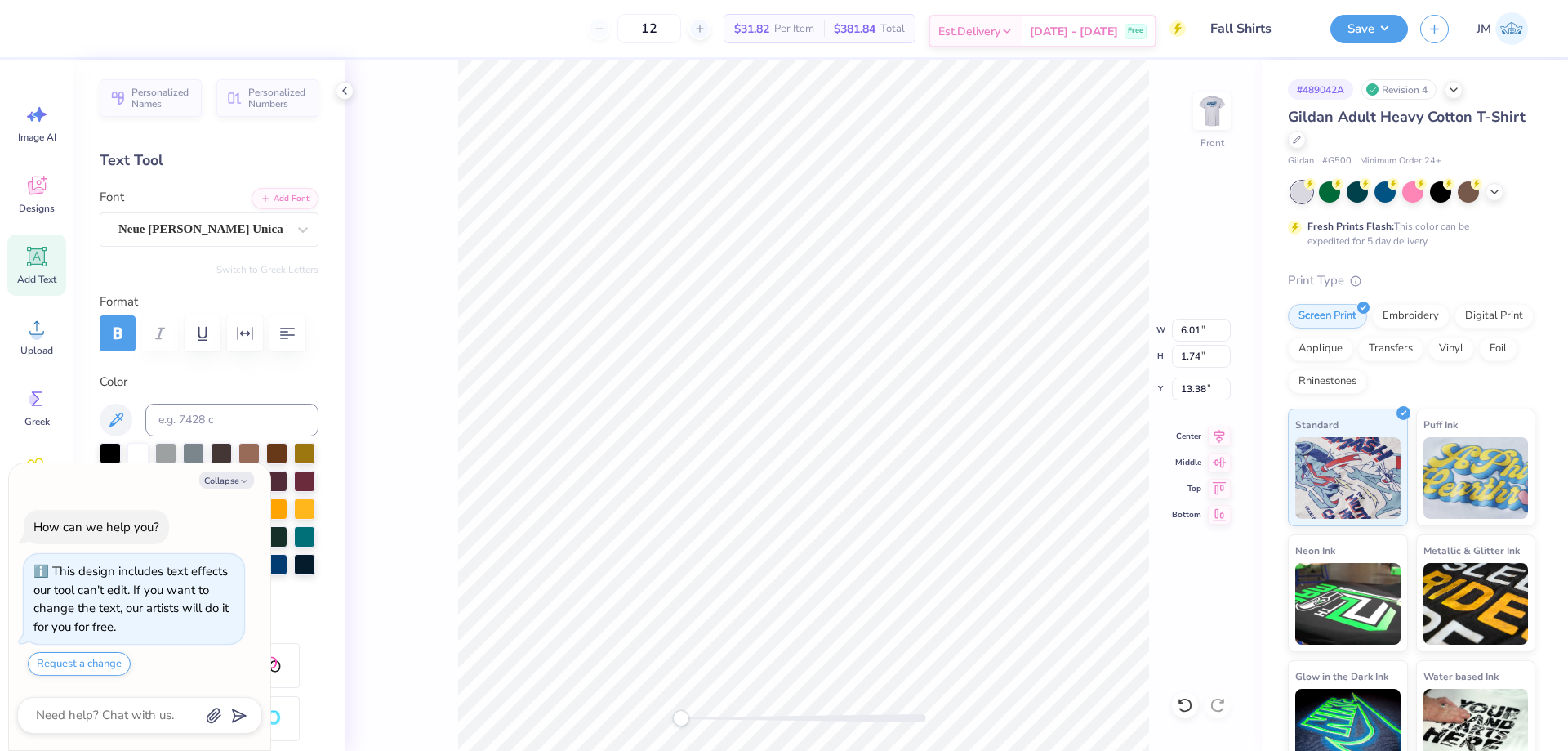
type textarea "x"
type textarea "National Student Speech Language"
type textarea "x"
type textarea "National Student Speech Language"
type textarea "x"
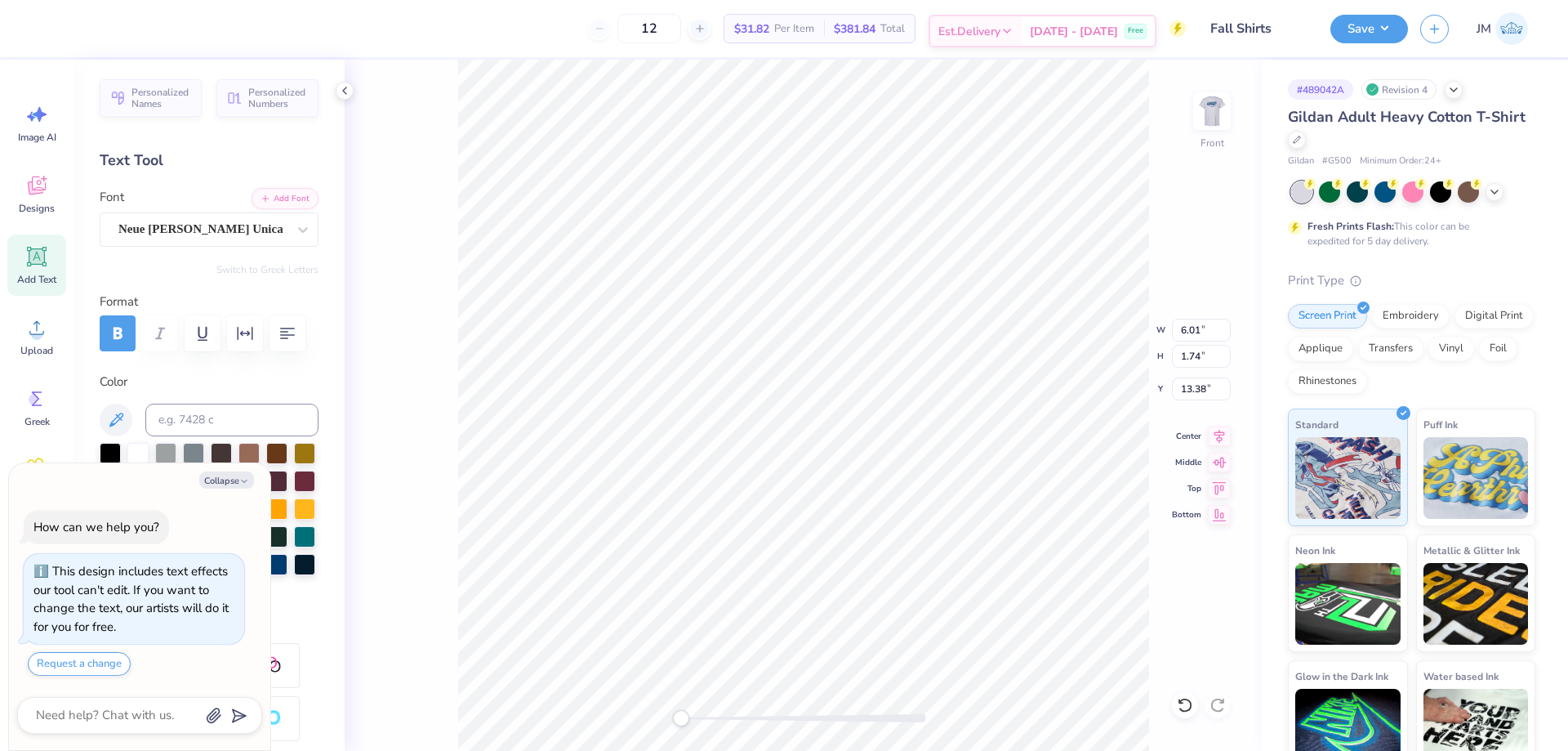
type textarea "National Student Speech Language a"
type textarea "x"
type textarea "National Student Speech Language and"
type textarea "x"
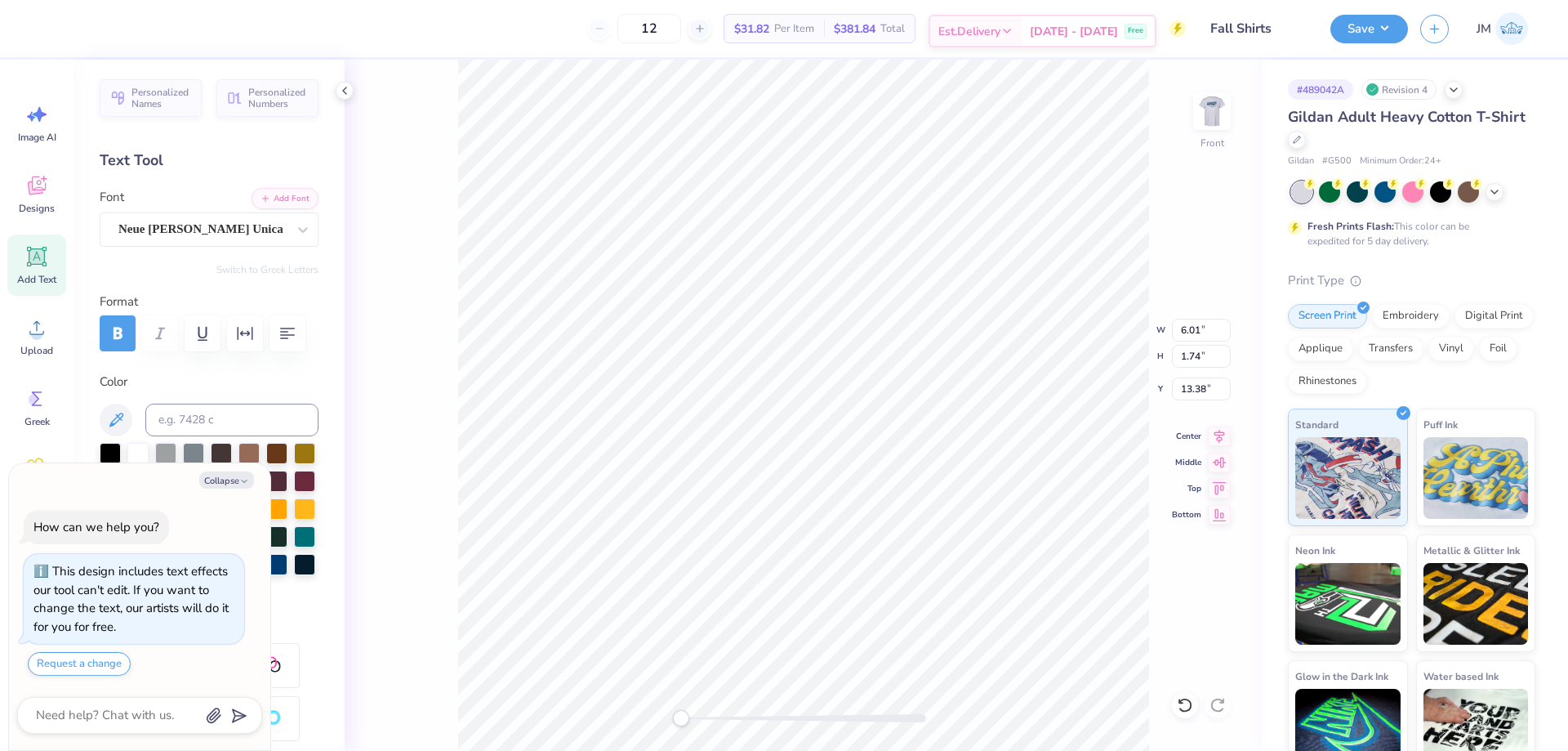
type textarea "National Student Speech Language and"
type textarea "x"
type textarea "National Student Speech Language and"
type textarea "x"
type textarea "National Student Speech Language and H"
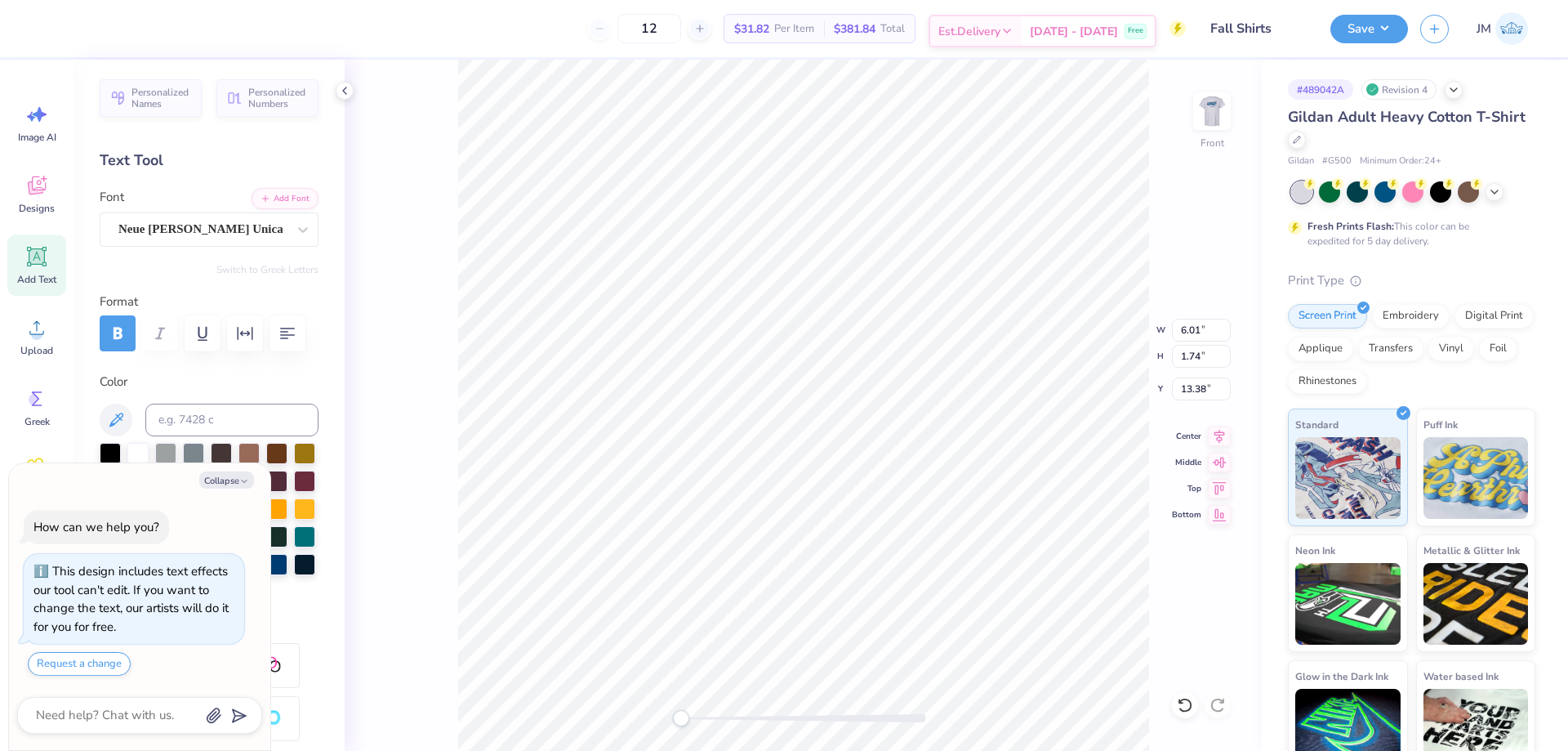
type textarea "x"
type textarea "National Student Speech Language and Hea"
type textarea "x"
type textarea "National Student Speech Language and Hear"
type textarea "x"
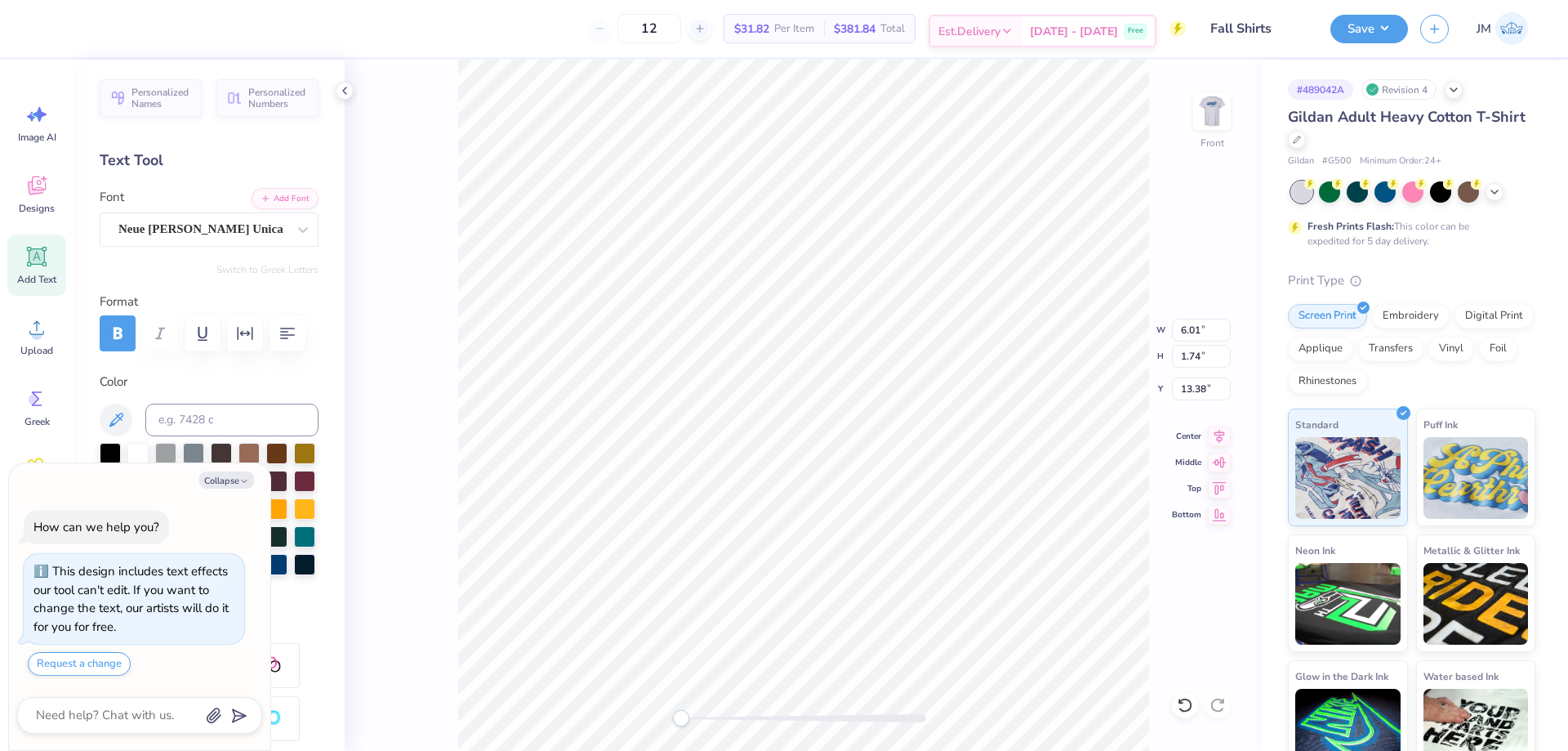
type textarea "National Student Speech Language and Hearing"
type textarea "x"
type textarea "National Student Speech Language and Hearing"
type textarea "x"
type textarea "National Student Speech Language and Hearing As"
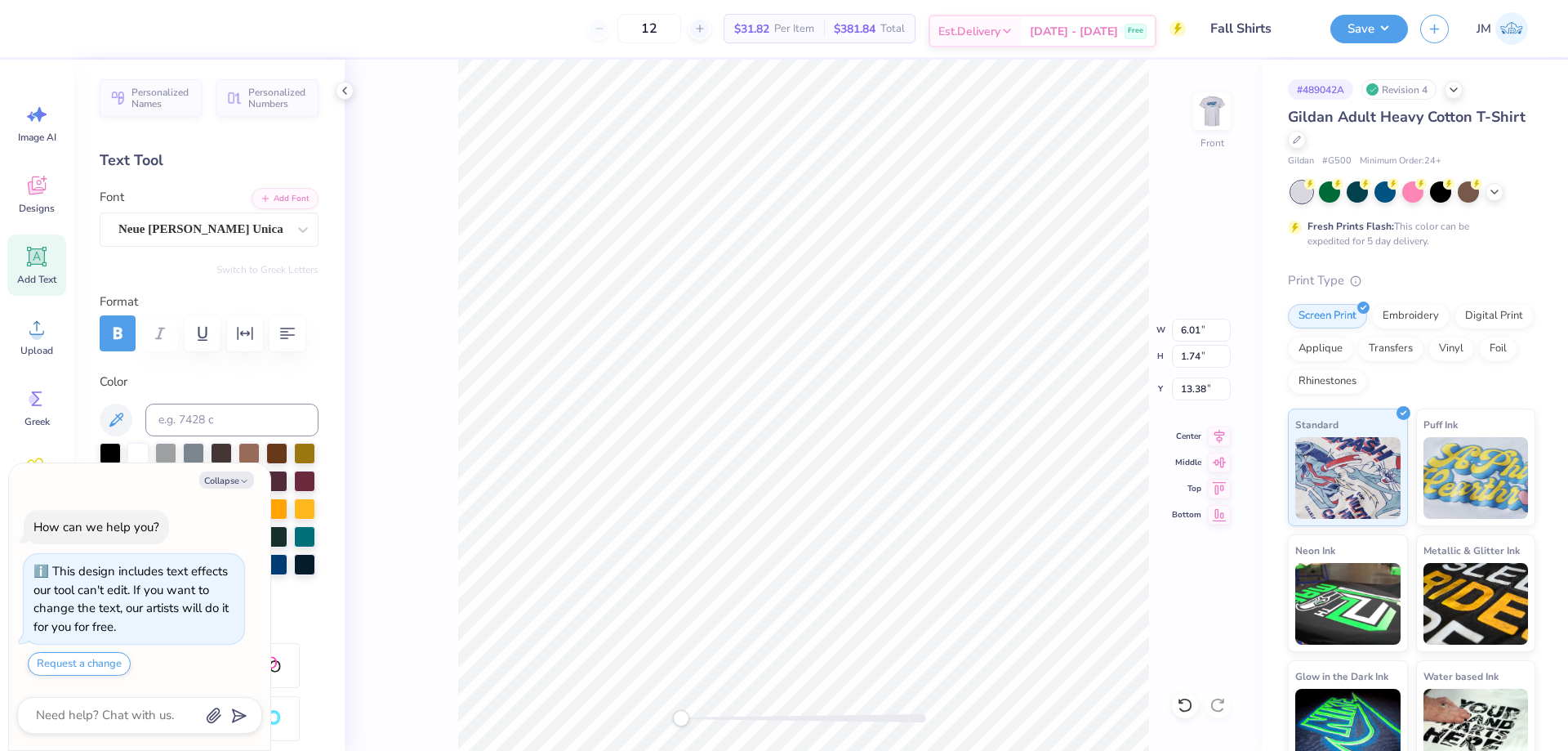
type textarea "x"
type textarea "National Student Speech Language and Hearing Ass"
type textarea "x"
type textarea "National Student Speech Language and Hearing Assoc"
type textarea "x"
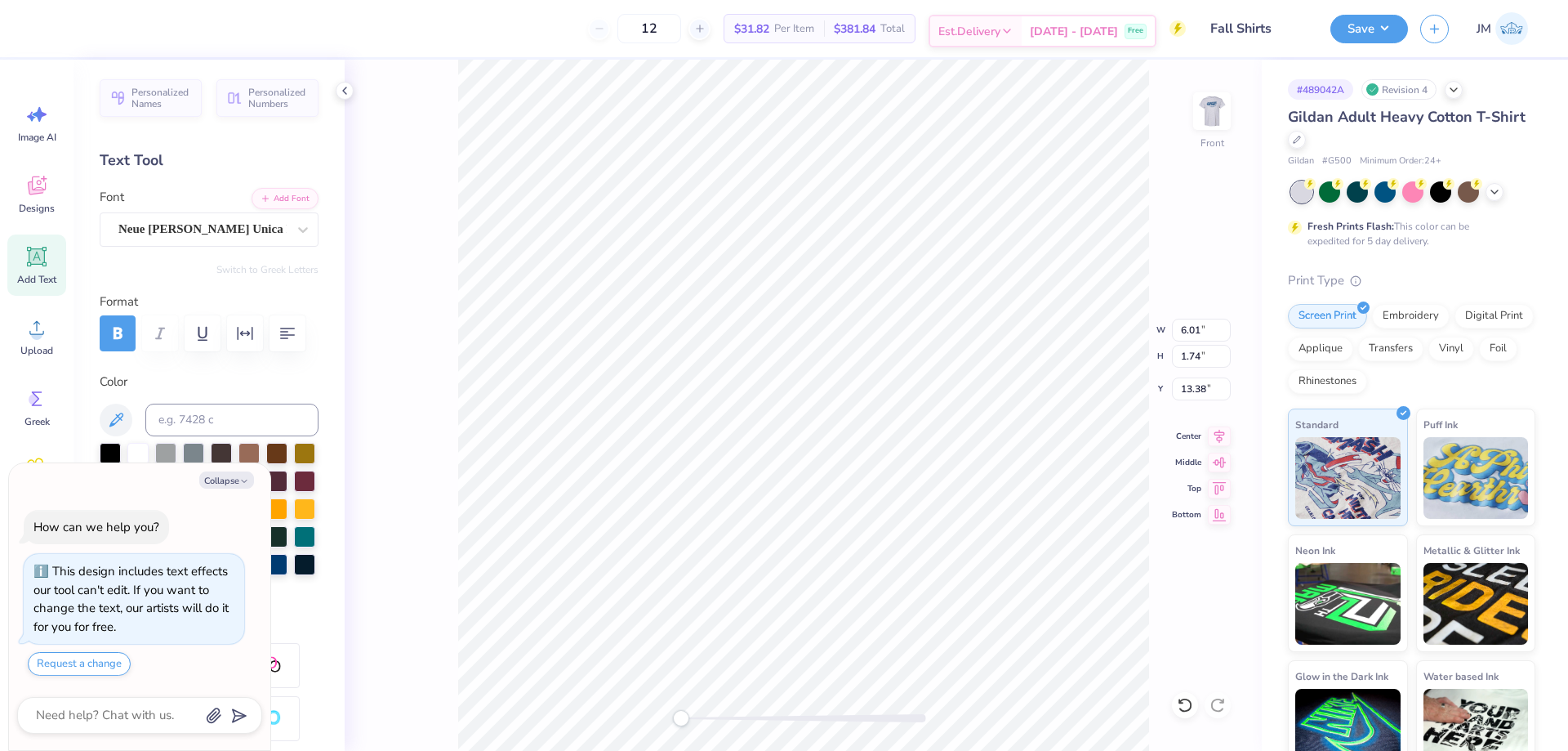
type textarea "National Student Speech Language and Hearing Associ"
type textarea "x"
type textarea "National Student Speech Language and Hearing Associati"
type textarea "x"
type textarea "National Student Speech Language and Hearing Associatio"
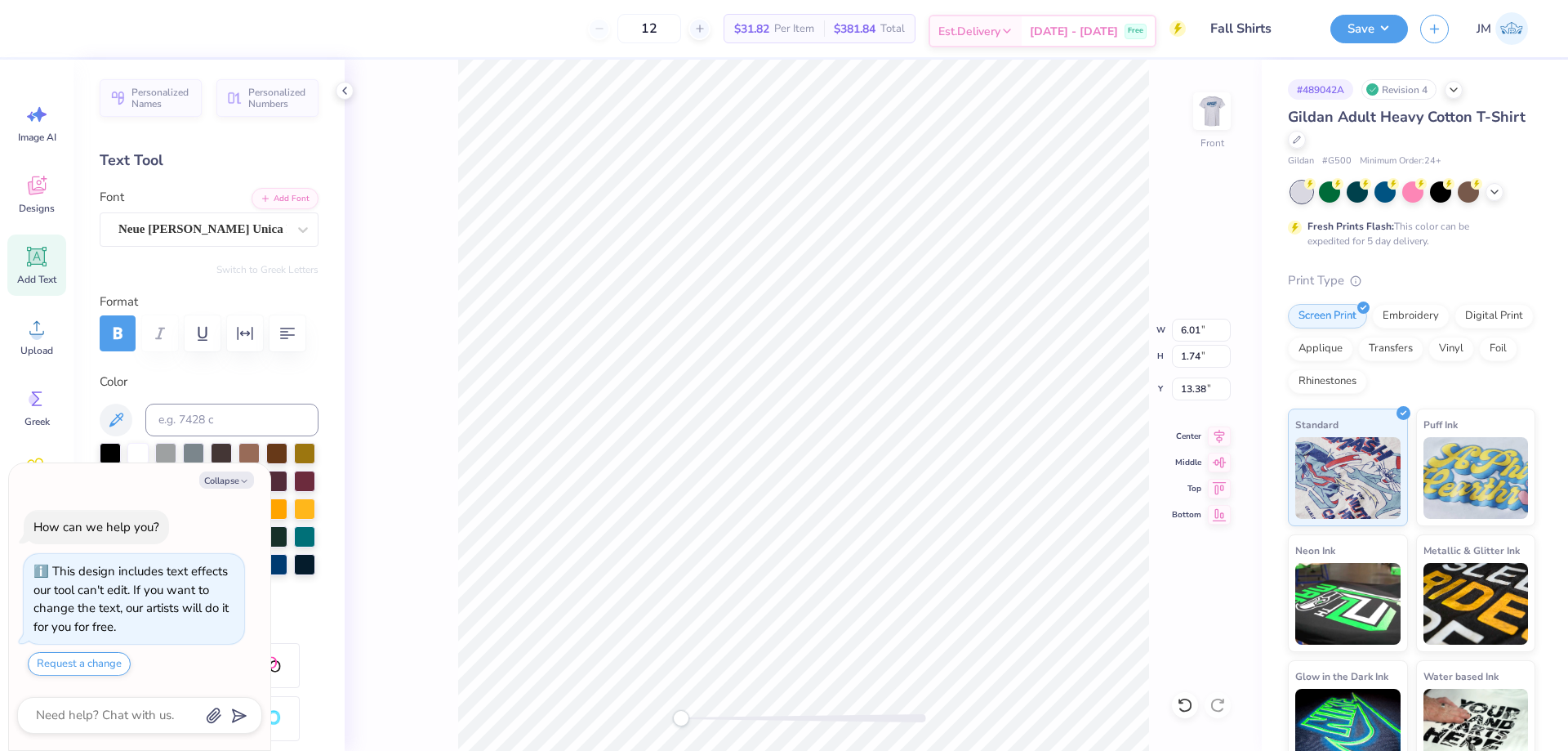
scroll to position [14, 13]
type textarea "x"
type textarea "National Student Speech Language and Hearing Association"
click at [285, 322] on button "button" at bounding box center [287, 333] width 36 height 36
type textarea "x"
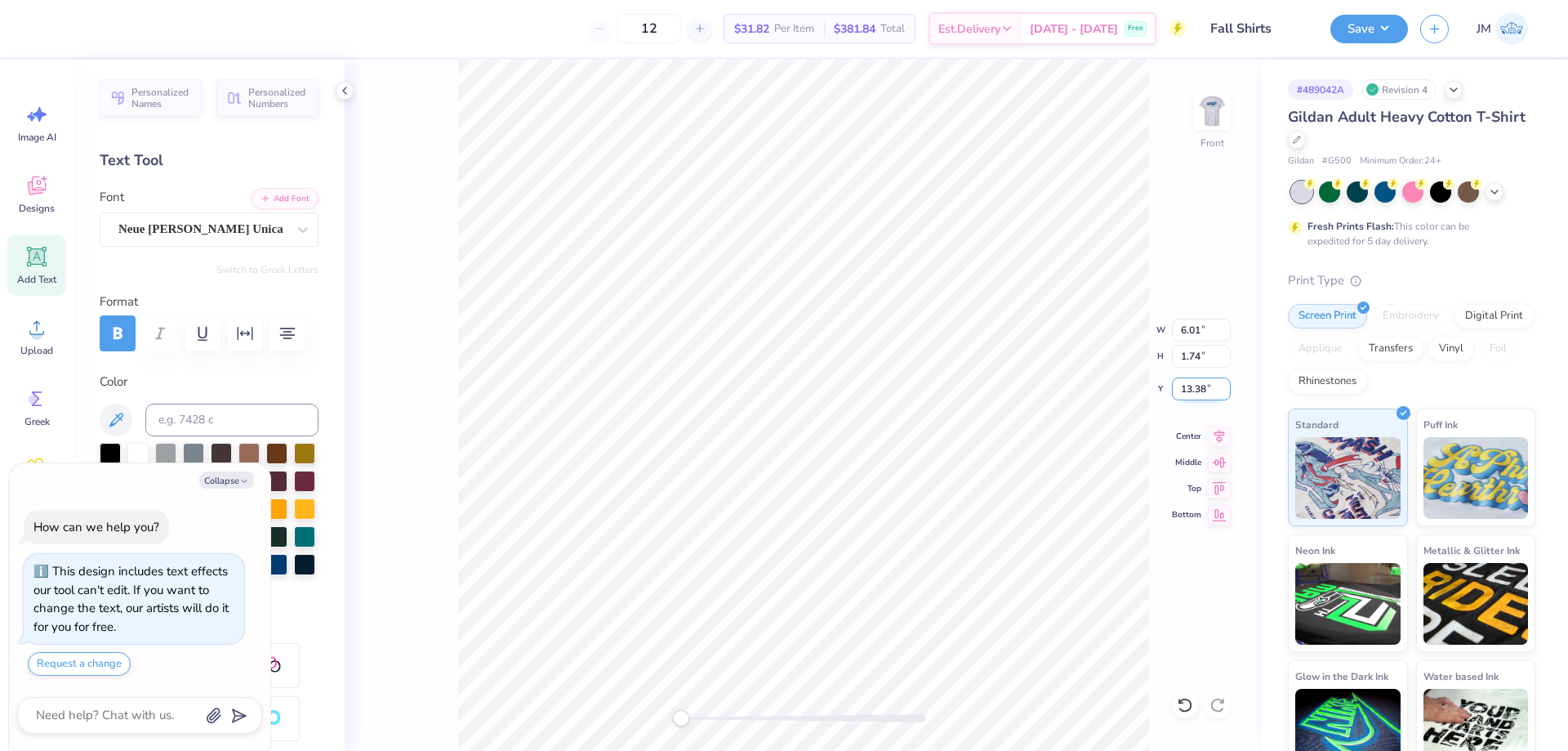
click at [1200, 398] on input "13.38" at bounding box center [1202, 389] width 59 height 23
type input "3"
type textarea "x"
type input "2"
click at [1218, 435] on icon at bounding box center [1220, 434] width 23 height 20
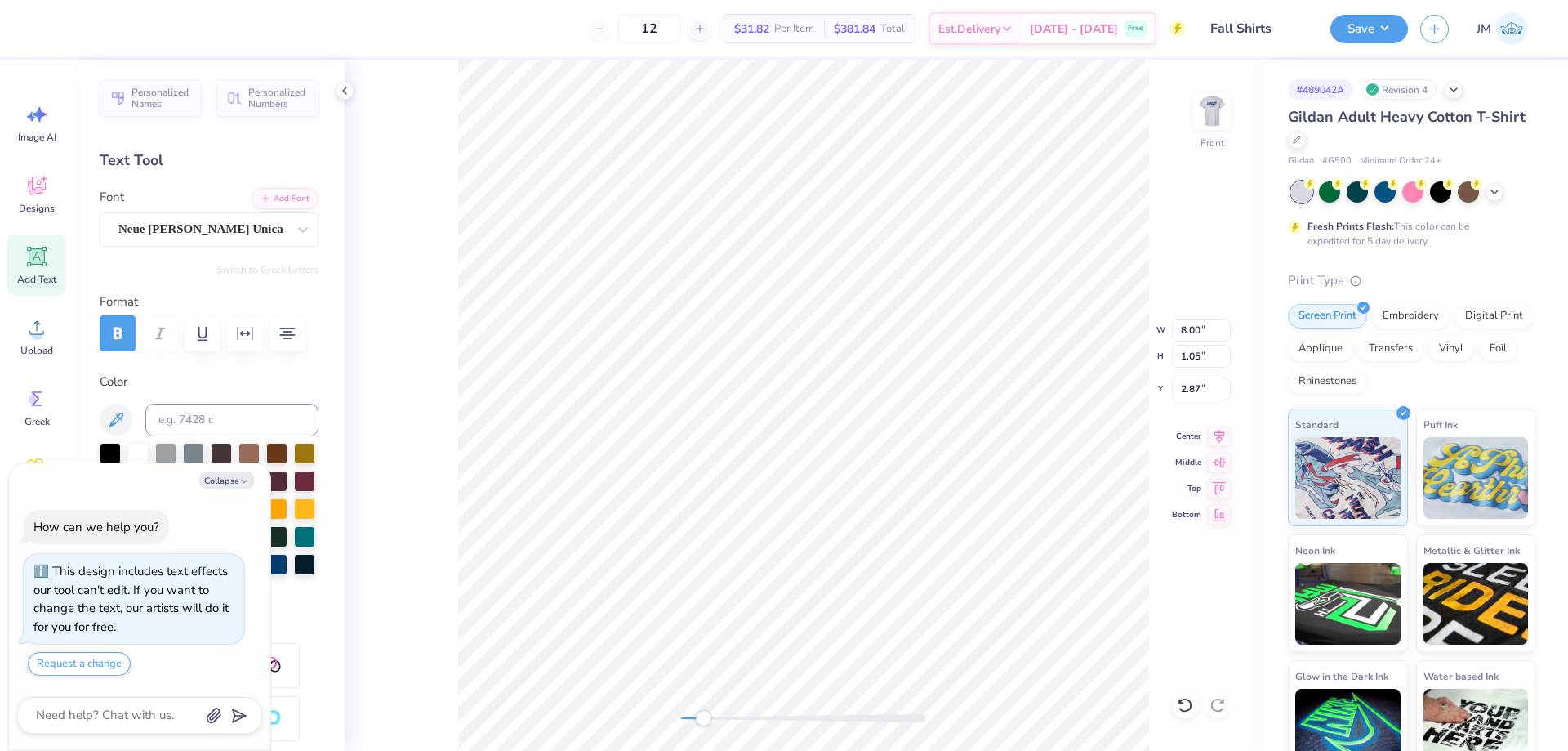
type textarea "x"
click at [1197, 390] on input "2.87" at bounding box center [1202, 389] width 59 height 23
type input "2"
click at [1223, 95] on img at bounding box center [1212, 111] width 65 height 65
click at [895, 417] on li "Download vector" at bounding box center [883, 425] width 128 height 32
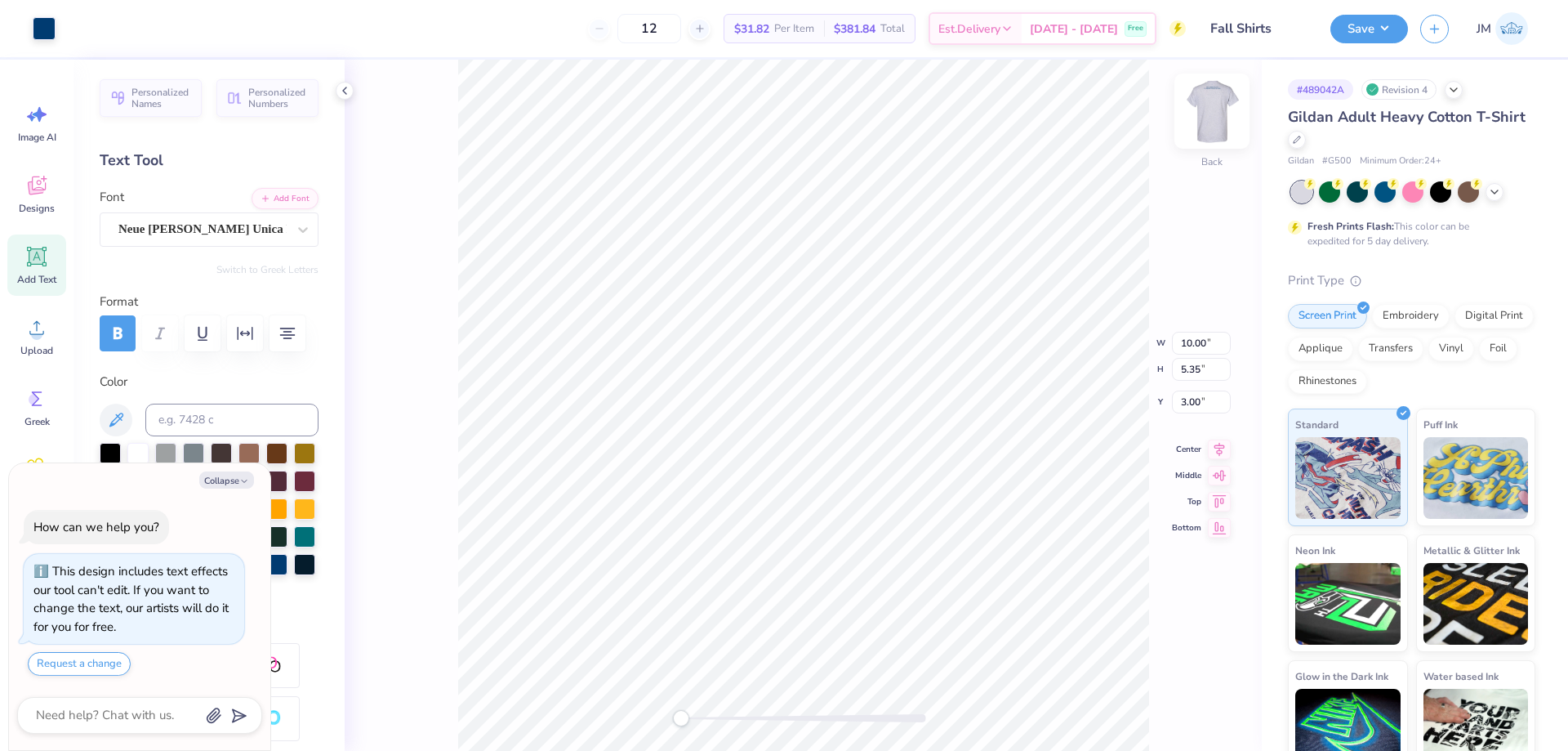
click at [1210, 106] on img at bounding box center [1212, 111] width 65 height 65
type textarea "x"
type input "9.84"
type input "5.27"
type input "4.76"
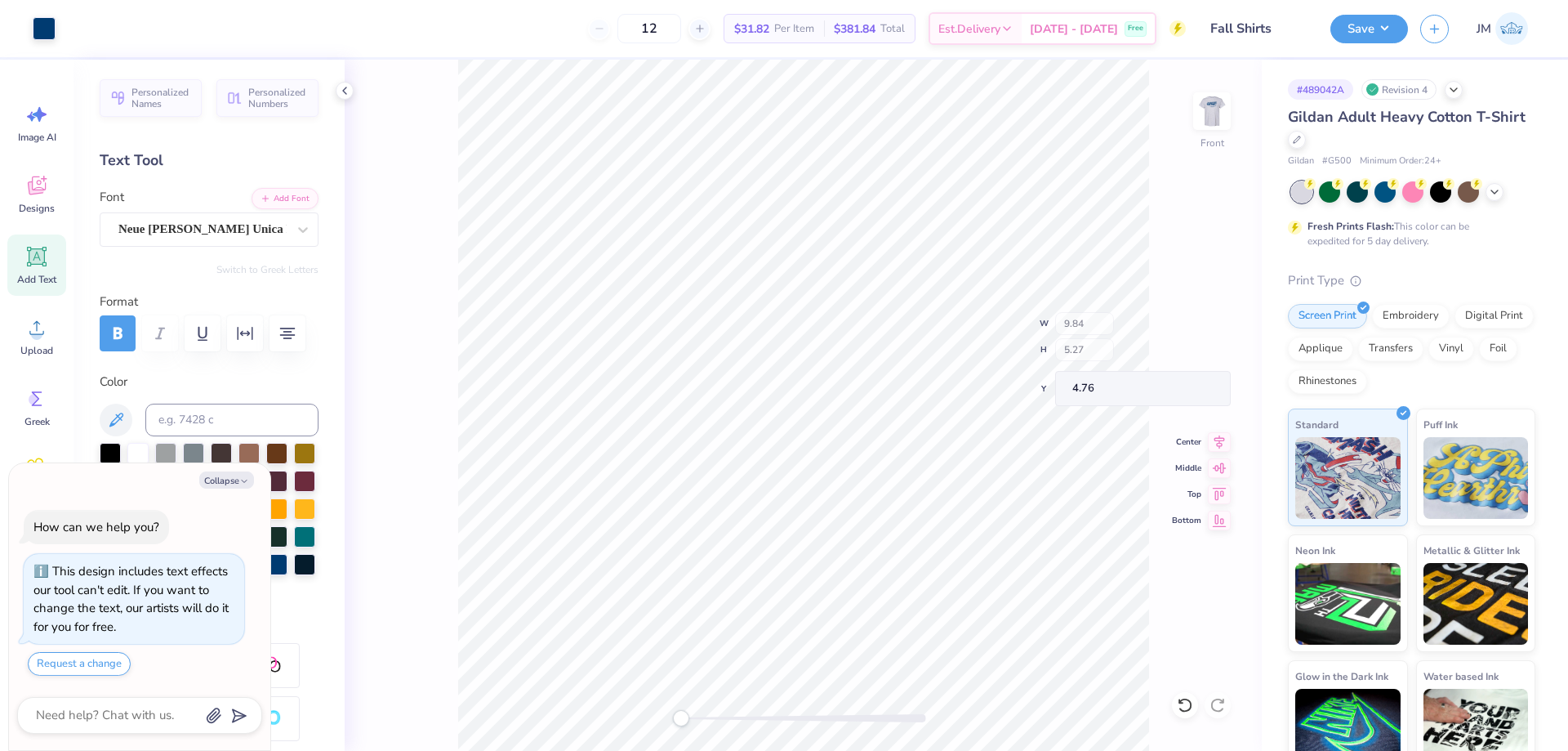
type textarea "x"
type input "8.00"
type input "1.05"
type input "2.00"
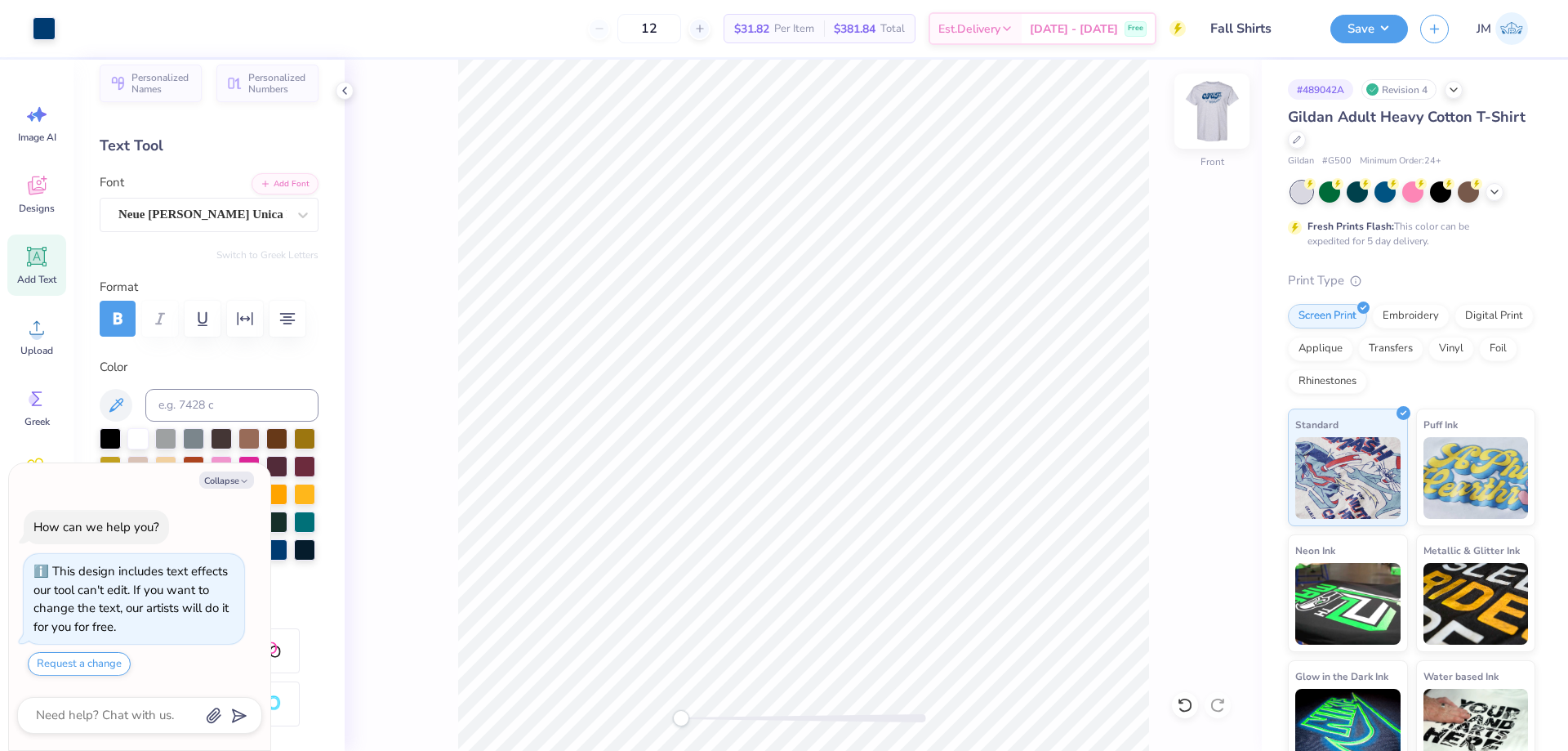
click at [1220, 111] on img at bounding box center [1212, 111] width 65 height 65
click at [1202, 116] on img at bounding box center [1212, 111] width 65 height 65
click at [1379, 33] on button "Save" at bounding box center [1369, 26] width 78 height 29
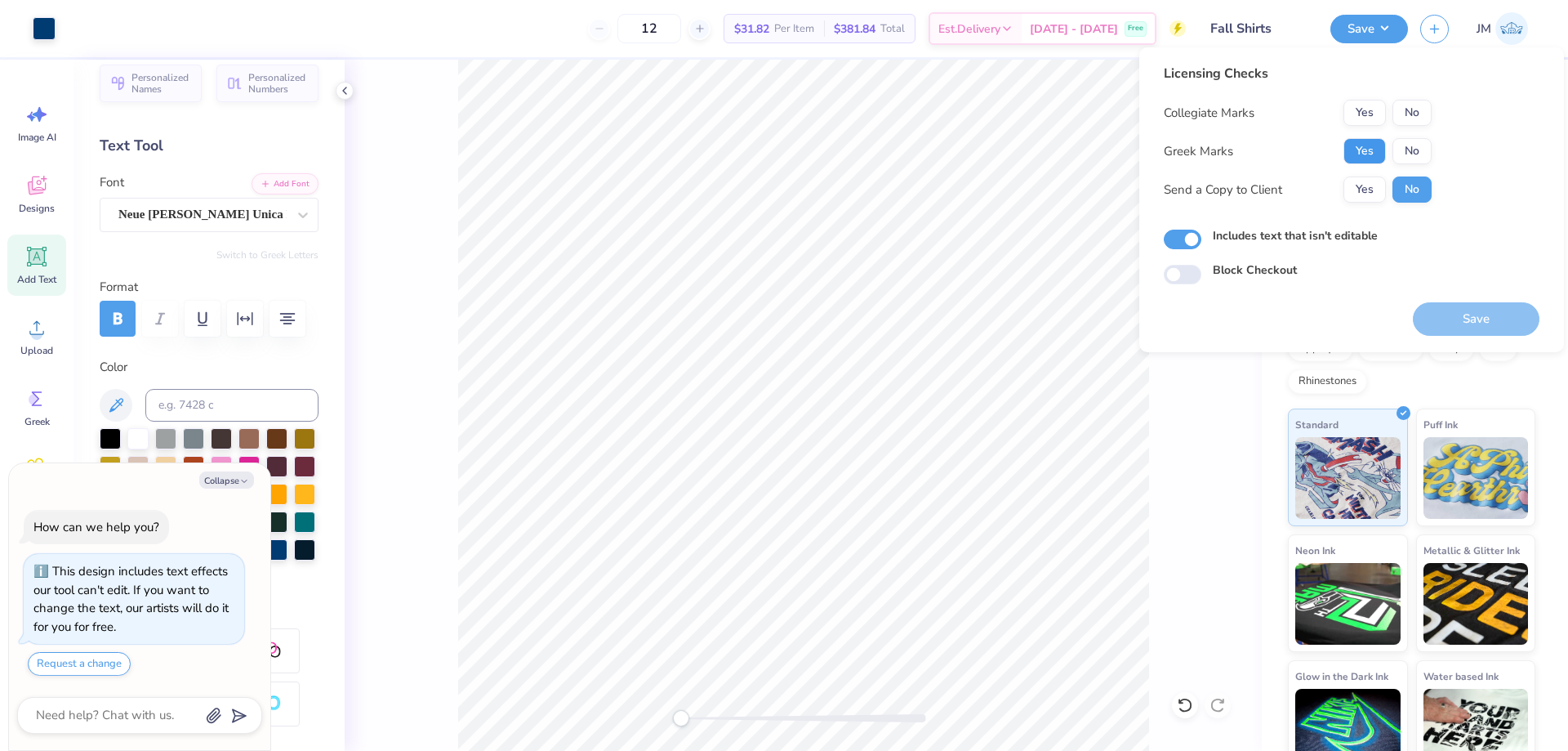
click at [1370, 143] on button "Yes" at bounding box center [1364, 151] width 43 height 26
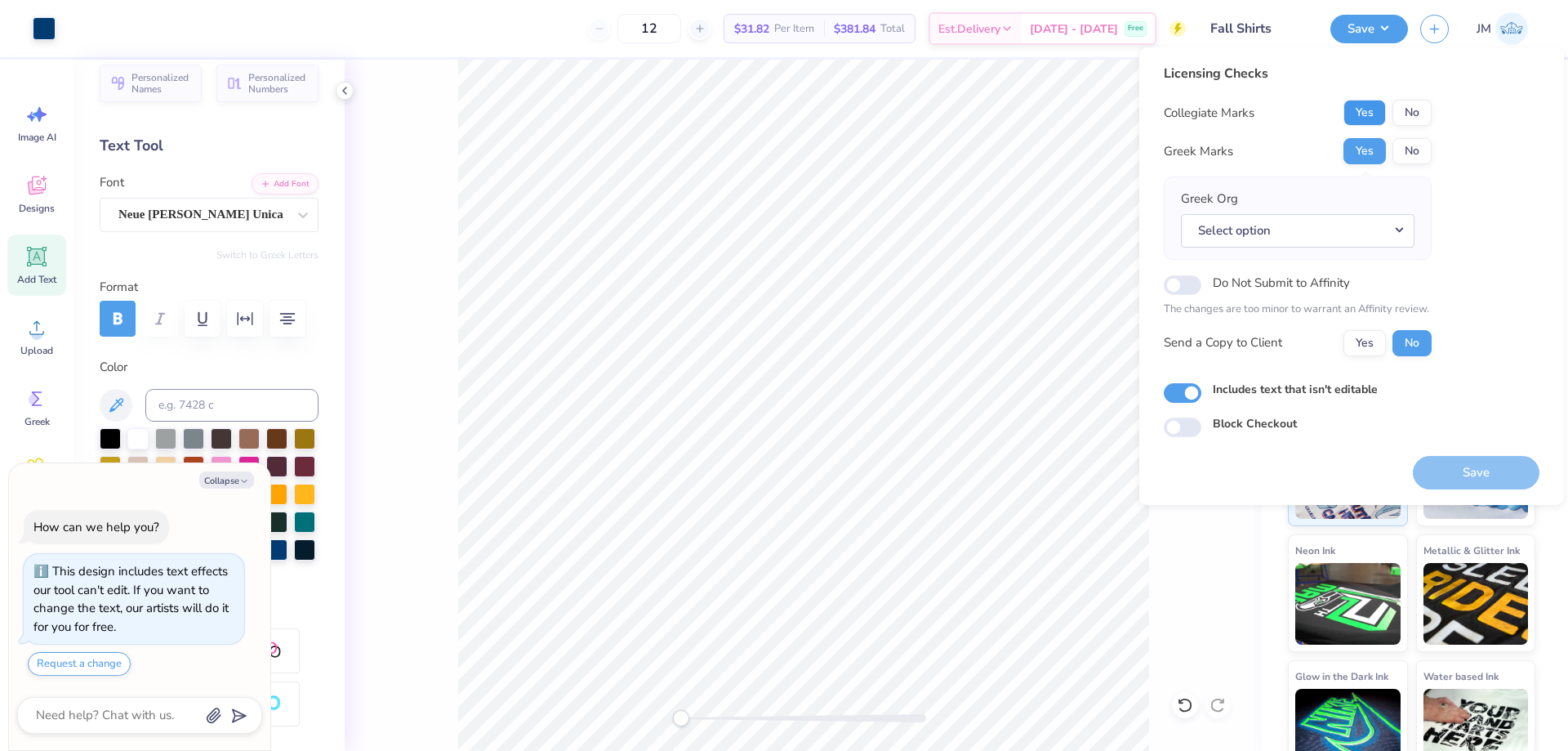
click at [1360, 115] on button "Yes" at bounding box center [1364, 113] width 43 height 26
click at [1404, 159] on button "No" at bounding box center [1412, 151] width 39 height 26
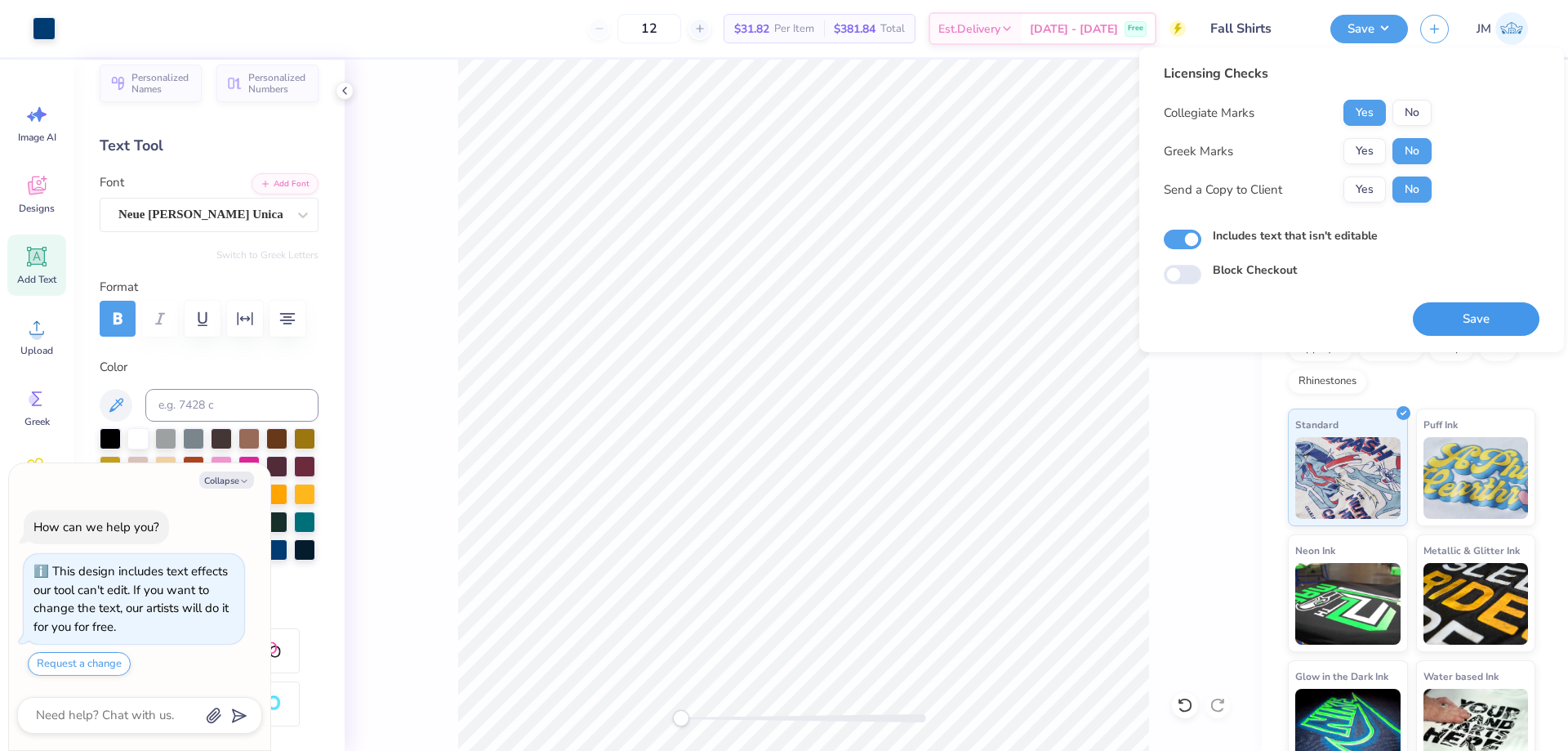
click at [1457, 310] on button "Save" at bounding box center [1476, 318] width 127 height 34
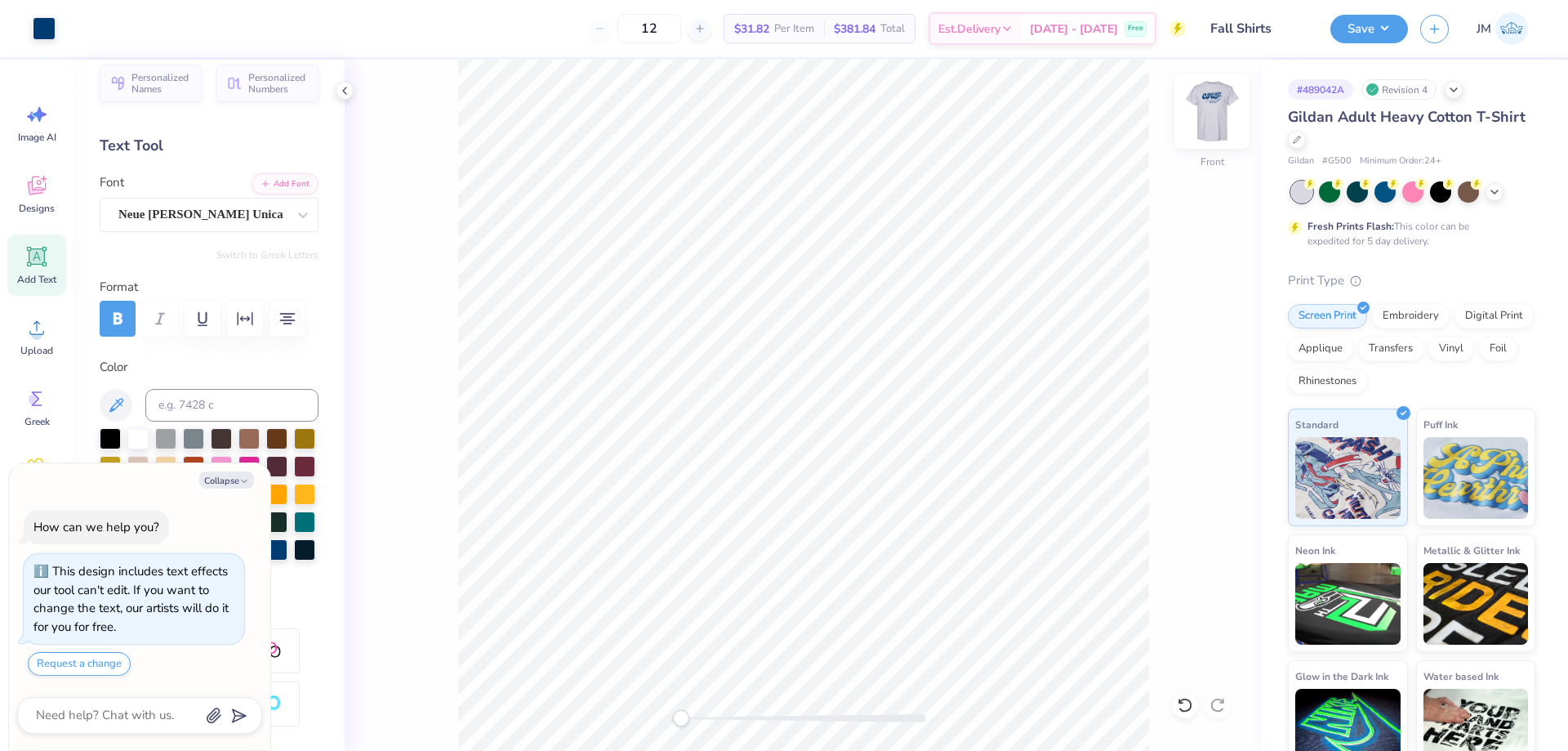
click at [1220, 124] on img at bounding box center [1212, 111] width 65 height 65
type textarea "x"
